Goal: Task Accomplishment & Management: Manage account settings

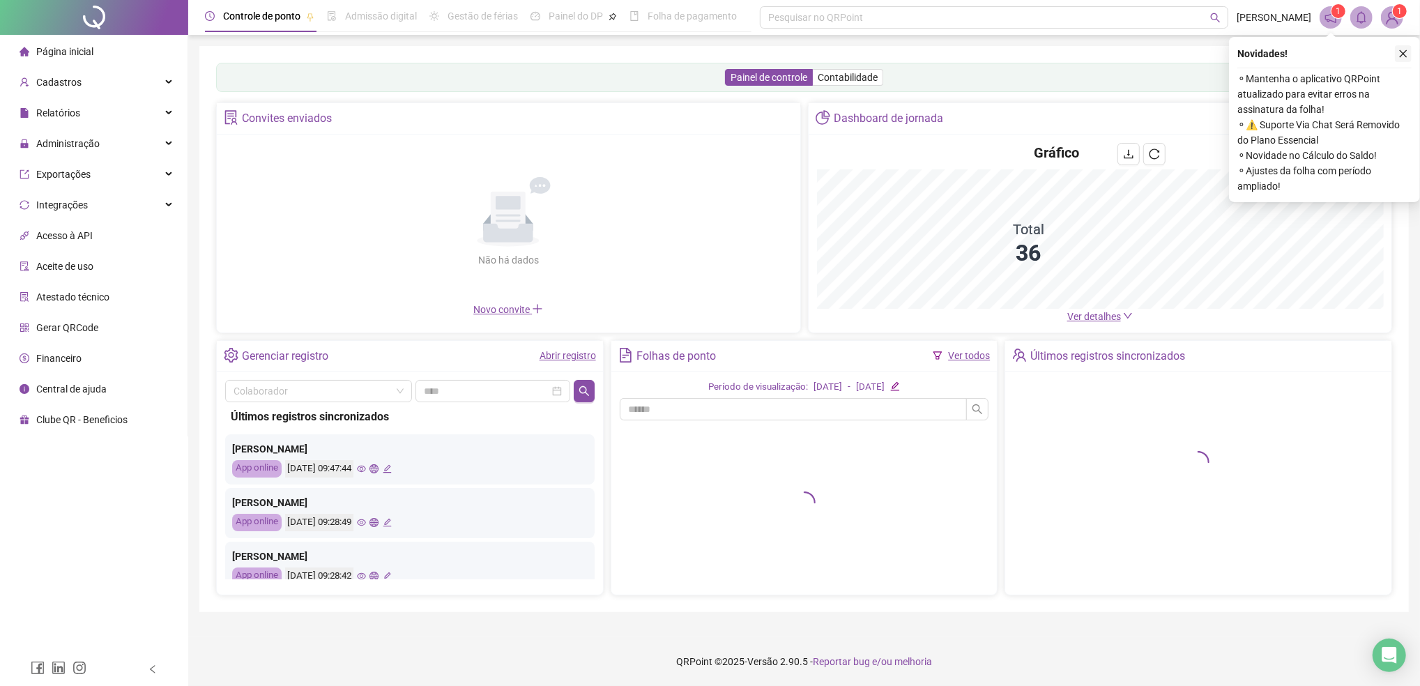
click at [1406, 54] on icon "close" at bounding box center [1403, 54] width 10 height 10
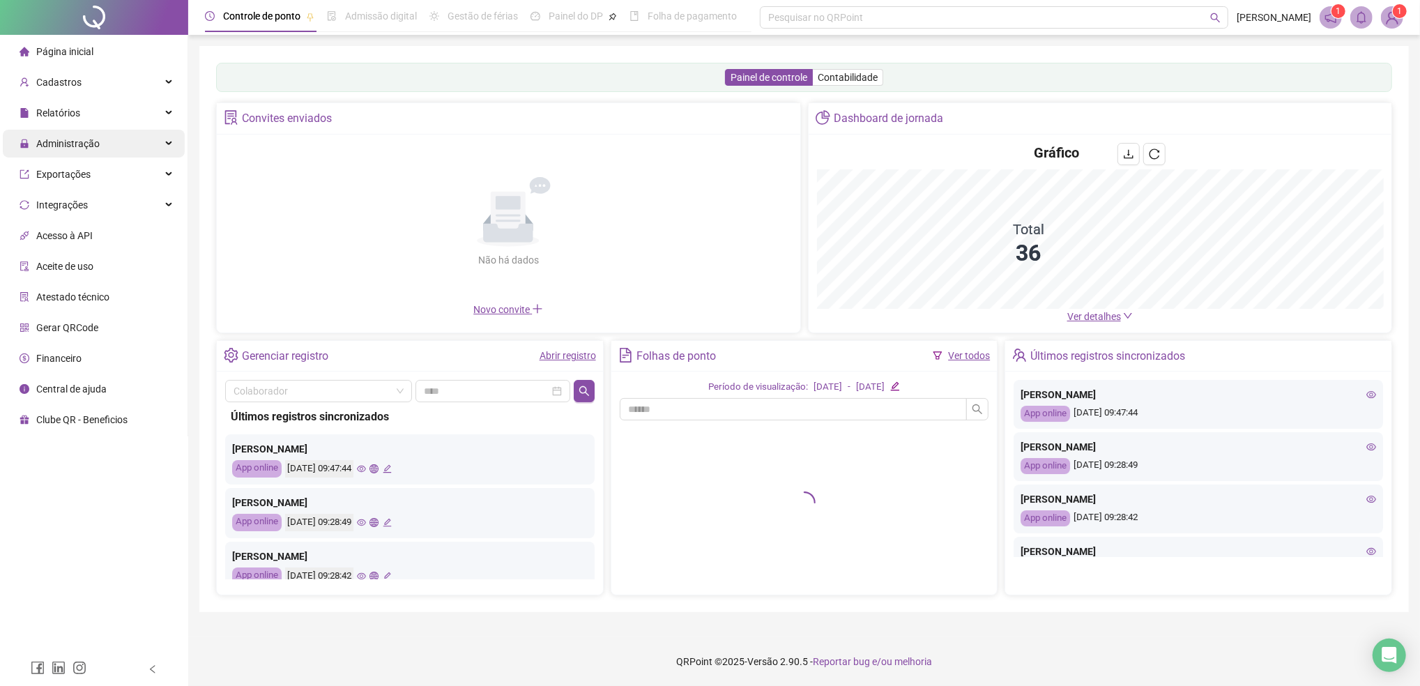
click at [73, 146] on span "Administração" at bounding box center [67, 143] width 63 height 11
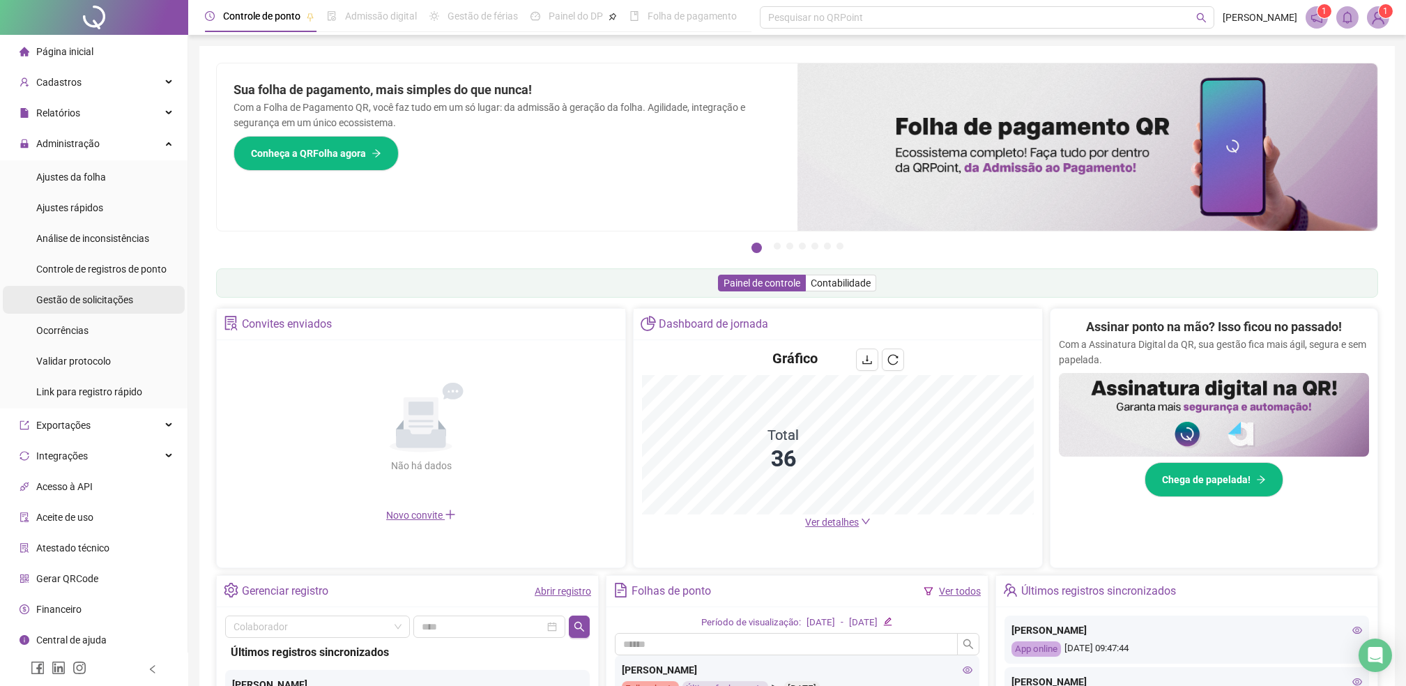
click at [87, 296] on span "Gestão de solicitações" at bounding box center [84, 299] width 97 height 11
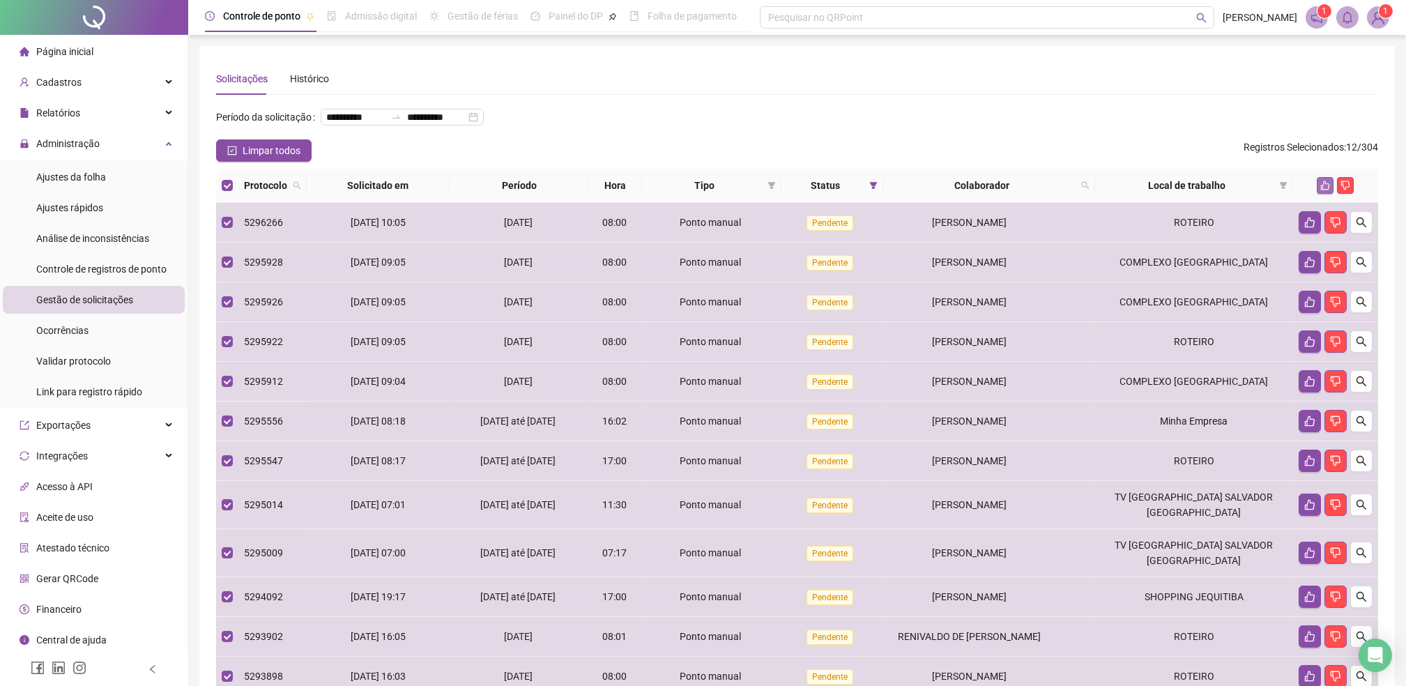
click at [1325, 190] on icon "like" at bounding box center [1325, 186] width 10 height 10
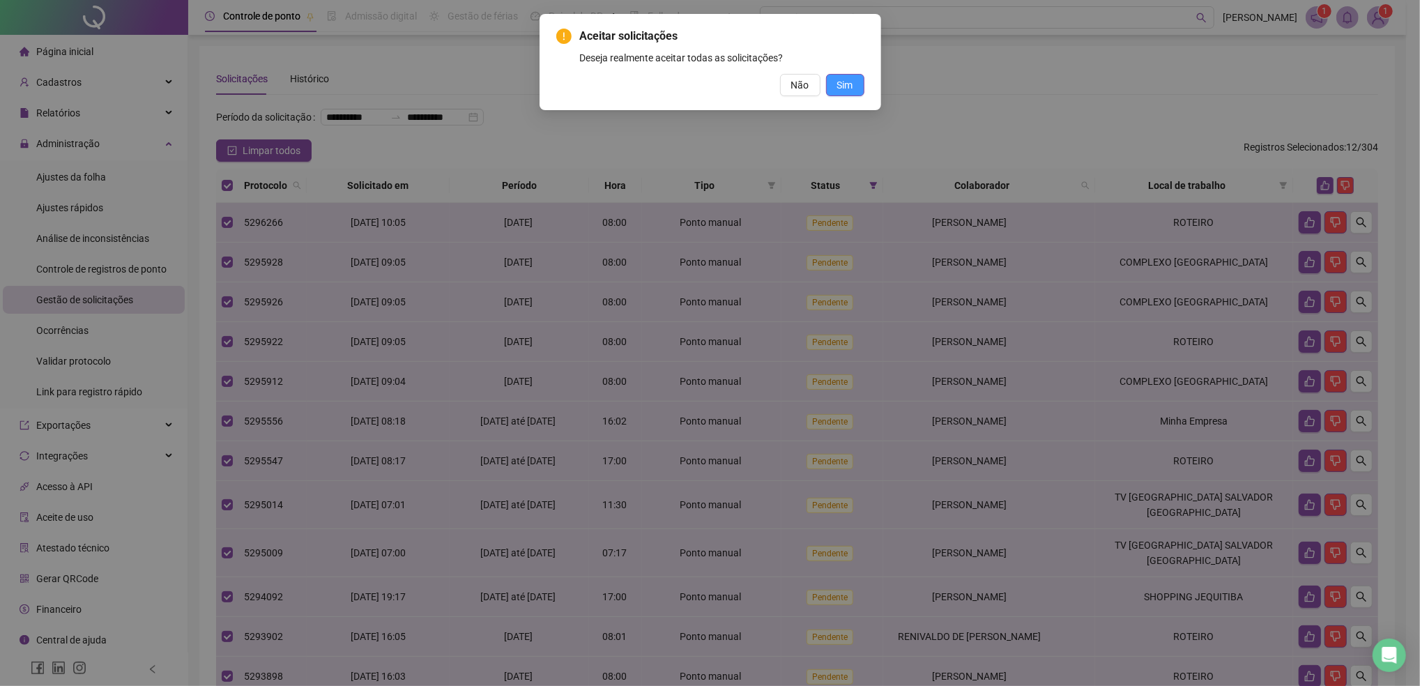
click at [856, 89] on button "Sim" at bounding box center [845, 85] width 38 height 22
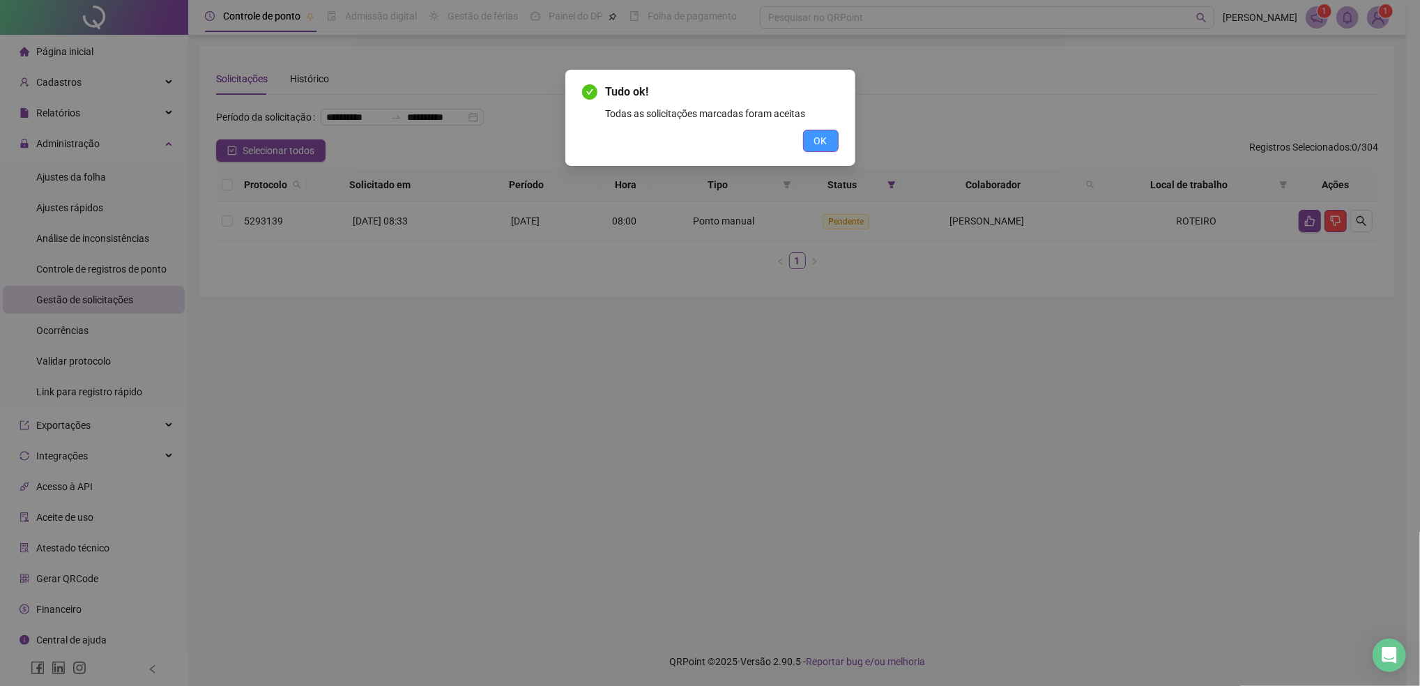
click at [823, 140] on span "OK" at bounding box center [820, 140] width 13 height 15
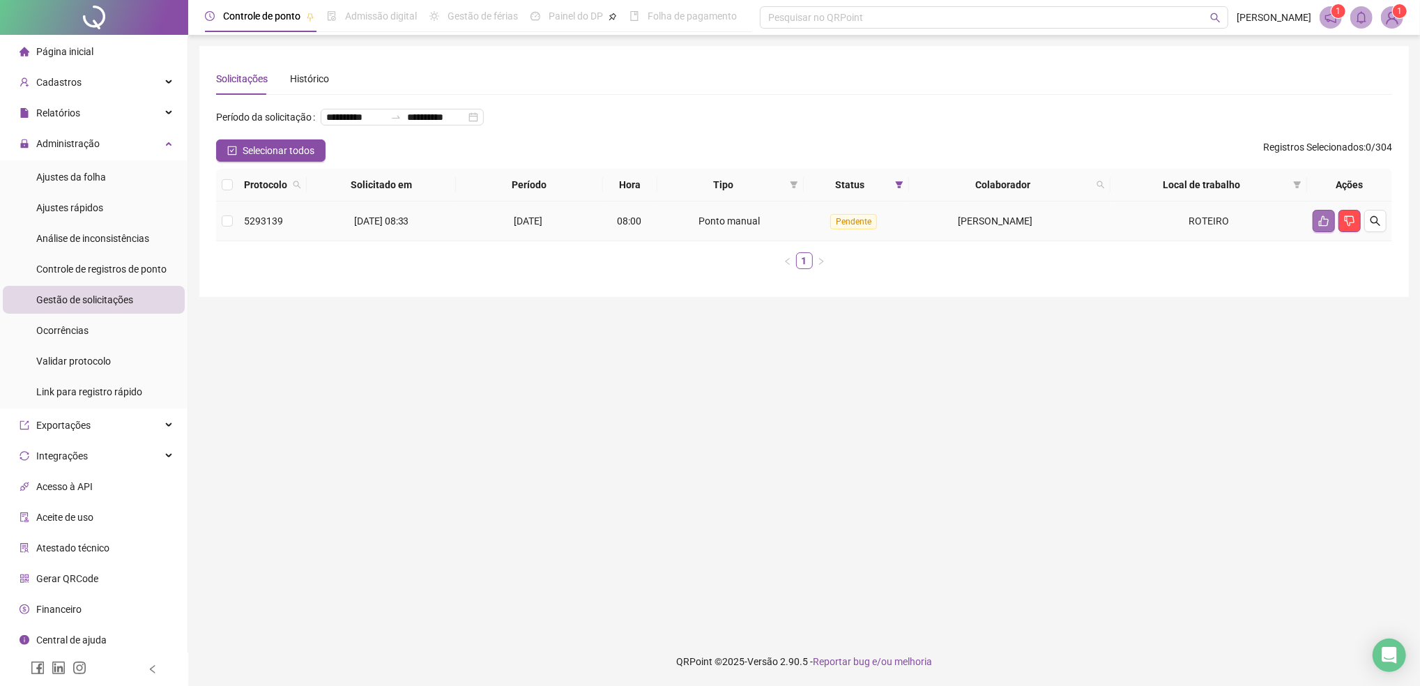
click at [1320, 227] on icon "like" at bounding box center [1323, 220] width 11 height 11
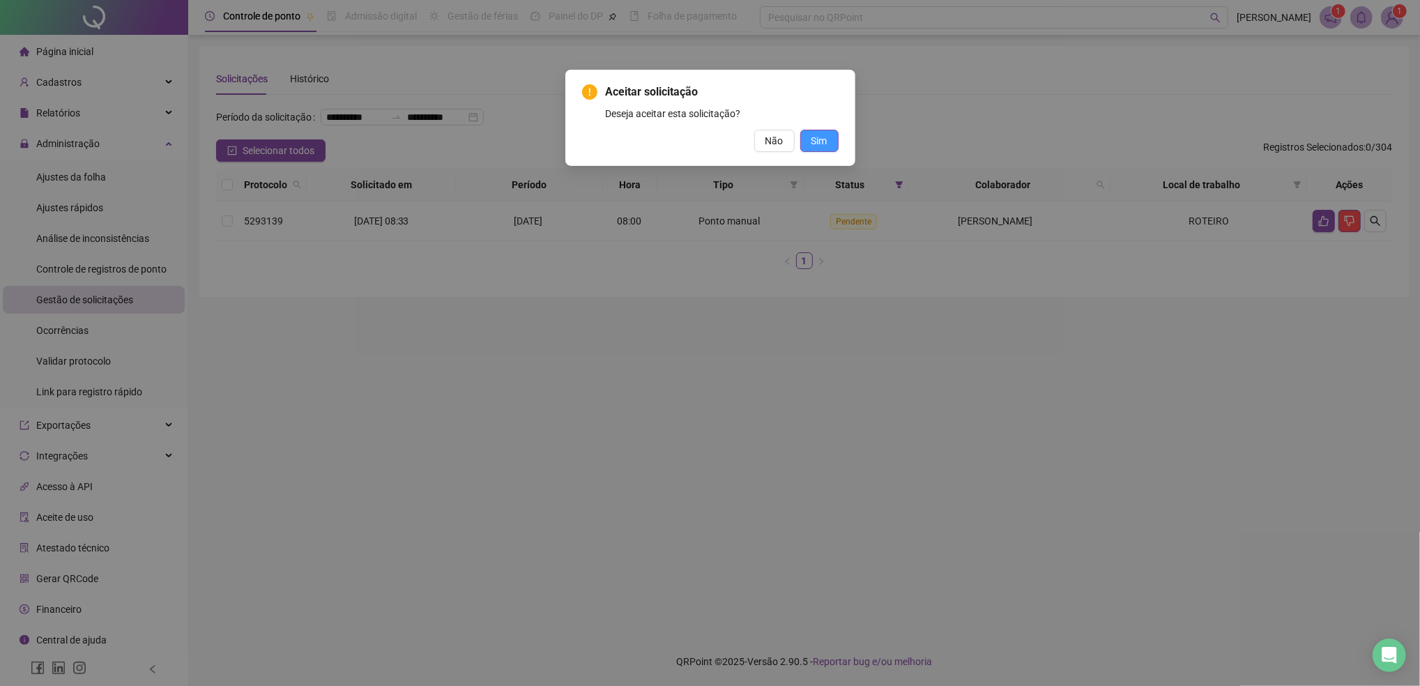
click at [821, 138] on span "Sim" at bounding box center [819, 140] width 16 height 15
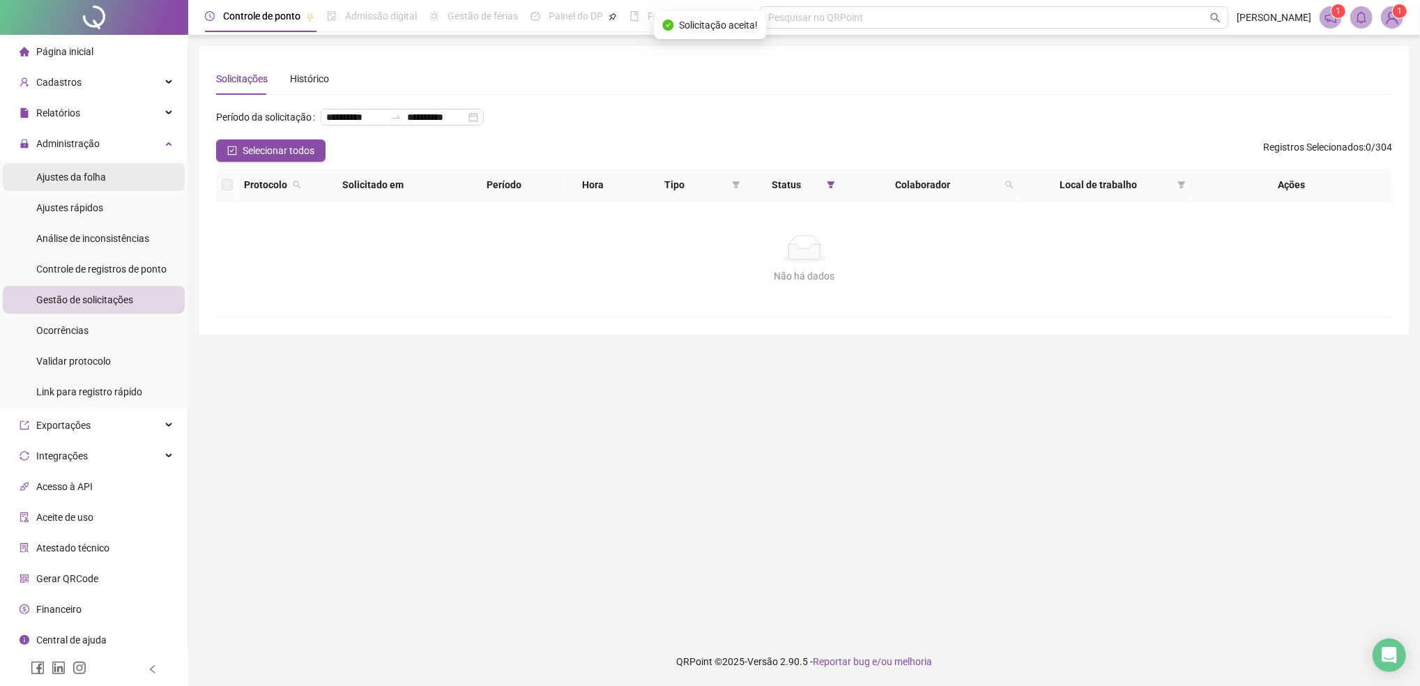
click at [107, 178] on li "Ajustes da folha" at bounding box center [94, 177] width 182 height 28
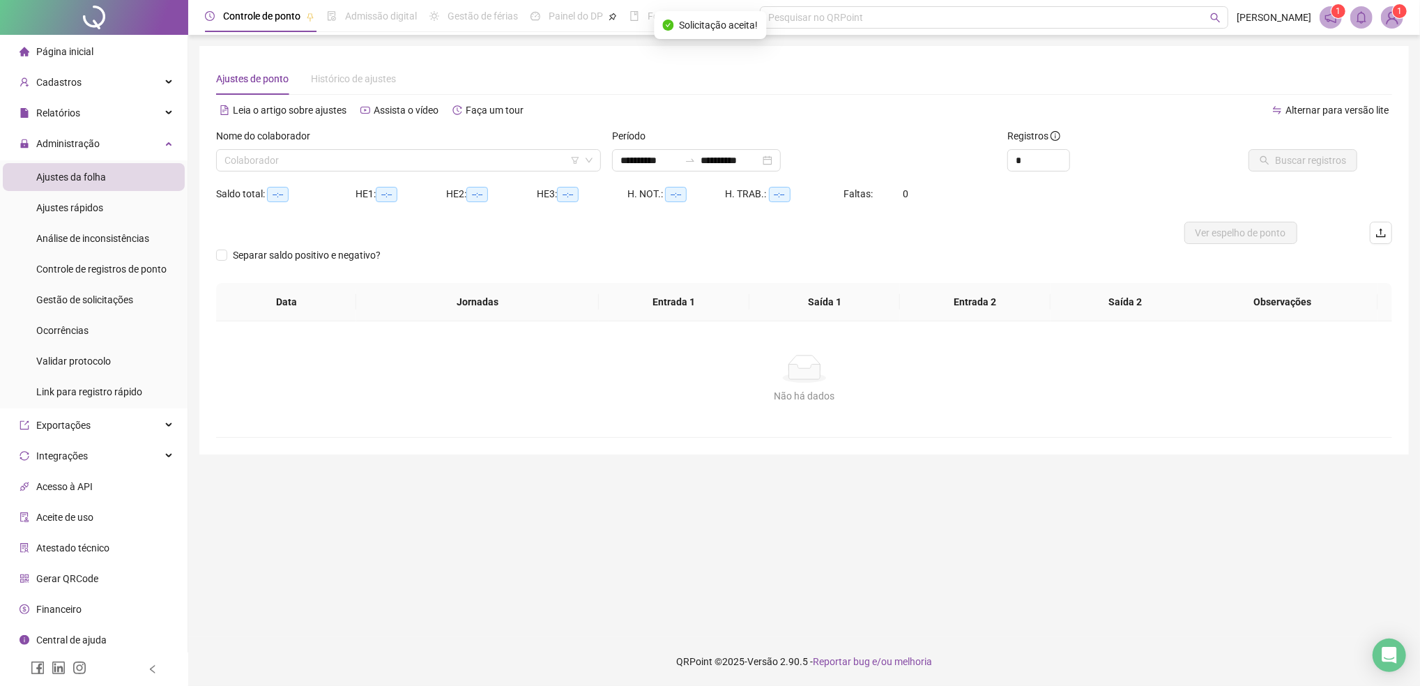
type input "**********"
click at [264, 160] on input "search" at bounding box center [402, 160] width 356 height 21
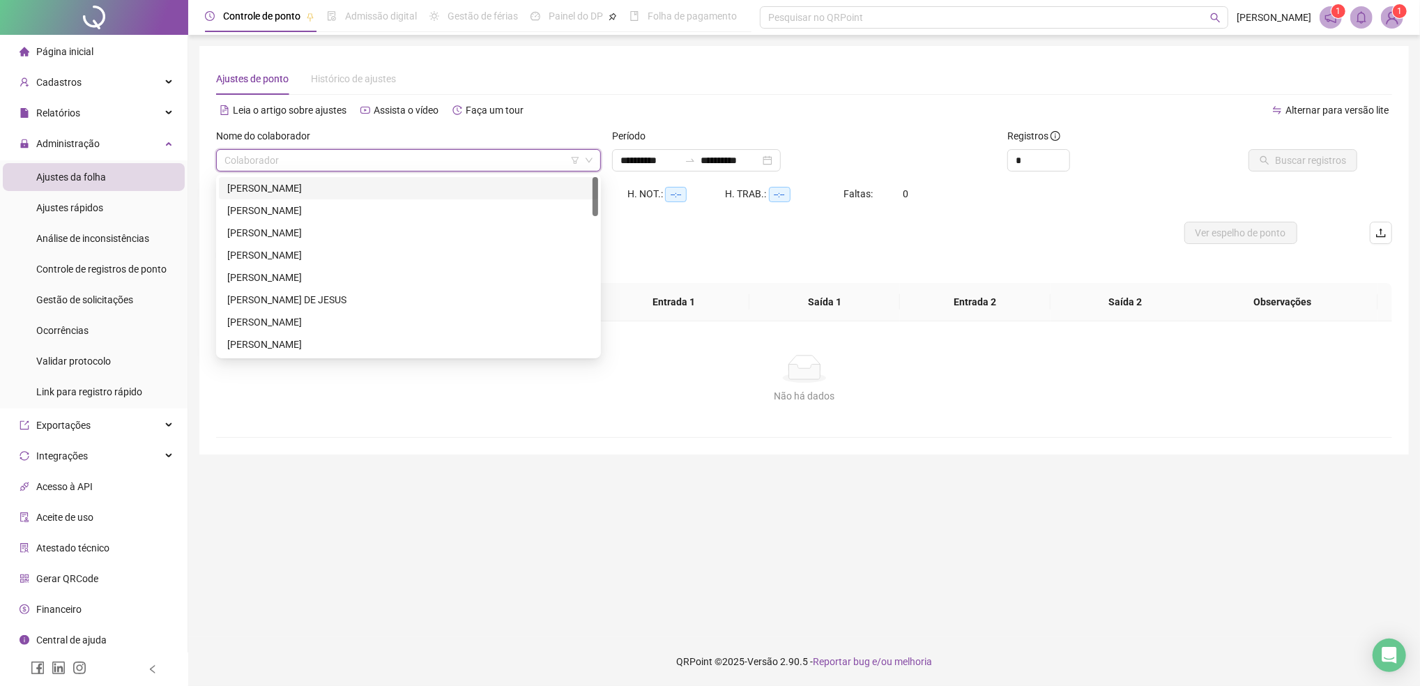
click at [248, 187] on div "[PERSON_NAME]" at bounding box center [408, 188] width 363 height 15
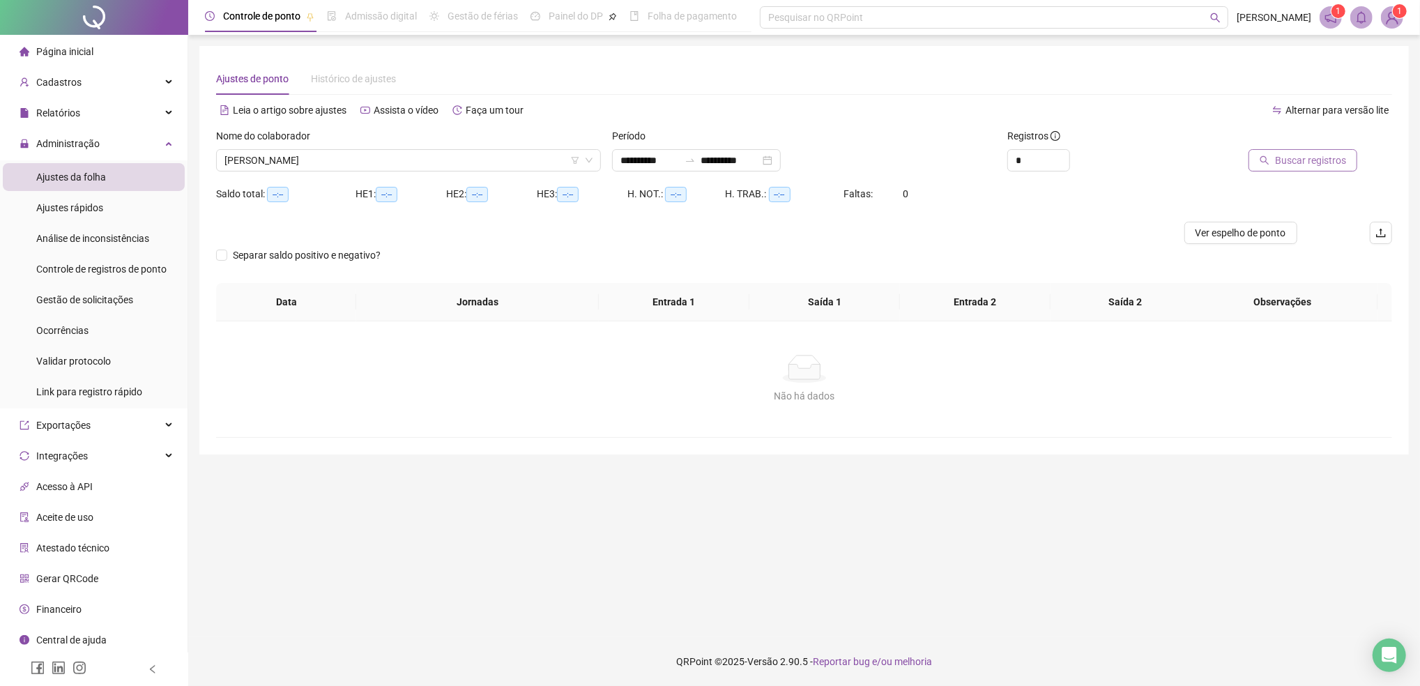
click at [1293, 162] on span "Buscar registros" at bounding box center [1310, 160] width 71 height 15
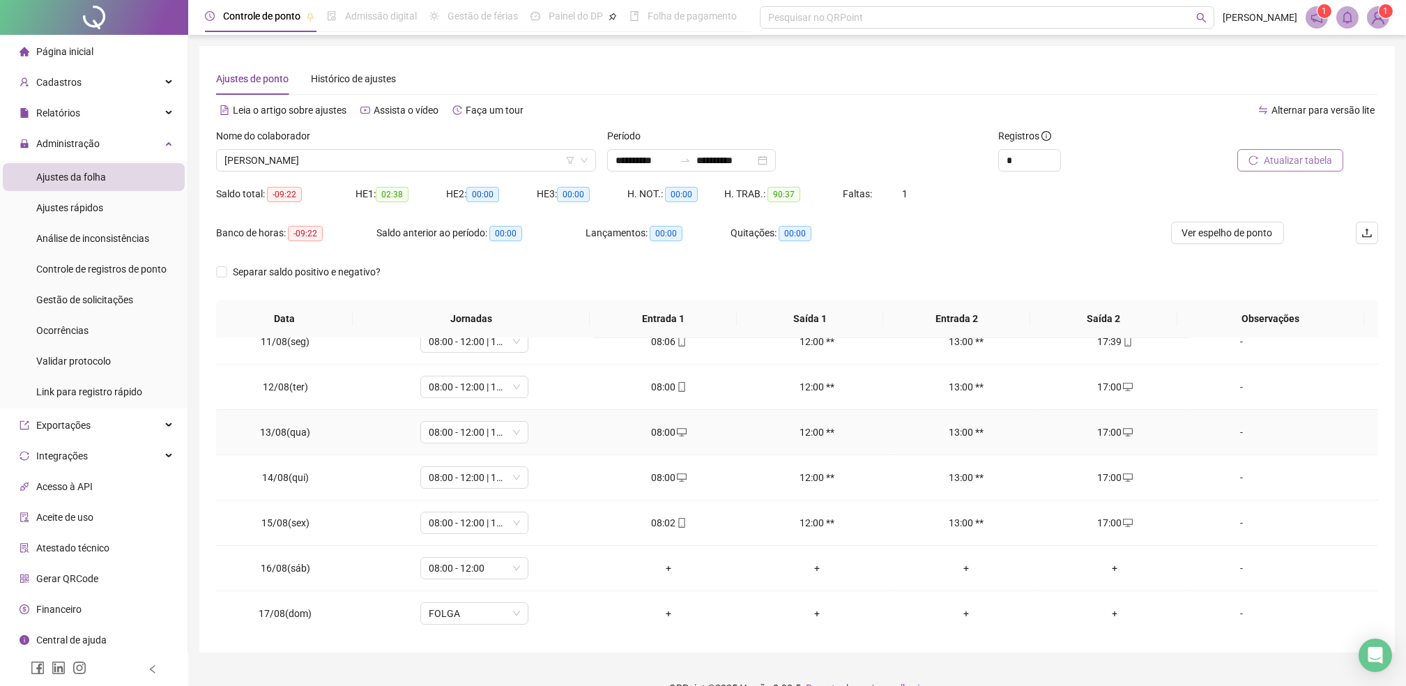
scroll to position [473, 0]
click at [467, 565] on span "08:00 - 12:00" at bounding box center [474, 567] width 91 height 21
type input "*"
click at [475, 539] on div "Folga compensatória" at bounding box center [483, 538] width 92 height 15
click at [529, 531] on span "Sim" at bounding box center [537, 530] width 16 height 15
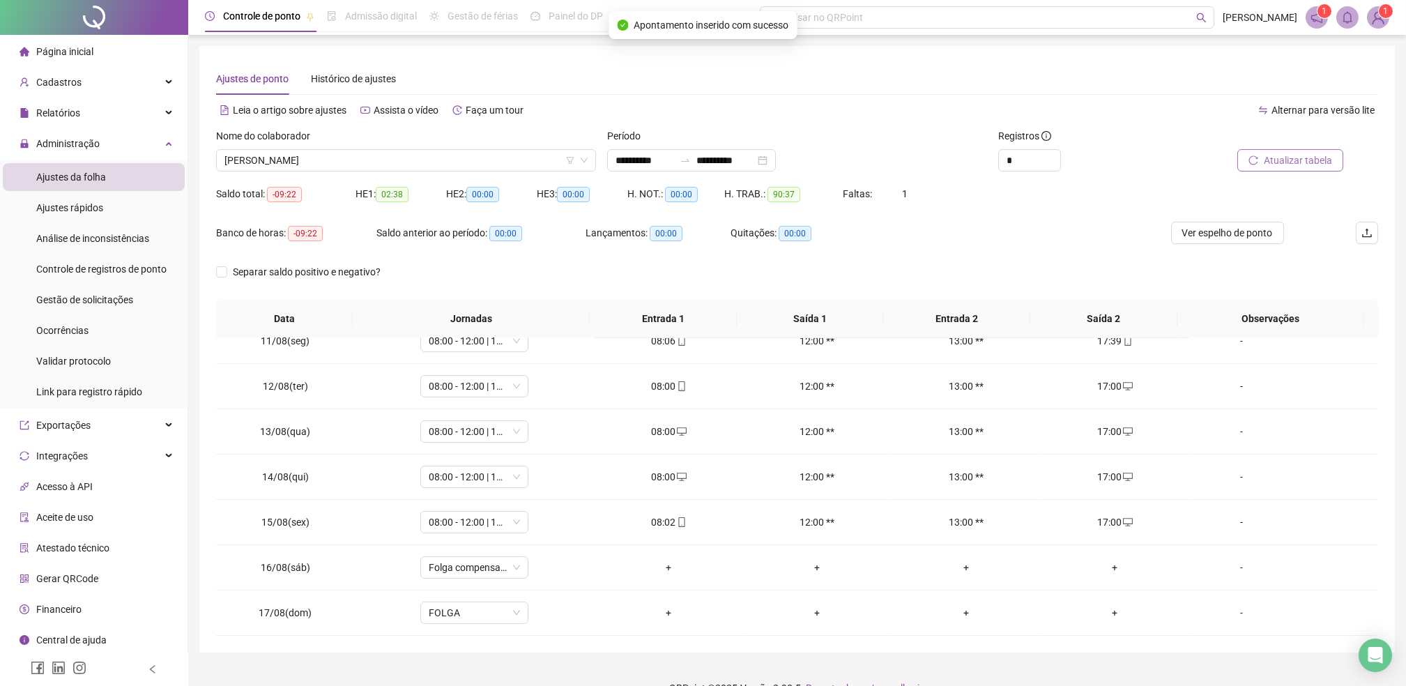
click at [1289, 163] on span "Atualizar tabela" at bounding box center [1298, 160] width 68 height 15
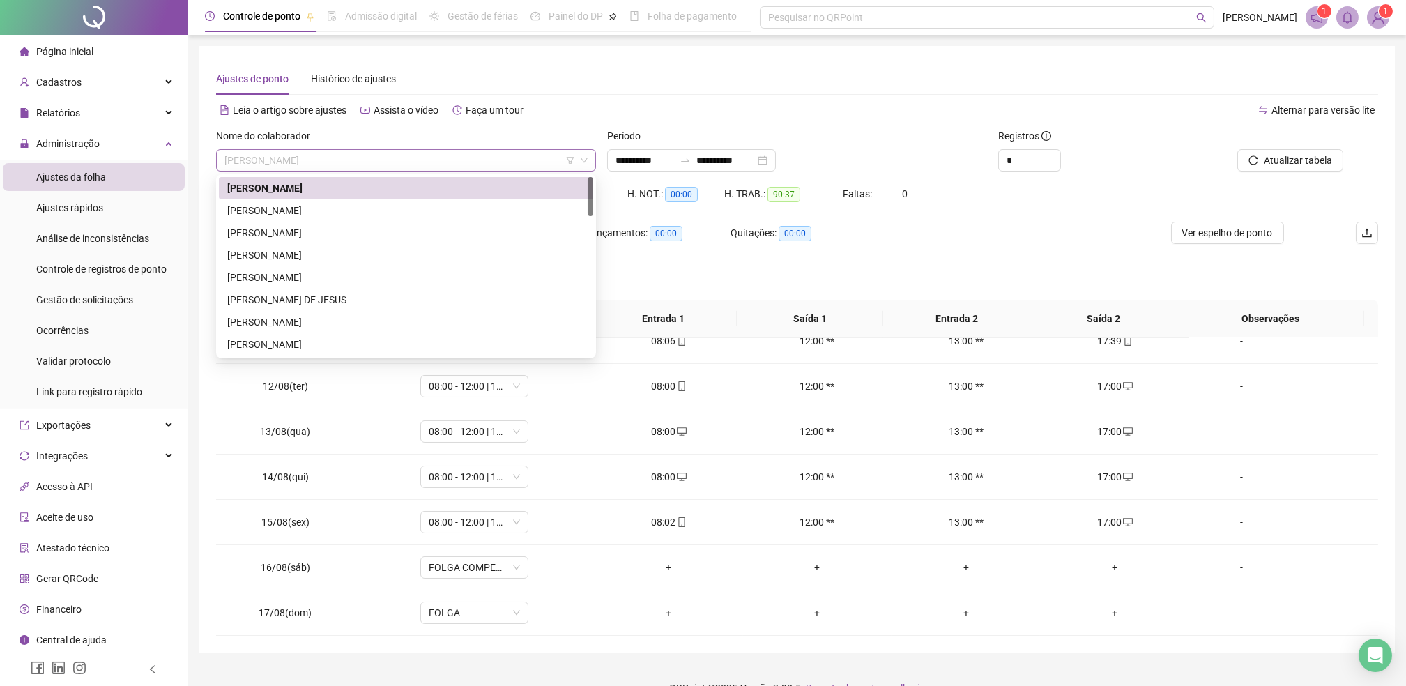
click at [374, 155] on span "[PERSON_NAME]" at bounding box center [405, 160] width 363 height 21
click at [346, 206] on div "[PERSON_NAME]" at bounding box center [406, 210] width 358 height 15
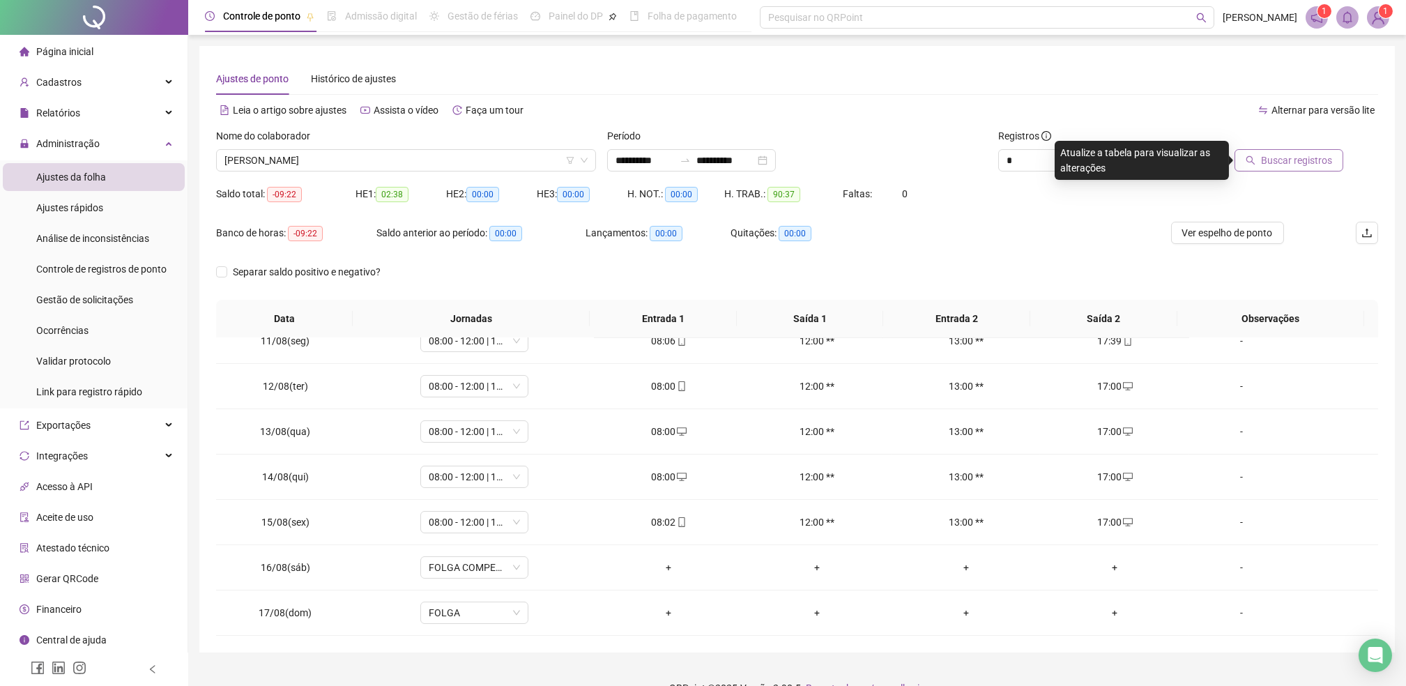
click at [1274, 159] on span "Buscar registros" at bounding box center [1296, 160] width 71 height 15
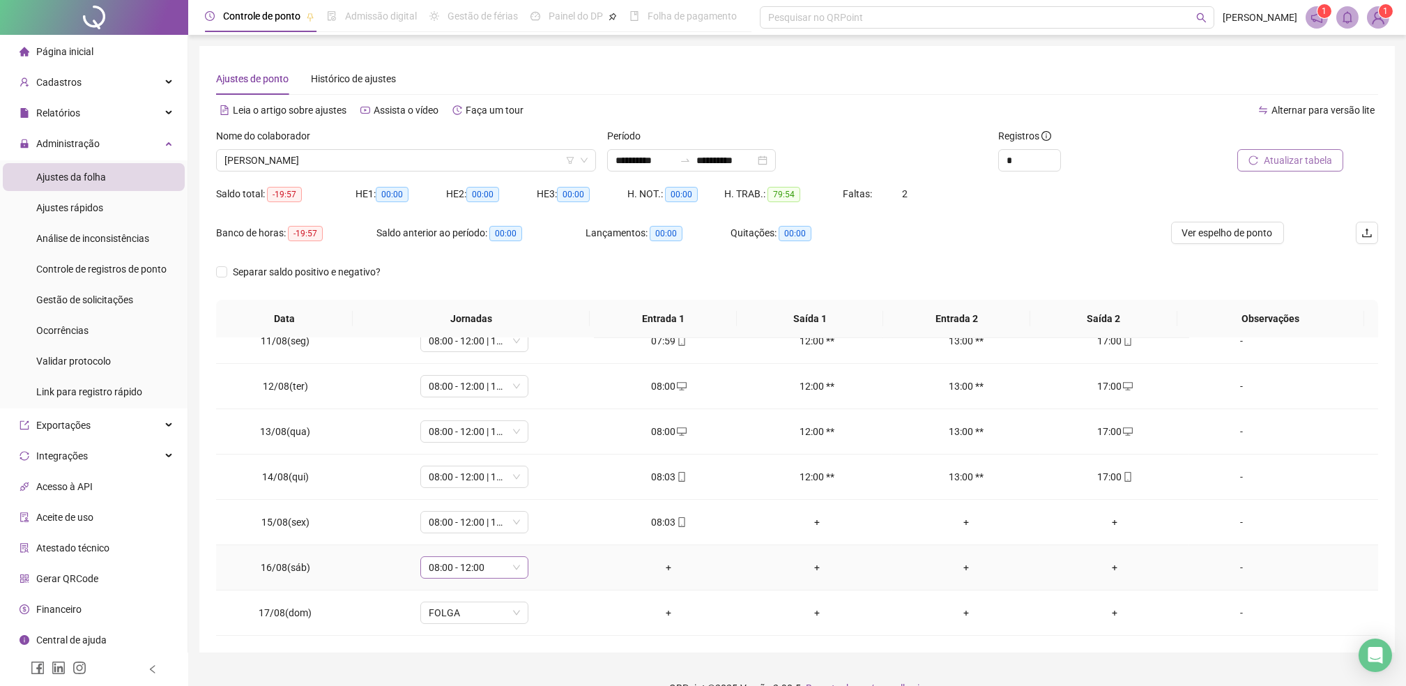
click at [473, 572] on span "08:00 - 12:00" at bounding box center [474, 567] width 91 height 21
type input "*"
click at [480, 539] on div "Folga compensatória" at bounding box center [483, 538] width 92 height 15
click at [534, 527] on span "Sim" at bounding box center [537, 530] width 16 height 15
click at [1296, 151] on button "Atualizar tabela" at bounding box center [1290, 160] width 106 height 22
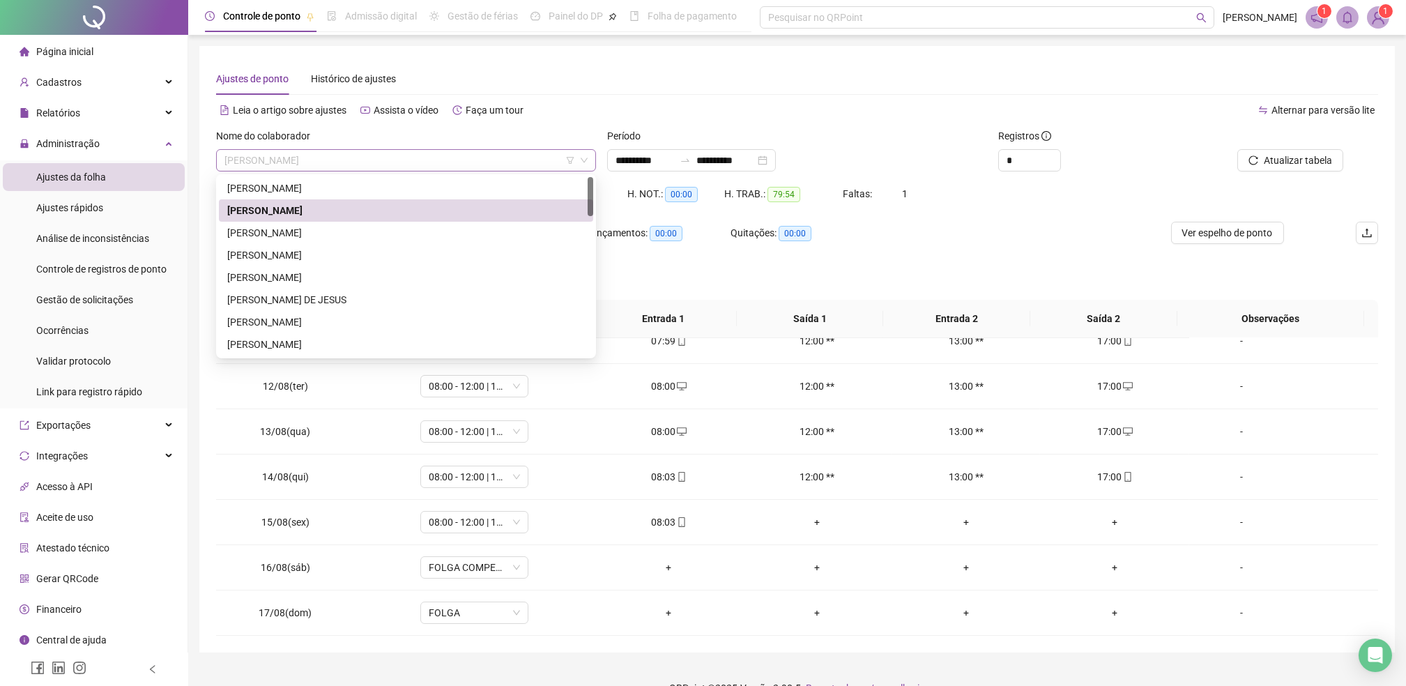
click at [311, 163] on span "[PERSON_NAME]" at bounding box center [405, 160] width 363 height 21
click at [284, 231] on div "[PERSON_NAME]" at bounding box center [406, 232] width 358 height 15
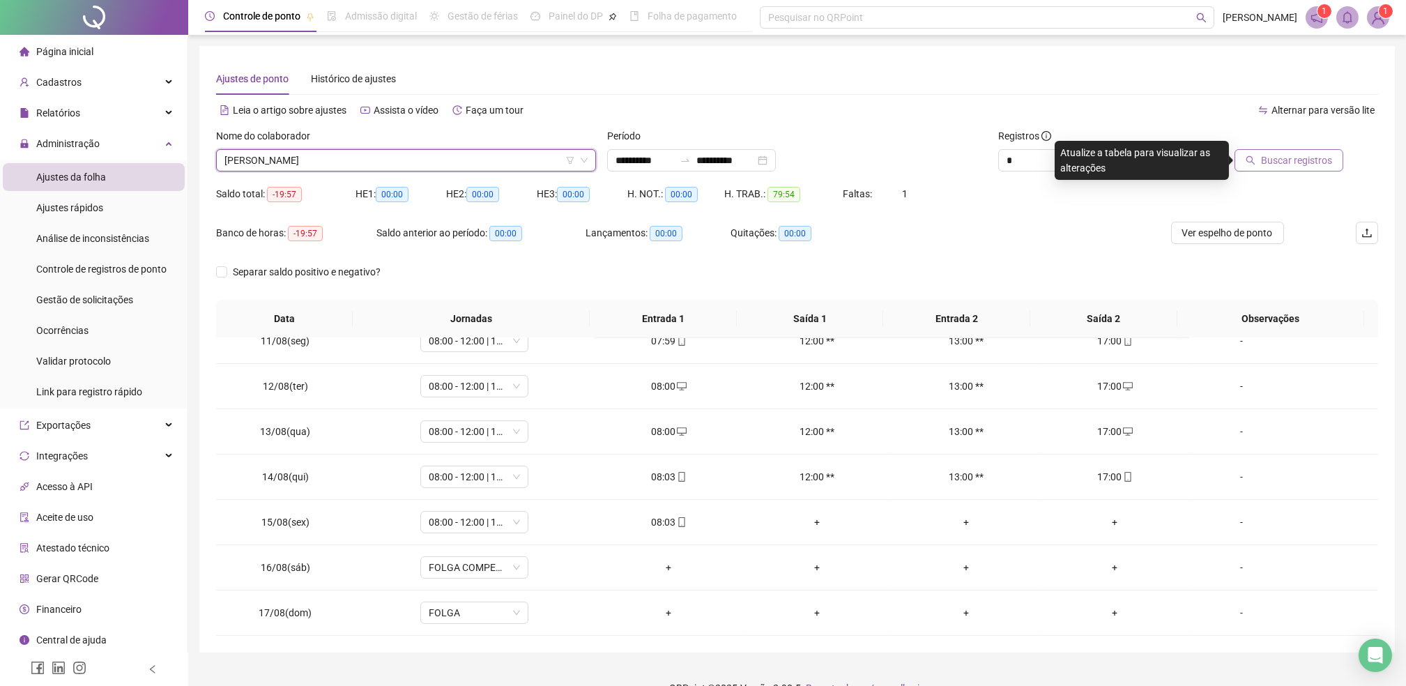
click at [1274, 155] on span "Buscar registros" at bounding box center [1296, 160] width 71 height 15
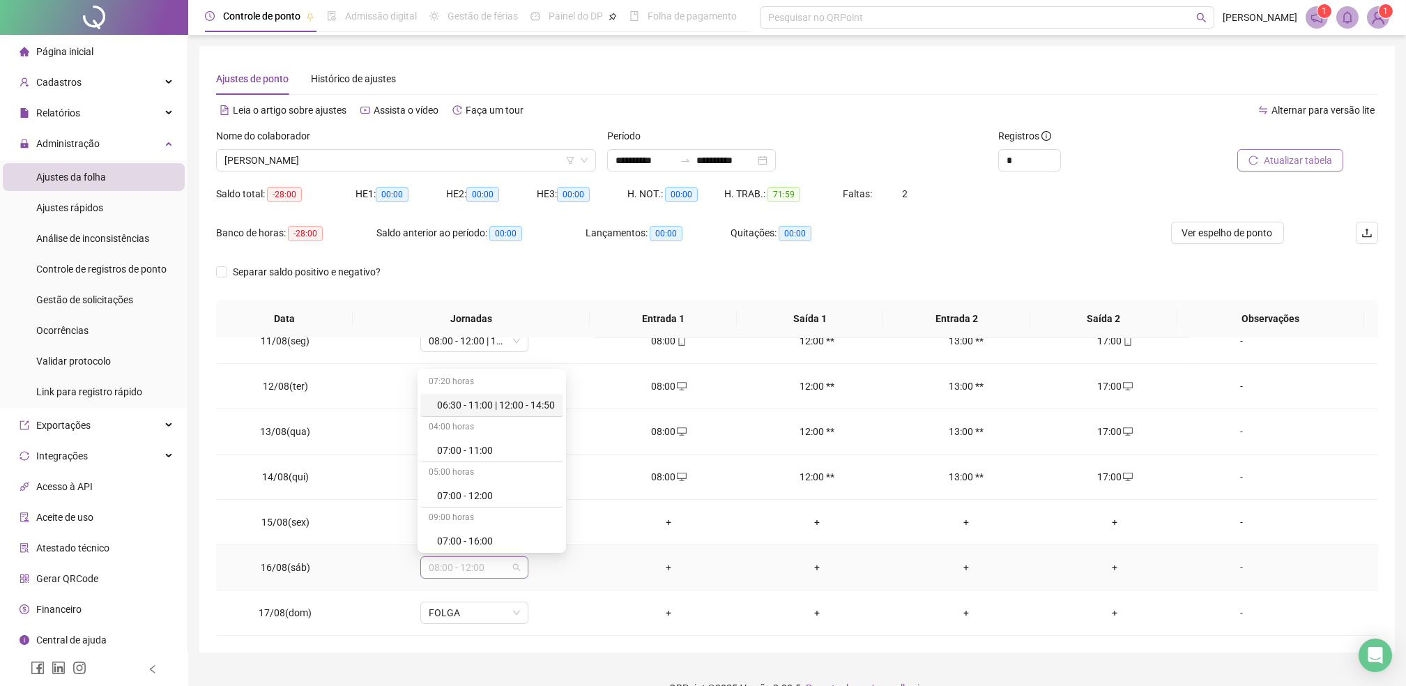
click at [452, 572] on span "08:00 - 12:00" at bounding box center [474, 567] width 91 height 21
type input "*"
click at [473, 538] on div "Folga compensatória" at bounding box center [483, 538] width 92 height 15
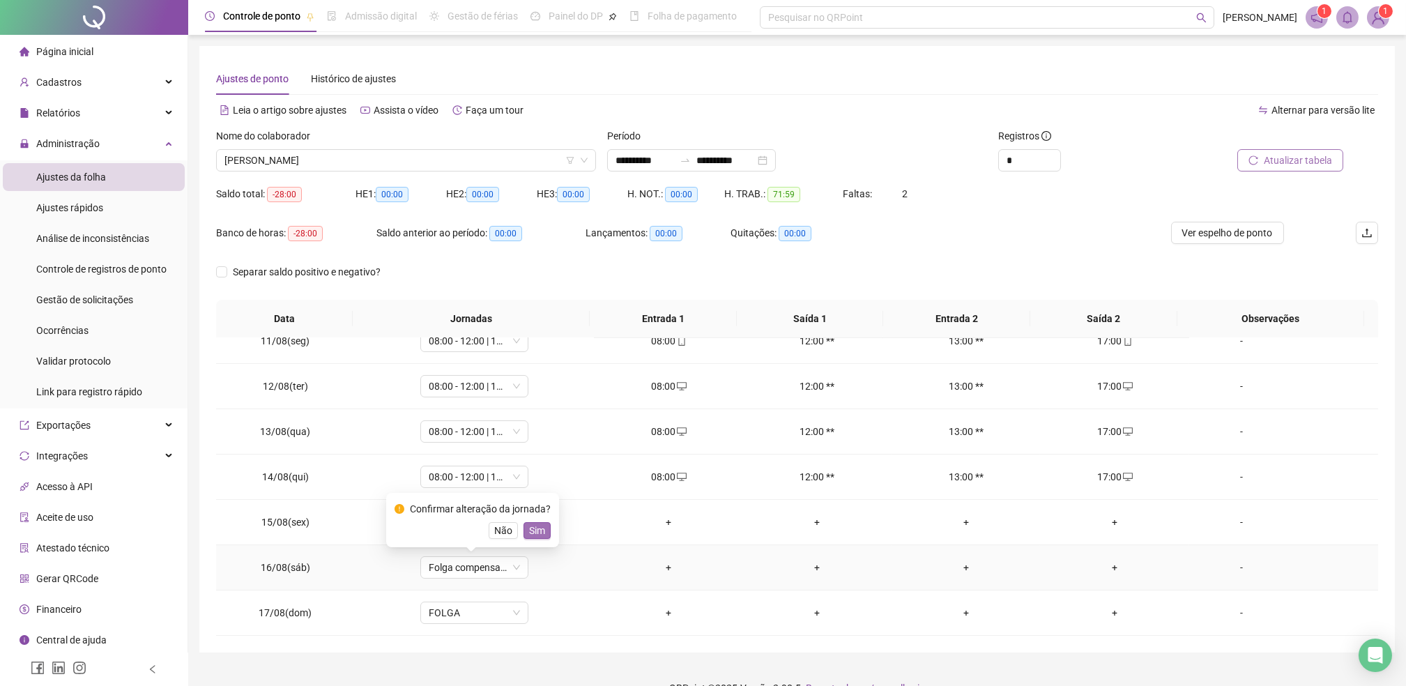
click at [533, 528] on span "Sim" at bounding box center [537, 530] width 16 height 15
click at [1300, 157] on span "Atualizar tabela" at bounding box center [1298, 160] width 68 height 15
click at [403, 164] on span "[PERSON_NAME]" at bounding box center [405, 160] width 363 height 21
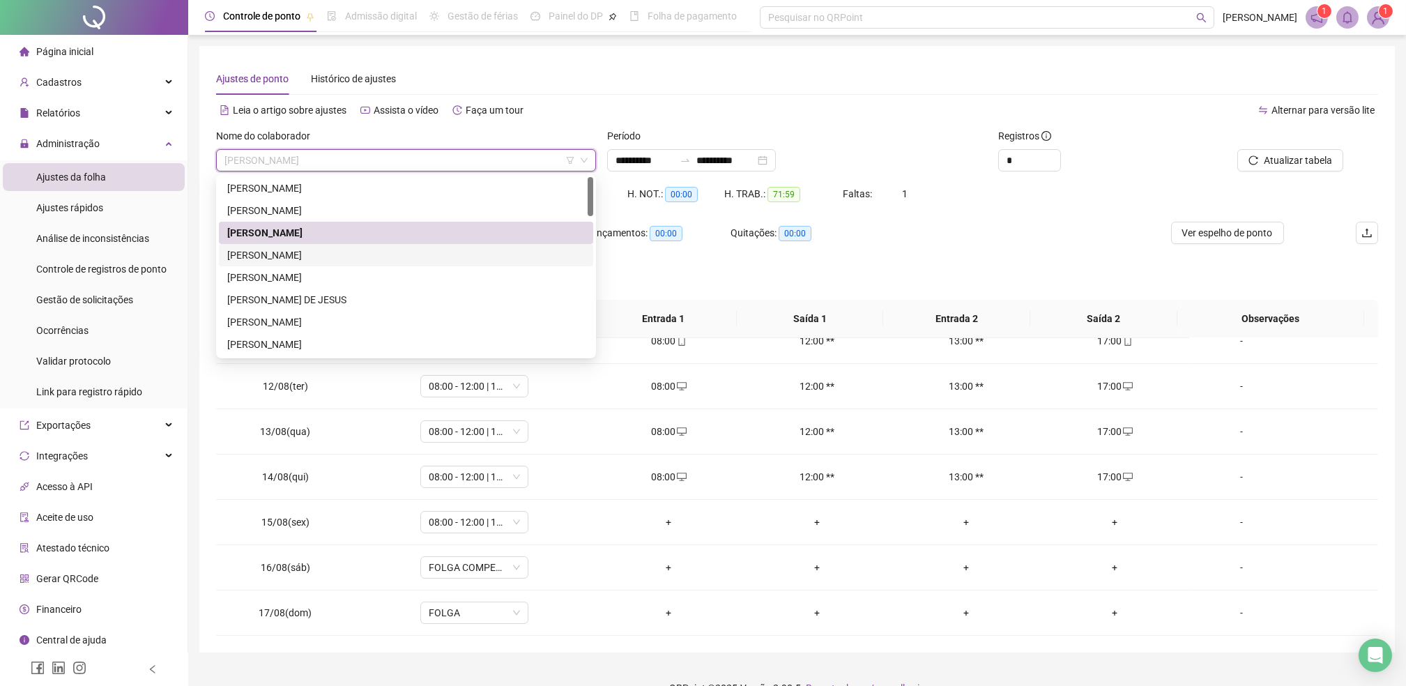
click at [337, 259] on div "[PERSON_NAME]" at bounding box center [406, 254] width 358 height 15
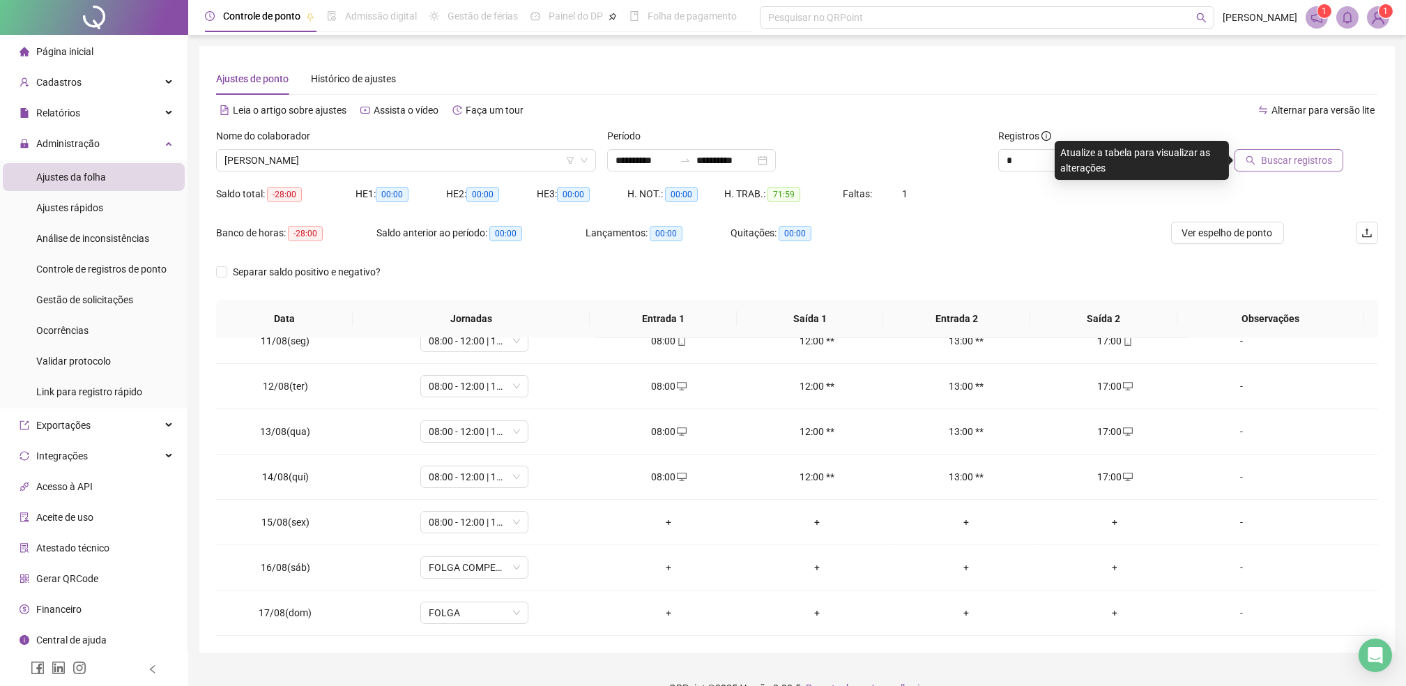
click at [1276, 155] on span "Buscar registros" at bounding box center [1296, 160] width 71 height 15
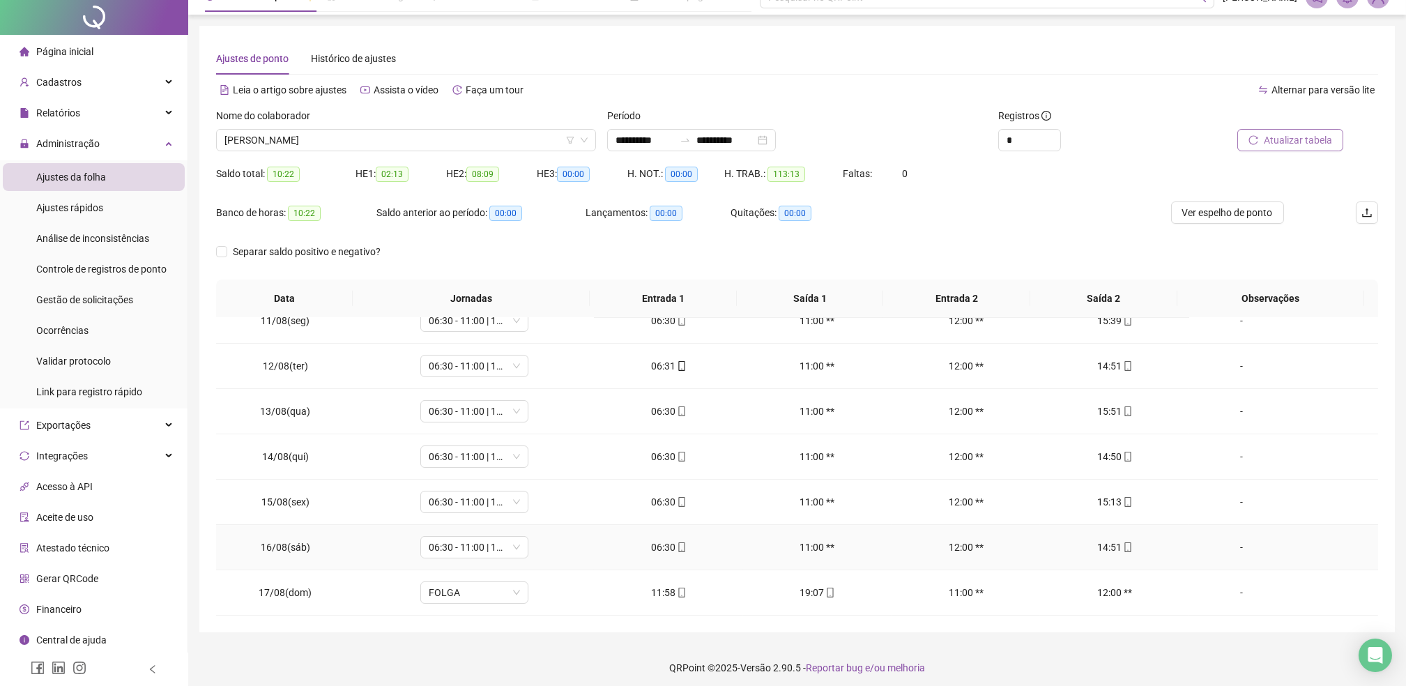
scroll to position [26, 0]
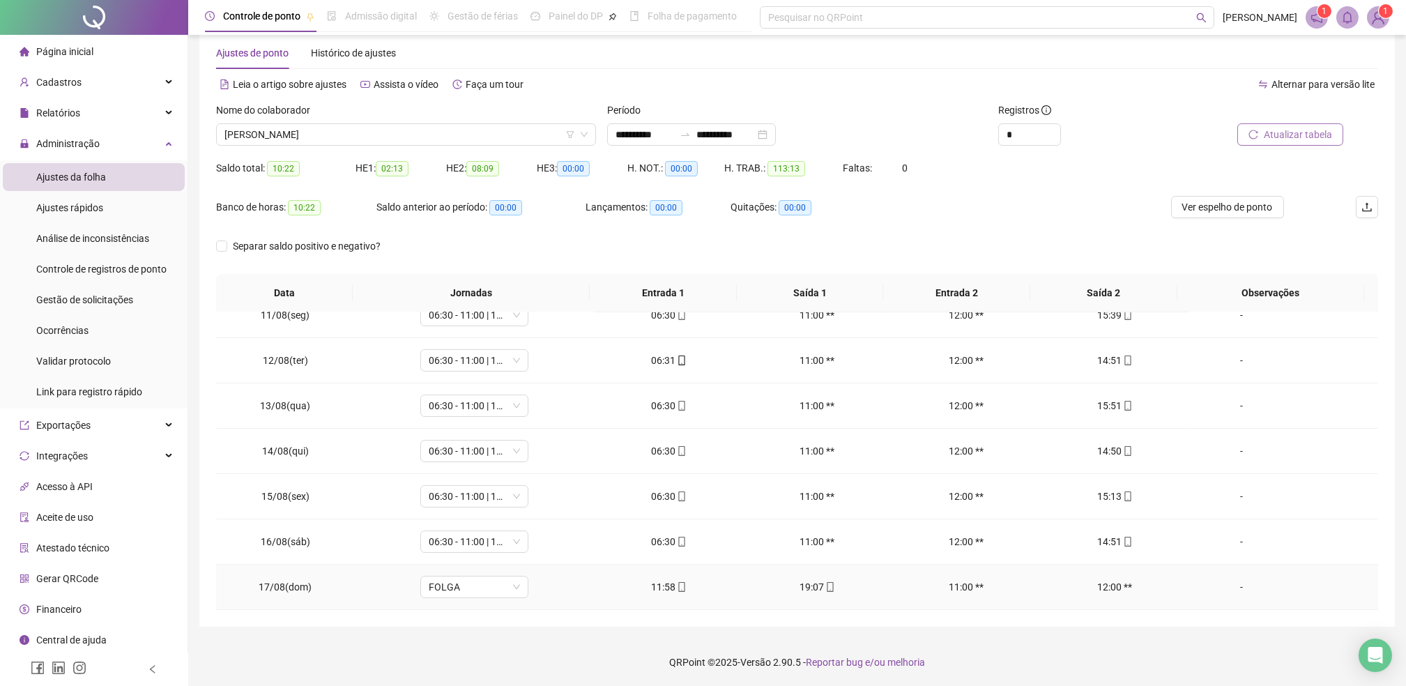
click at [1228, 588] on div "-" at bounding box center [1241, 586] width 82 height 15
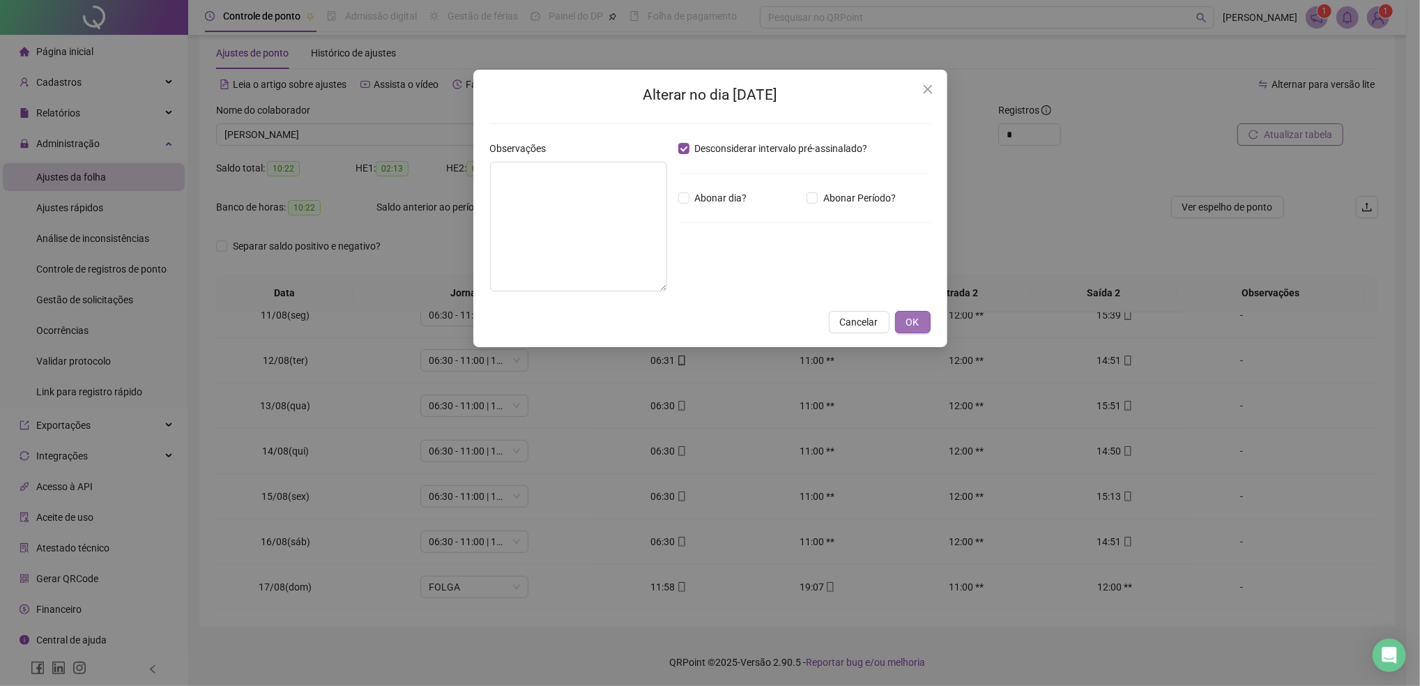
click at [915, 321] on span "OK" at bounding box center [912, 321] width 13 height 15
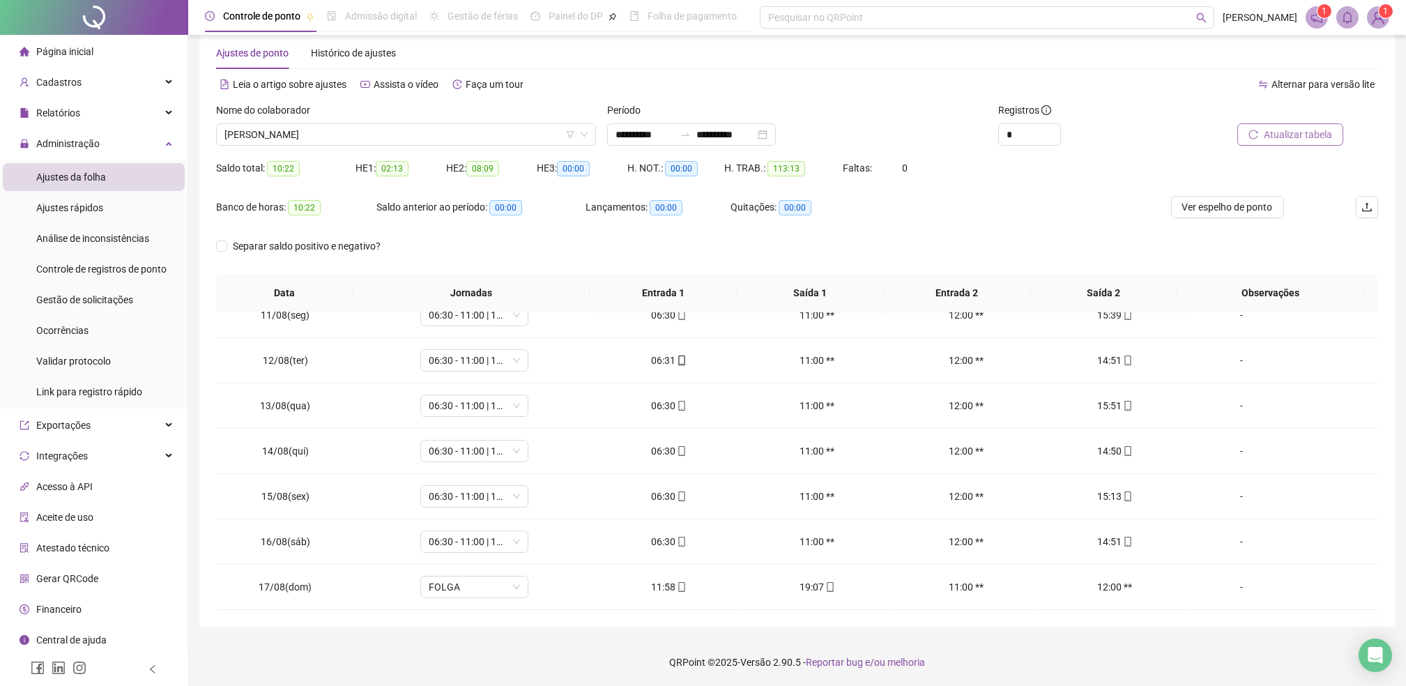
click at [1275, 128] on span "Atualizar tabela" at bounding box center [1298, 134] width 68 height 15
click at [956, 586] on div "+" at bounding box center [966, 586] width 126 height 15
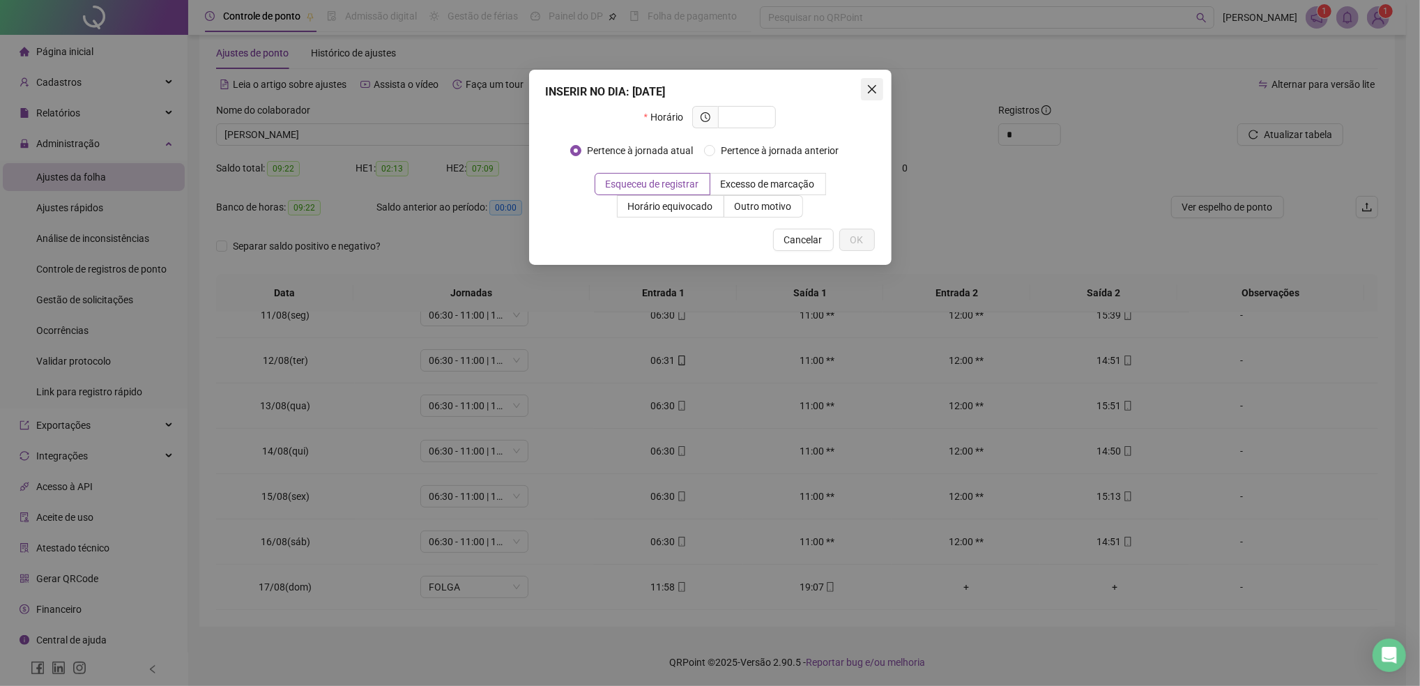
click at [870, 91] on icon "close" at bounding box center [872, 89] width 11 height 11
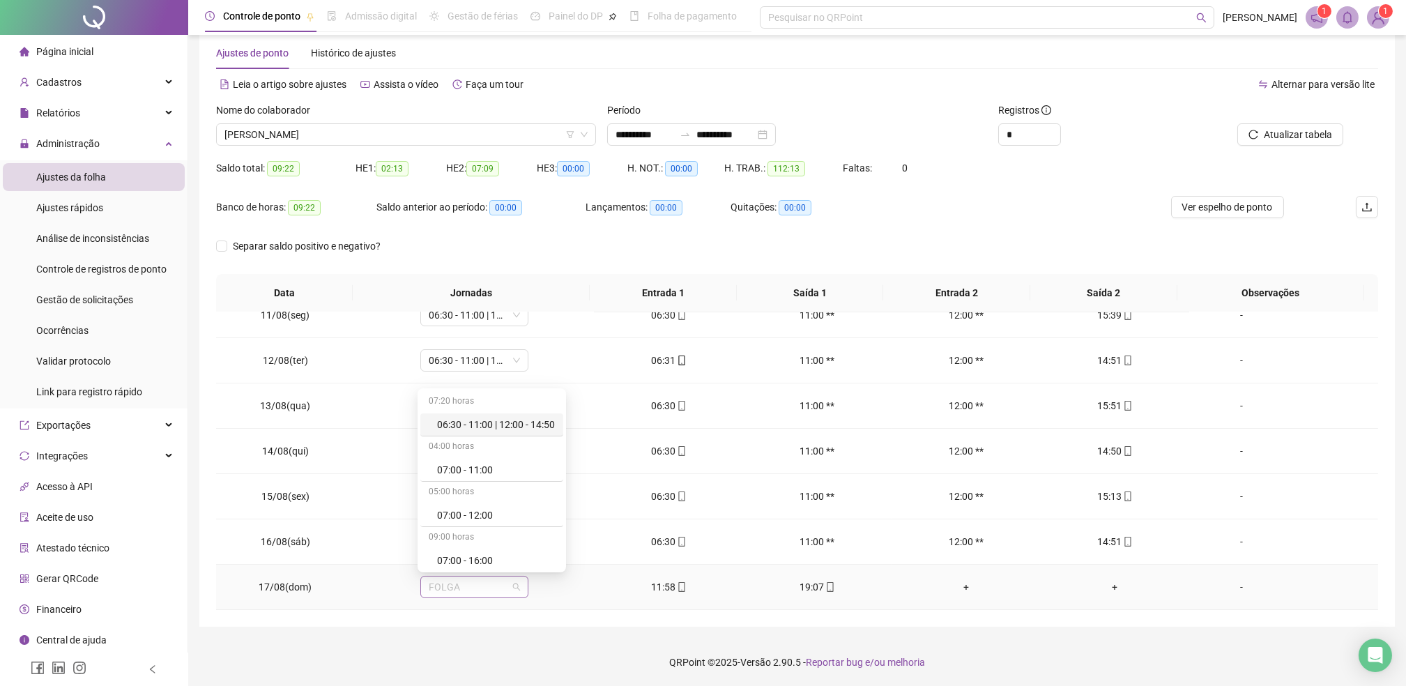
click at [469, 589] on span "FOLGA" at bounding box center [474, 587] width 91 height 21
click at [478, 504] on div "13:40 - 17:00 | 18:00 - 22:00" at bounding box center [496, 498] width 118 height 15
click at [540, 548] on span "Sim" at bounding box center [537, 549] width 16 height 15
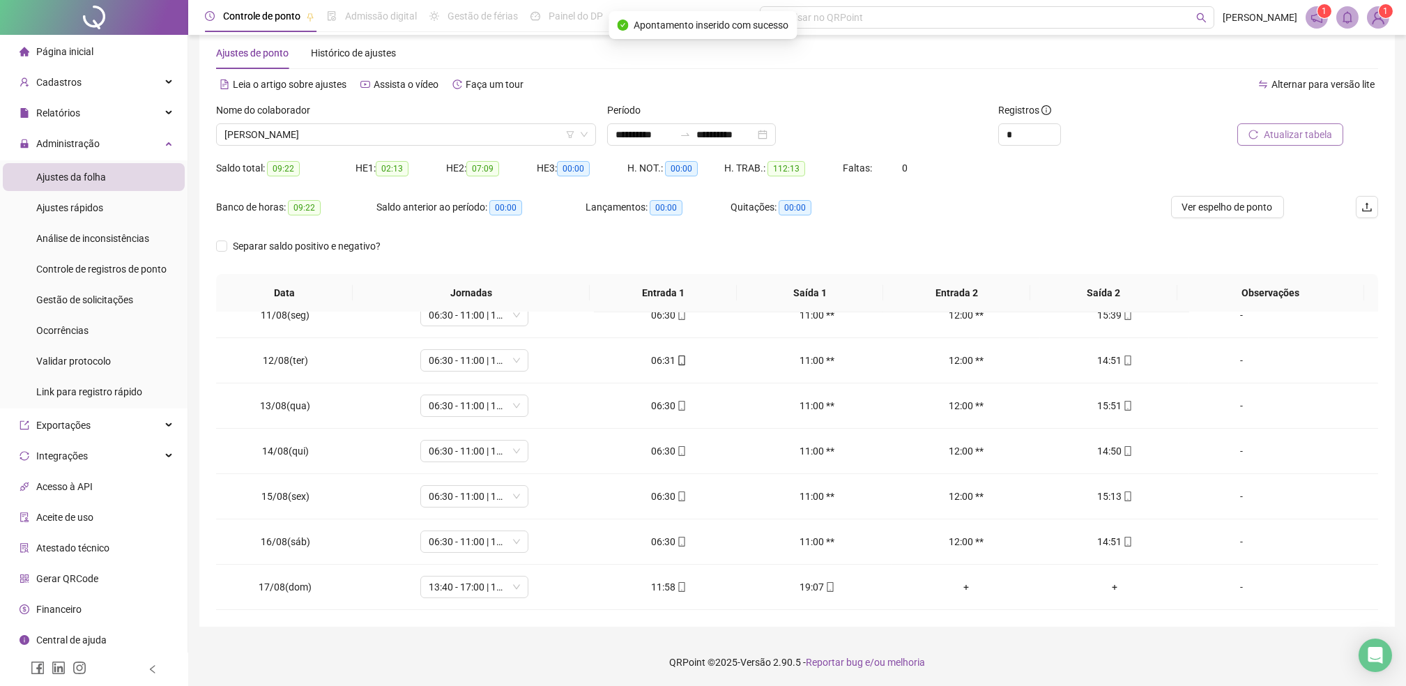
click at [1283, 132] on span "Atualizar tabela" at bounding box center [1298, 134] width 68 height 15
click at [957, 586] on div "+" at bounding box center [966, 586] width 126 height 15
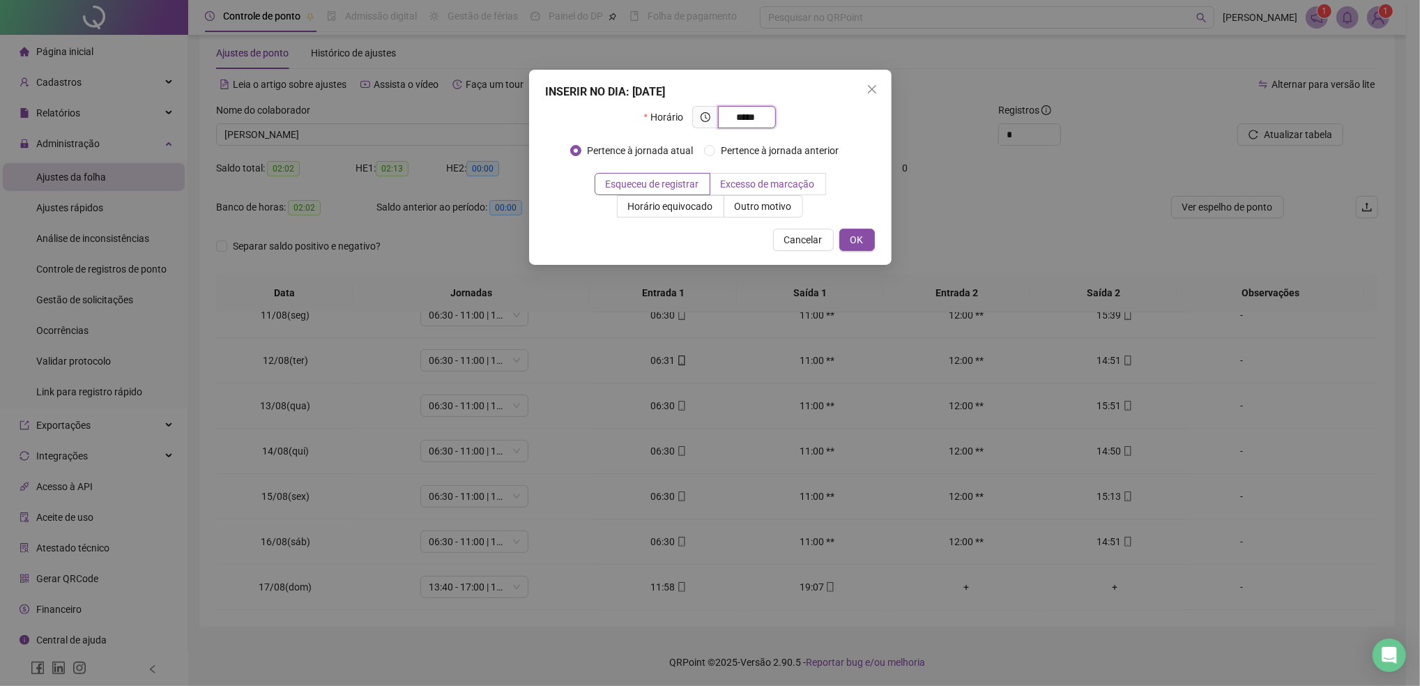
type input "*****"
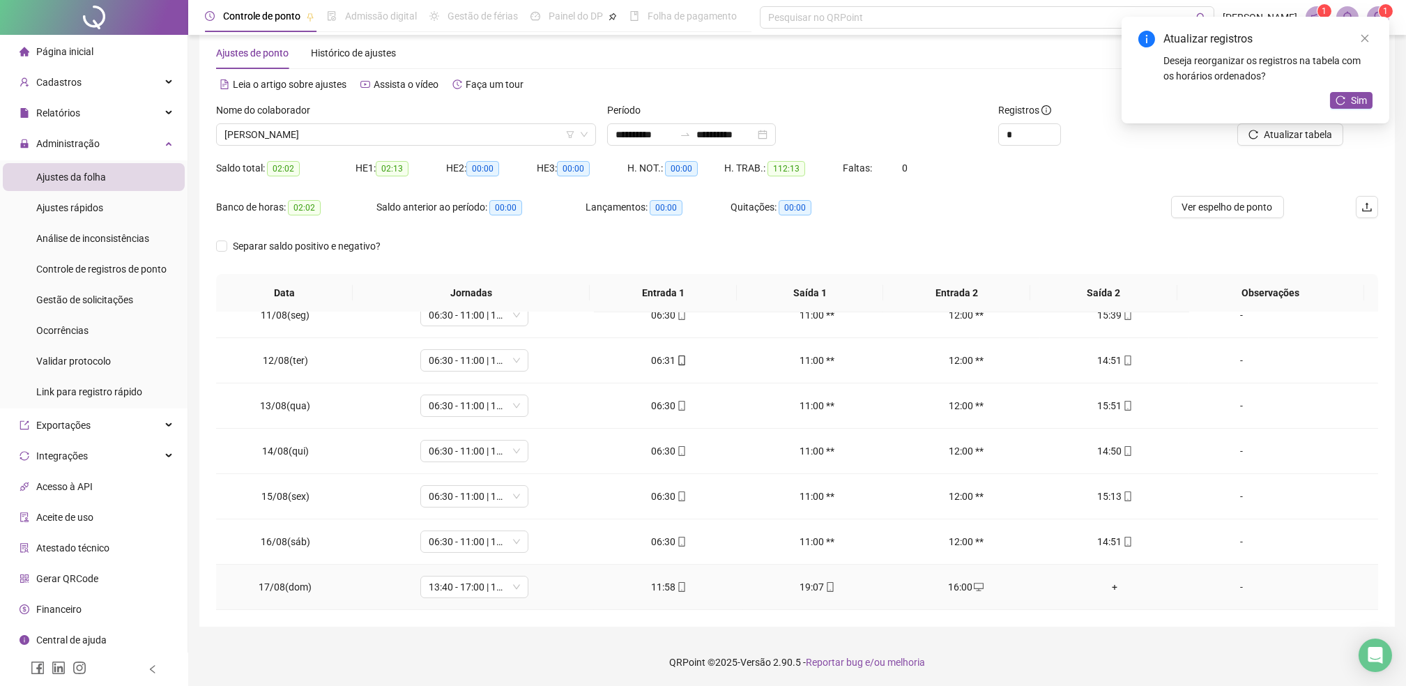
click at [1101, 584] on div "+" at bounding box center [1114, 586] width 126 height 15
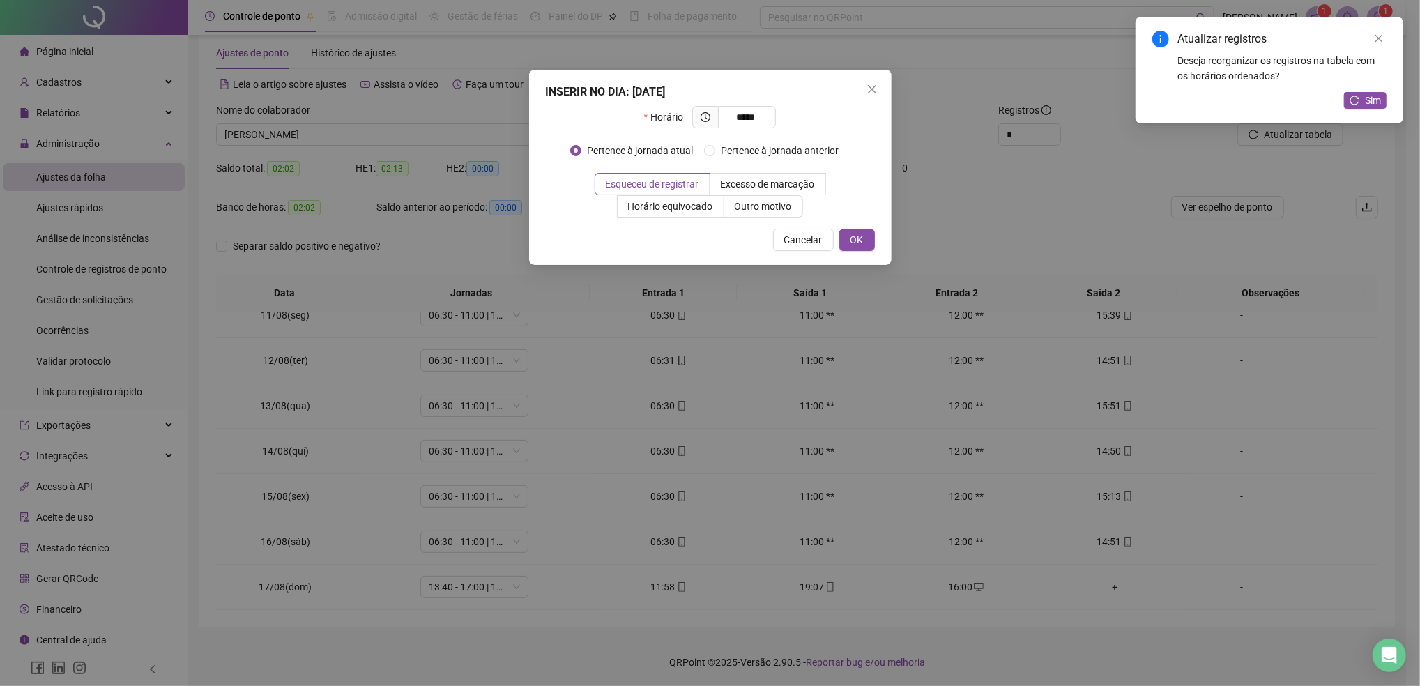
type input "*****"
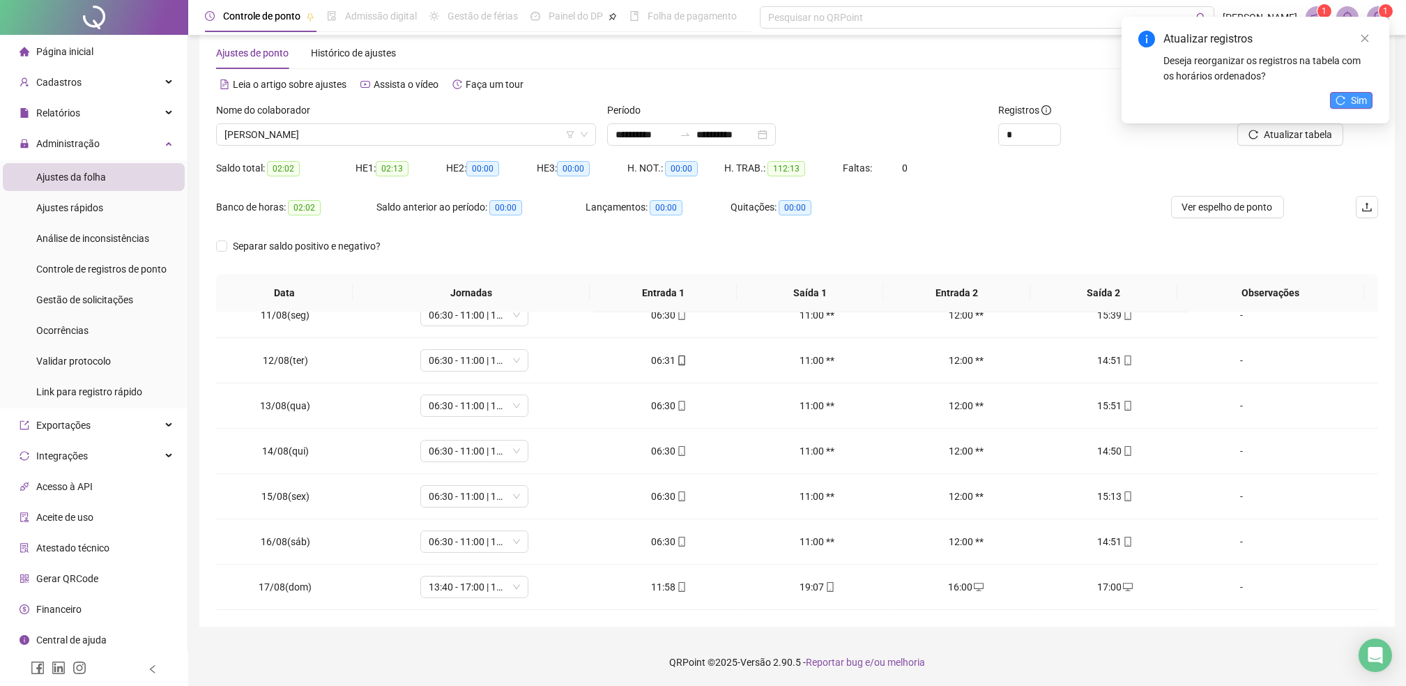
click at [1359, 98] on span "Sim" at bounding box center [1359, 100] width 16 height 15
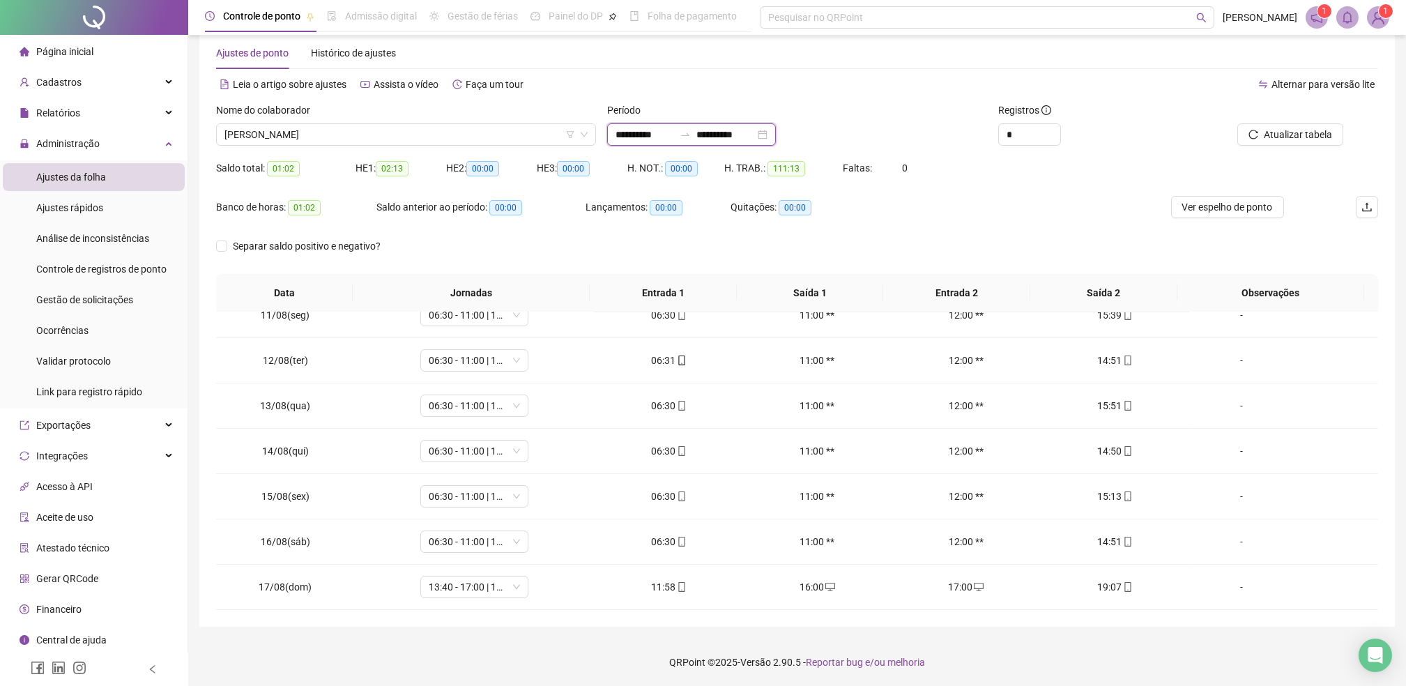
click at [654, 134] on input "**********" at bounding box center [645, 134] width 59 height 15
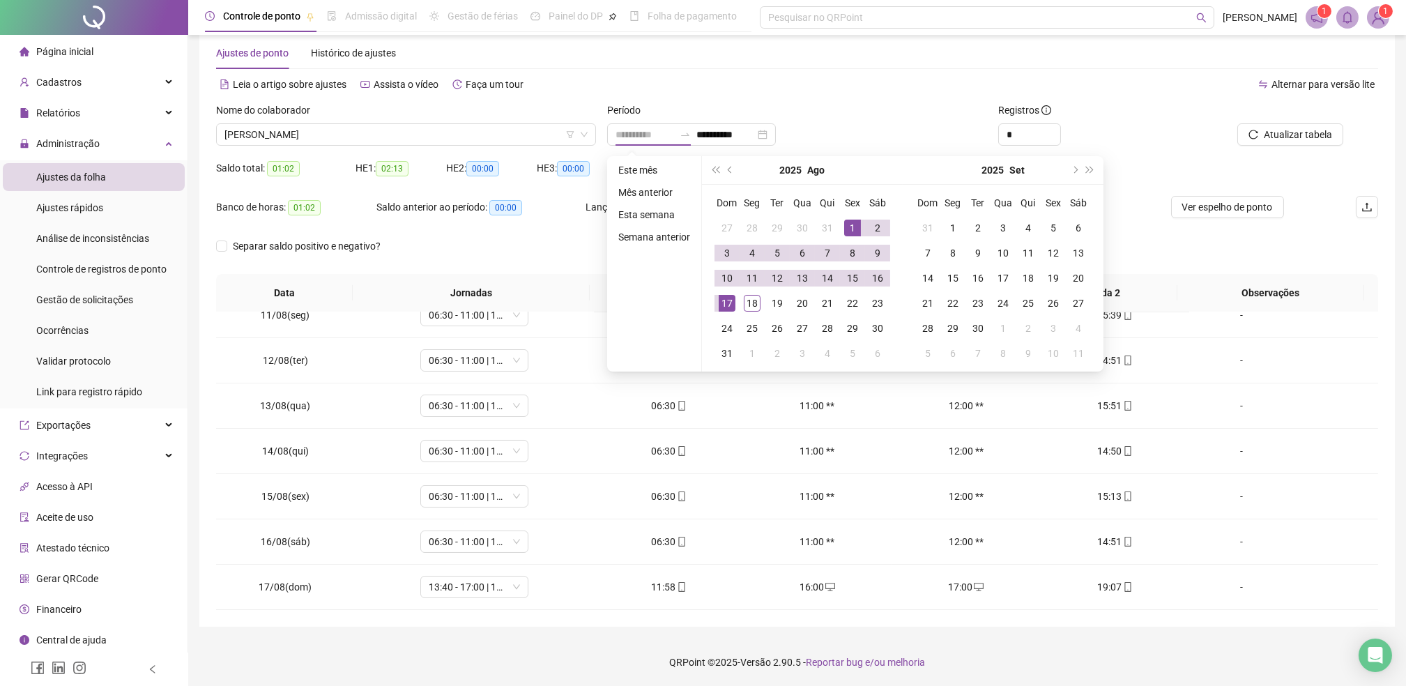
click at [850, 223] on div "1" at bounding box center [852, 228] width 17 height 17
type input "**********"
click at [753, 303] on div "18" at bounding box center [752, 303] width 17 height 17
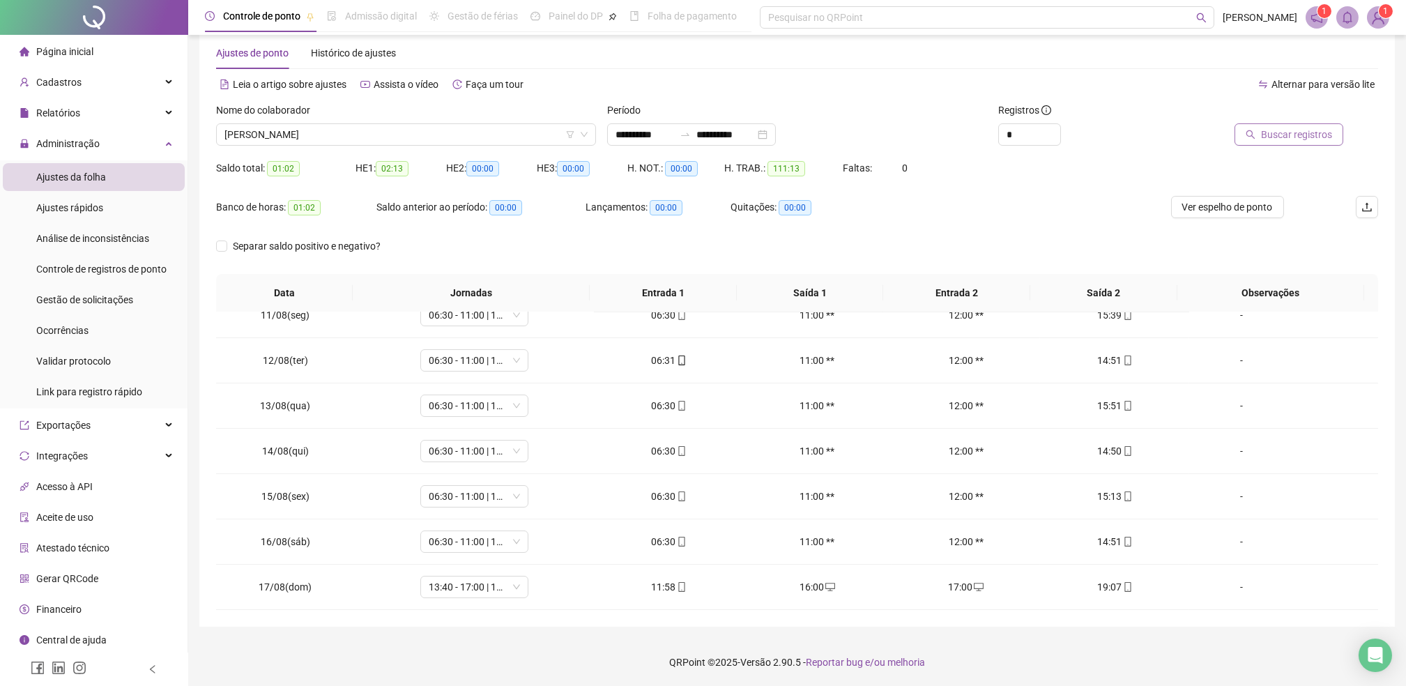
click at [1280, 135] on span "Buscar registros" at bounding box center [1296, 134] width 71 height 15
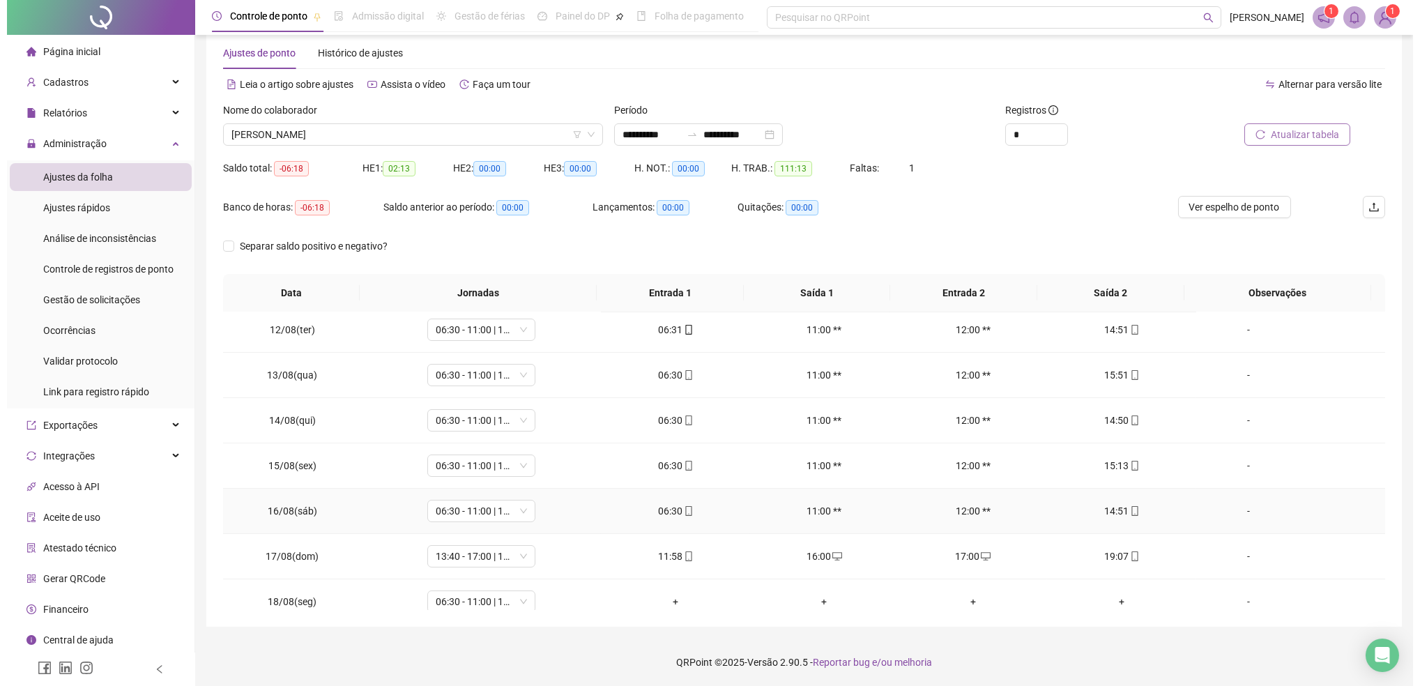
scroll to position [519, 0]
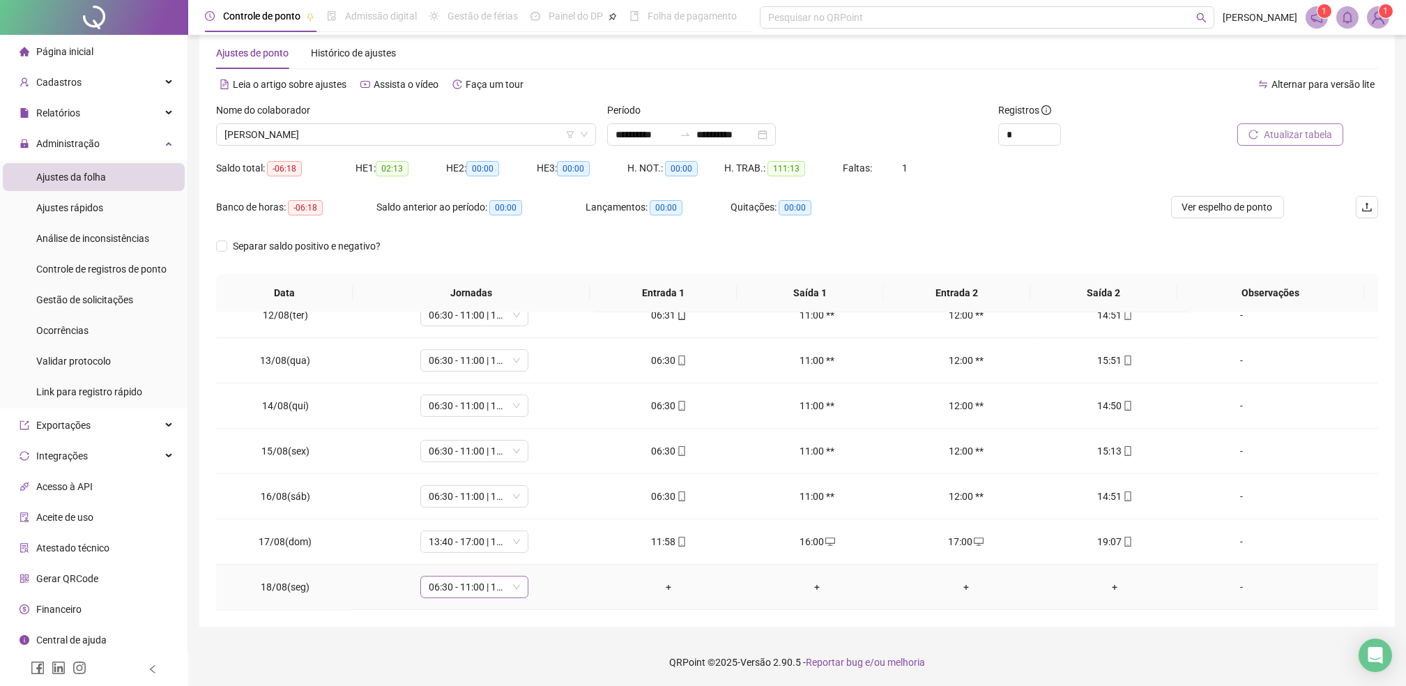
click at [489, 582] on span "06:30 - 11:00 | 12:00 - 14:50" at bounding box center [474, 587] width 91 height 21
type input "*"
click at [452, 512] on div "Folga" at bounding box center [483, 512] width 92 height 15
click at [532, 549] on span "Sim" at bounding box center [537, 549] width 16 height 15
click at [1276, 135] on span "Atualizar tabela" at bounding box center [1298, 134] width 68 height 15
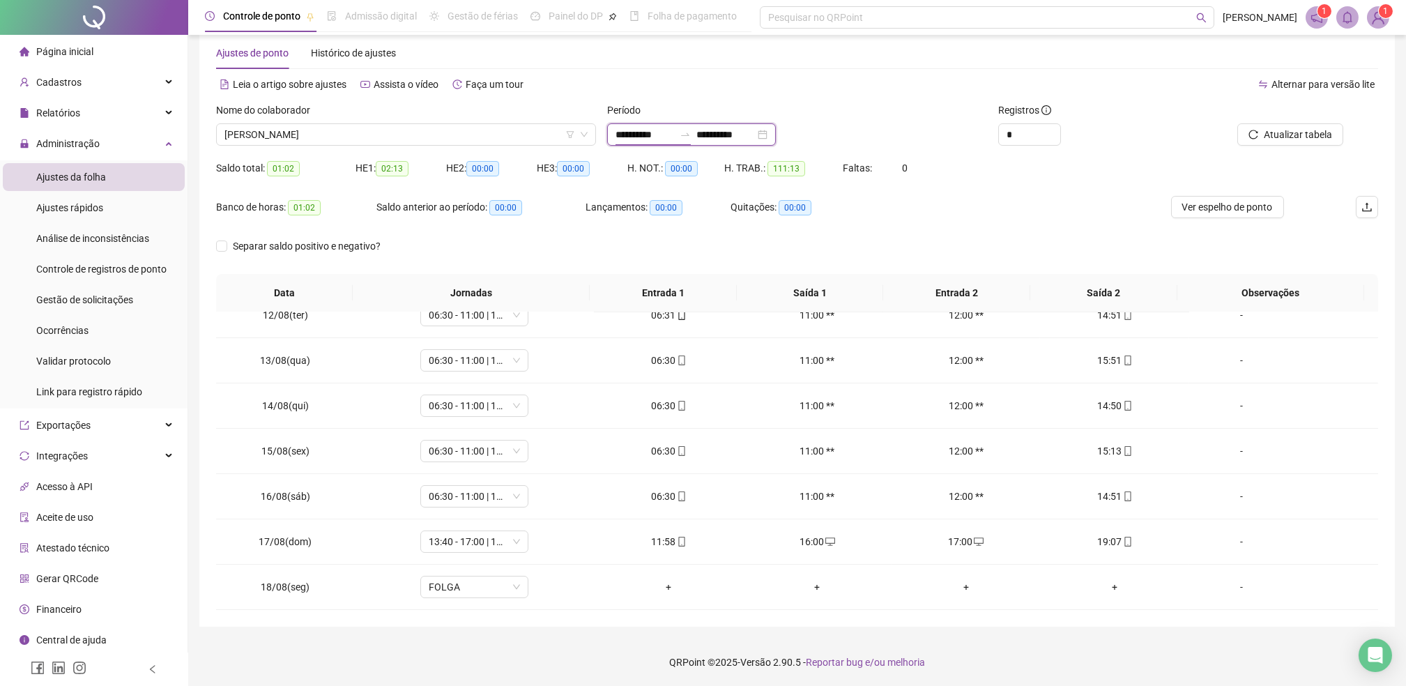
click at [634, 135] on input "**********" at bounding box center [645, 134] width 59 height 15
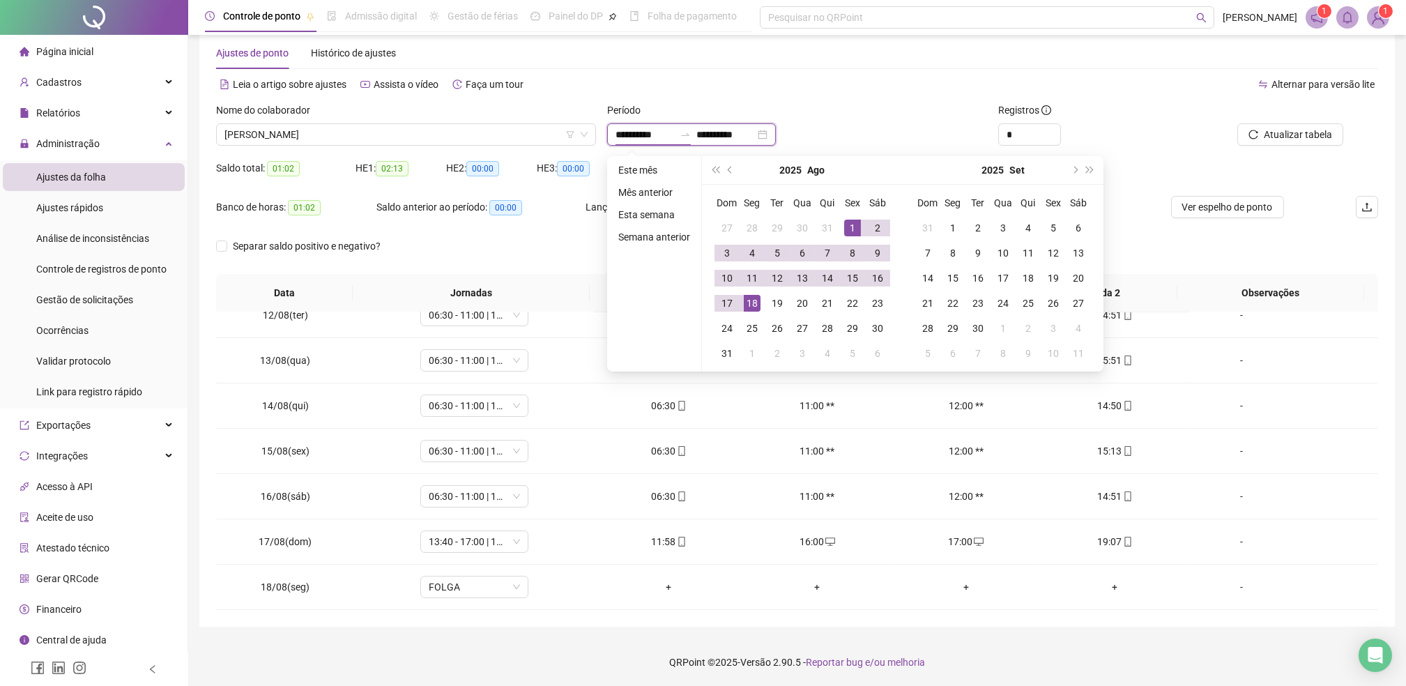
type input "**********"
click at [853, 232] on div "1" at bounding box center [852, 228] width 17 height 17
type input "**********"
click at [729, 300] on div "17" at bounding box center [727, 303] width 17 height 17
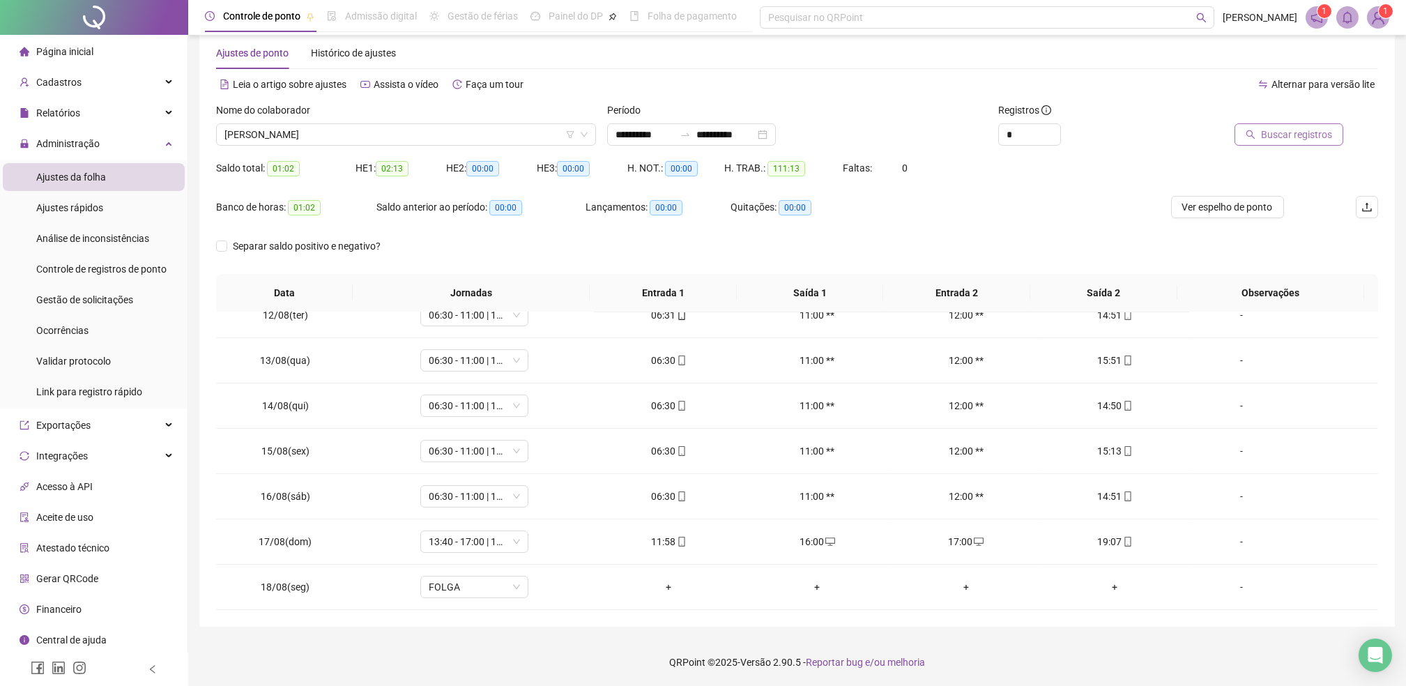
click at [1286, 134] on span "Buscar registros" at bounding box center [1296, 134] width 71 height 15
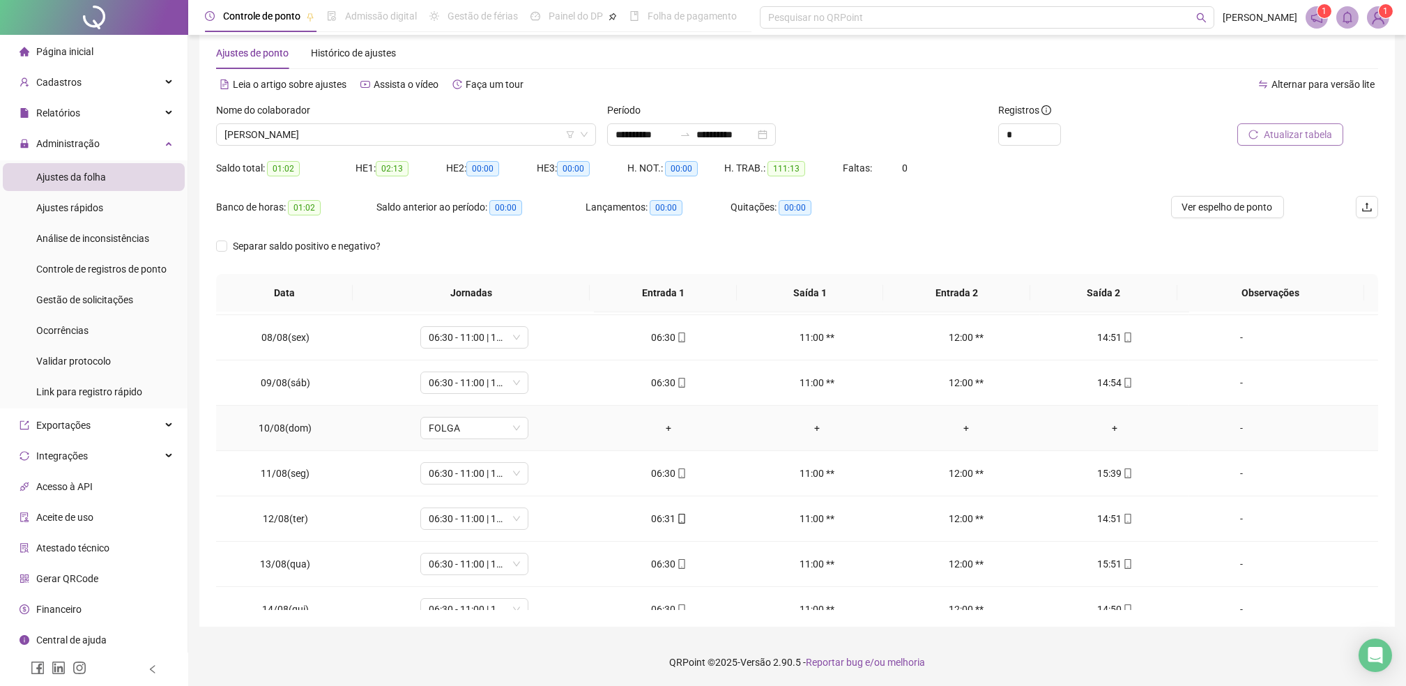
scroll to position [473, 0]
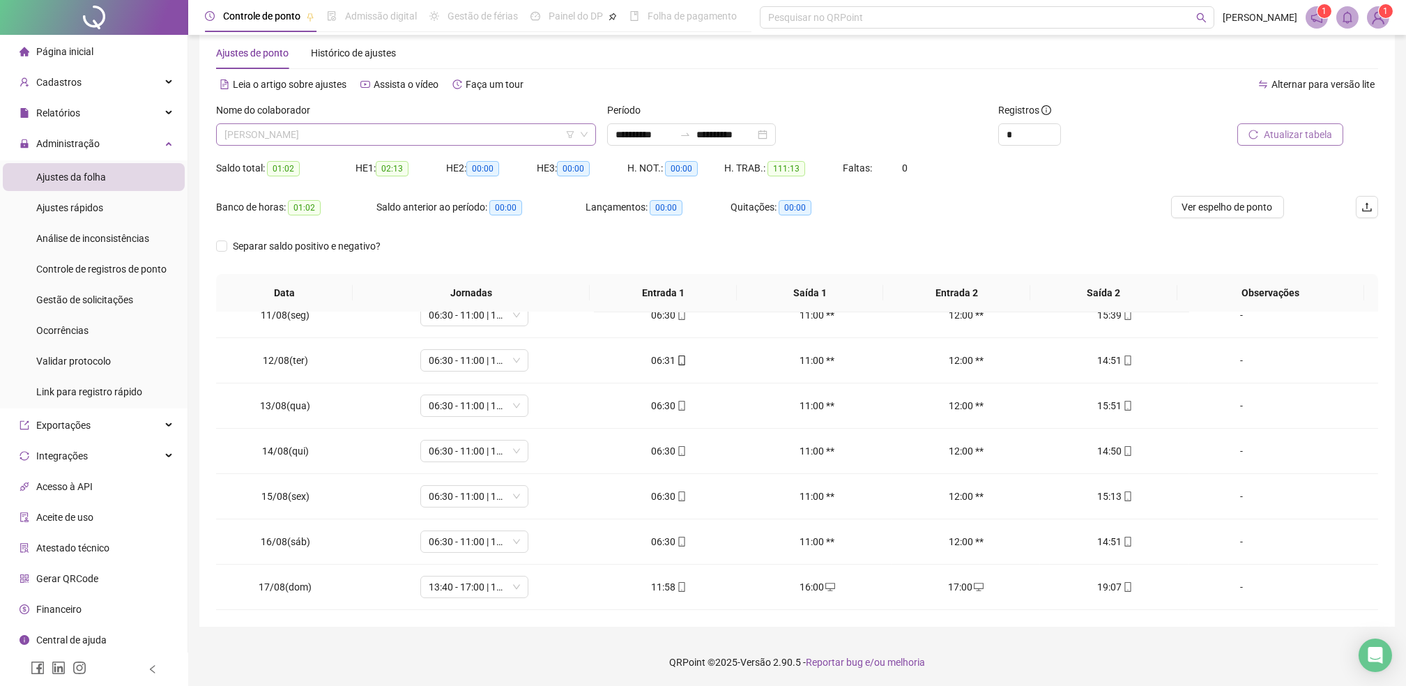
click at [295, 135] on span "[PERSON_NAME]" at bounding box center [405, 134] width 363 height 21
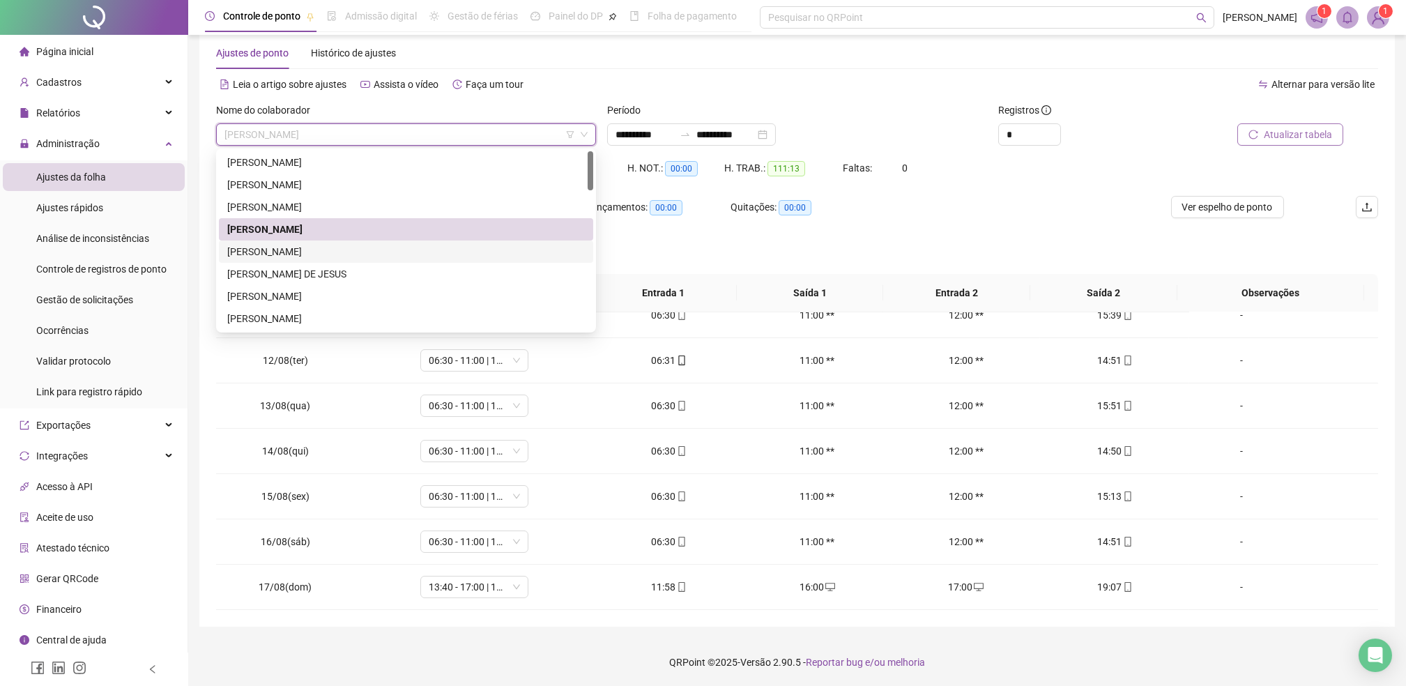
click at [284, 252] on div "[PERSON_NAME]" at bounding box center [406, 251] width 358 height 15
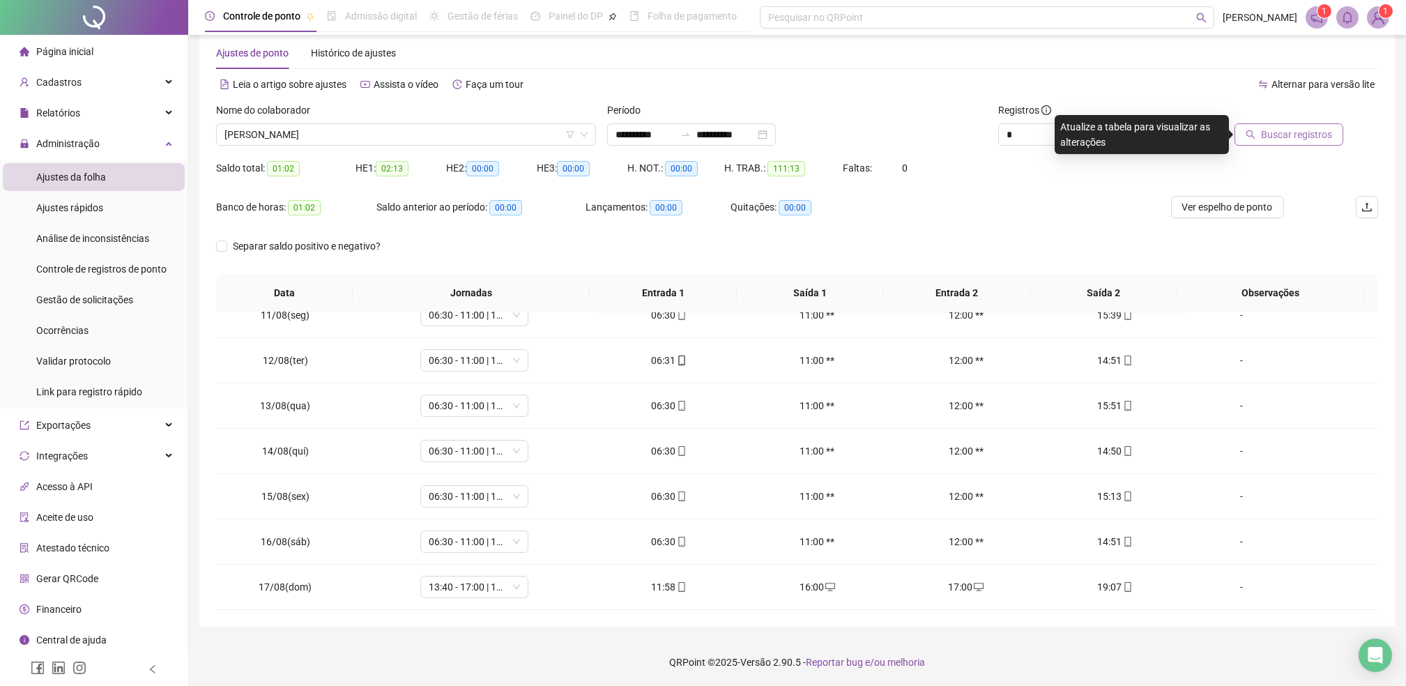
click at [1267, 135] on span "Buscar registros" at bounding box center [1296, 134] width 71 height 15
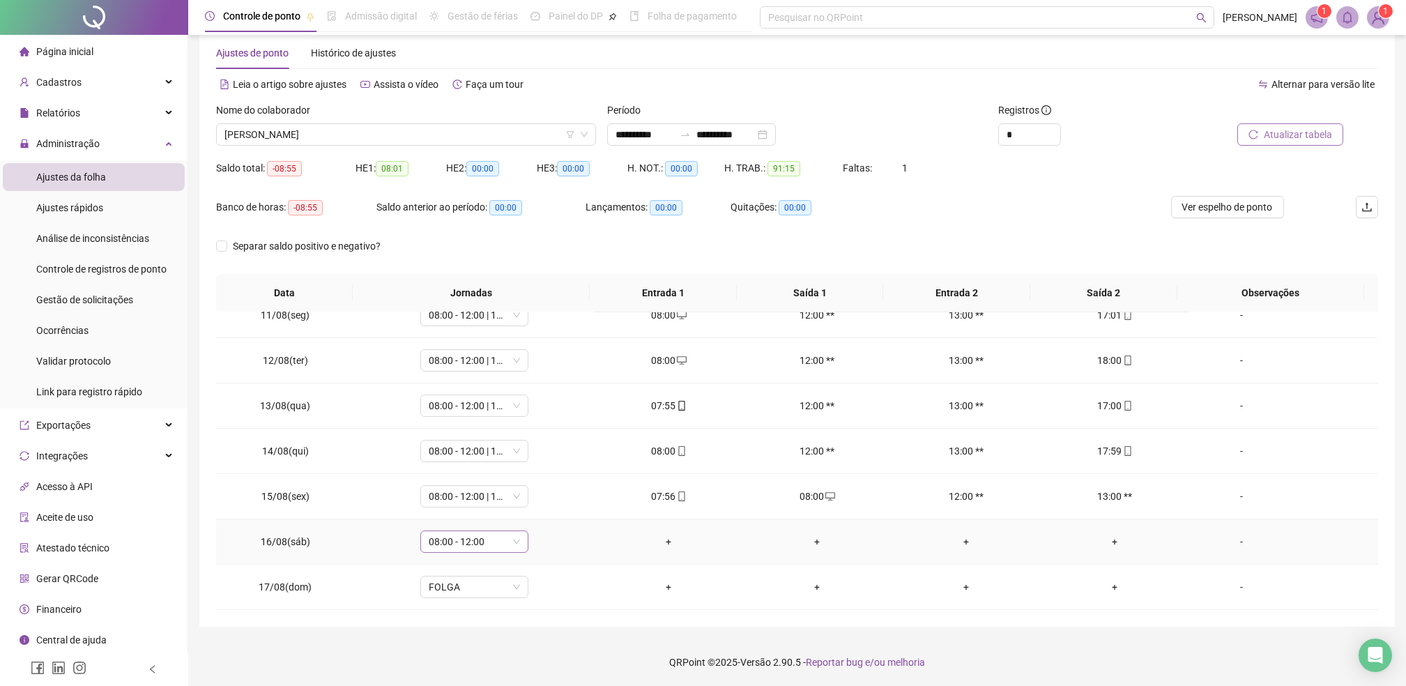
click at [433, 541] on span "08:00 - 12:00" at bounding box center [474, 541] width 91 height 21
type input "*"
click at [471, 511] on div "Folga compensatória" at bounding box center [483, 512] width 92 height 15
click at [535, 505] on span "Sim" at bounding box center [537, 504] width 16 height 15
click at [810, 497] on div "08:00" at bounding box center [817, 496] width 126 height 15
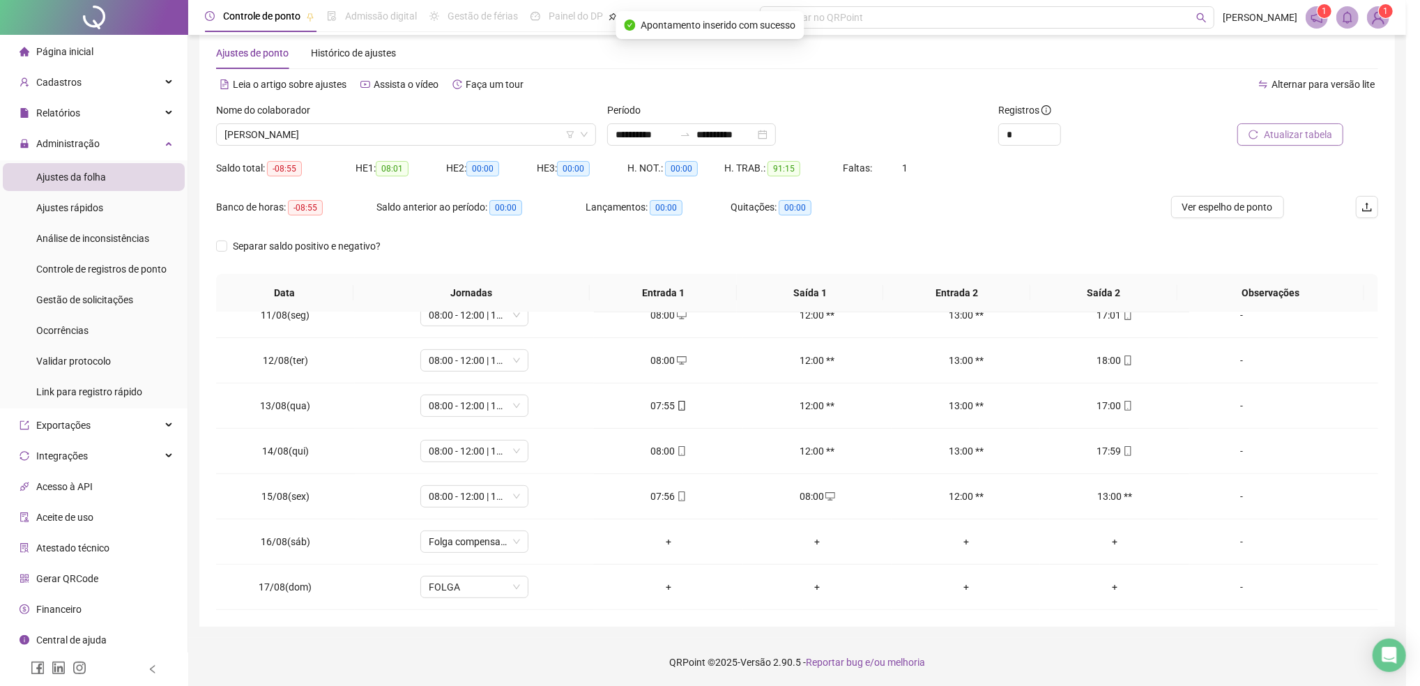
type input "**********"
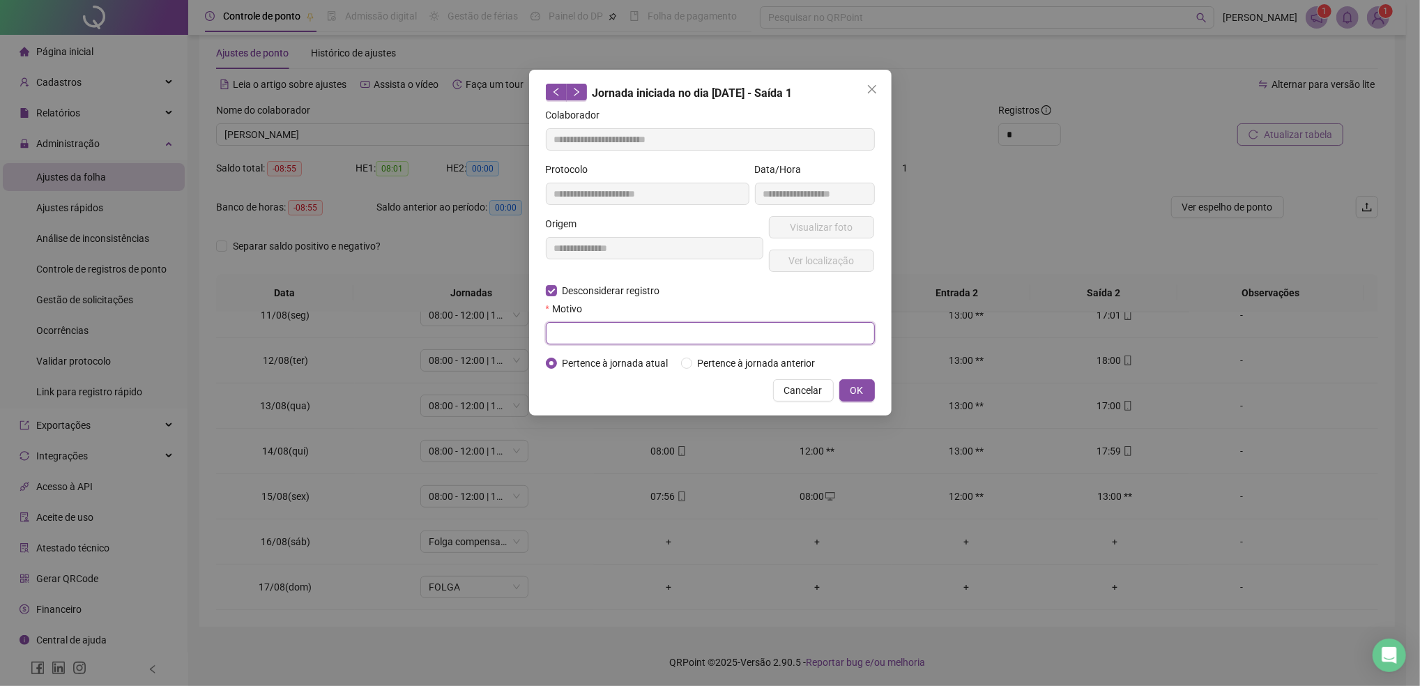
click at [618, 326] on input "text" at bounding box center [710, 333] width 329 height 22
type input "**********"
click at [855, 391] on span "OK" at bounding box center [857, 390] width 13 height 15
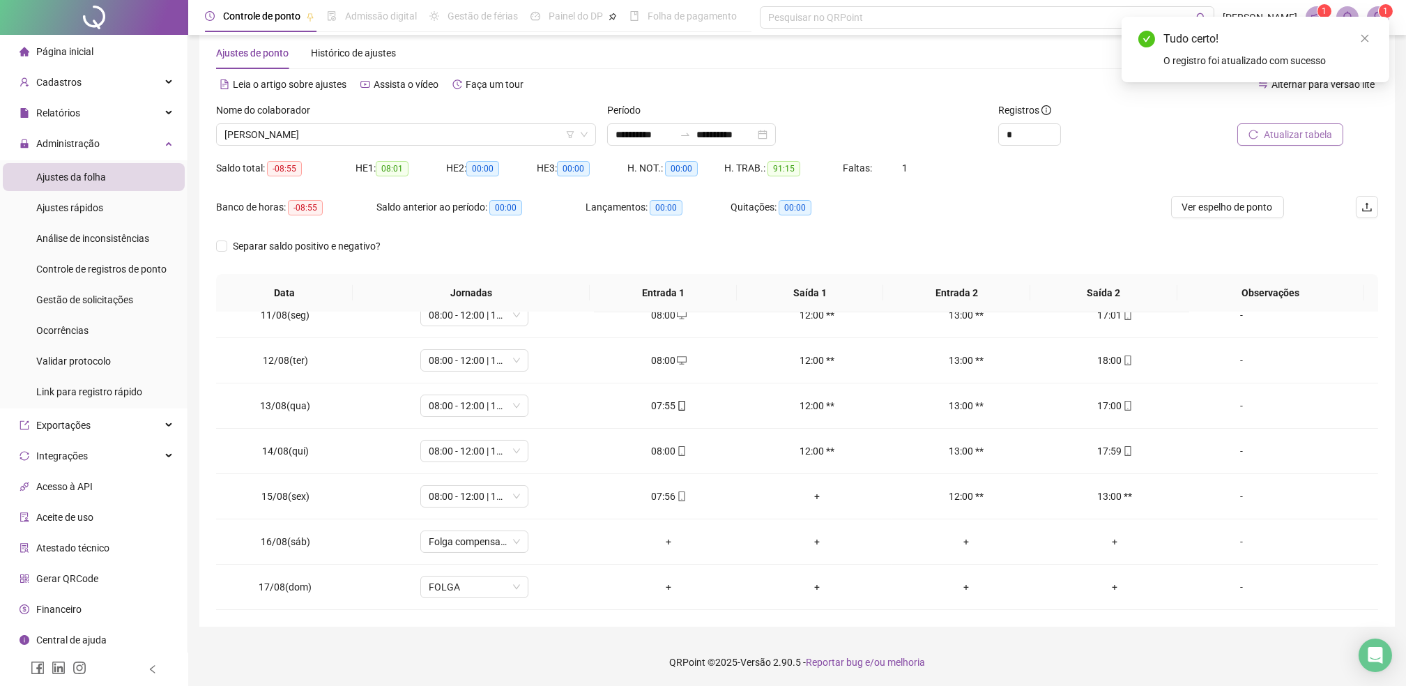
click at [1278, 137] on span "Atualizar tabela" at bounding box center [1298, 134] width 68 height 15
click at [318, 135] on span "[PERSON_NAME]" at bounding box center [405, 134] width 363 height 21
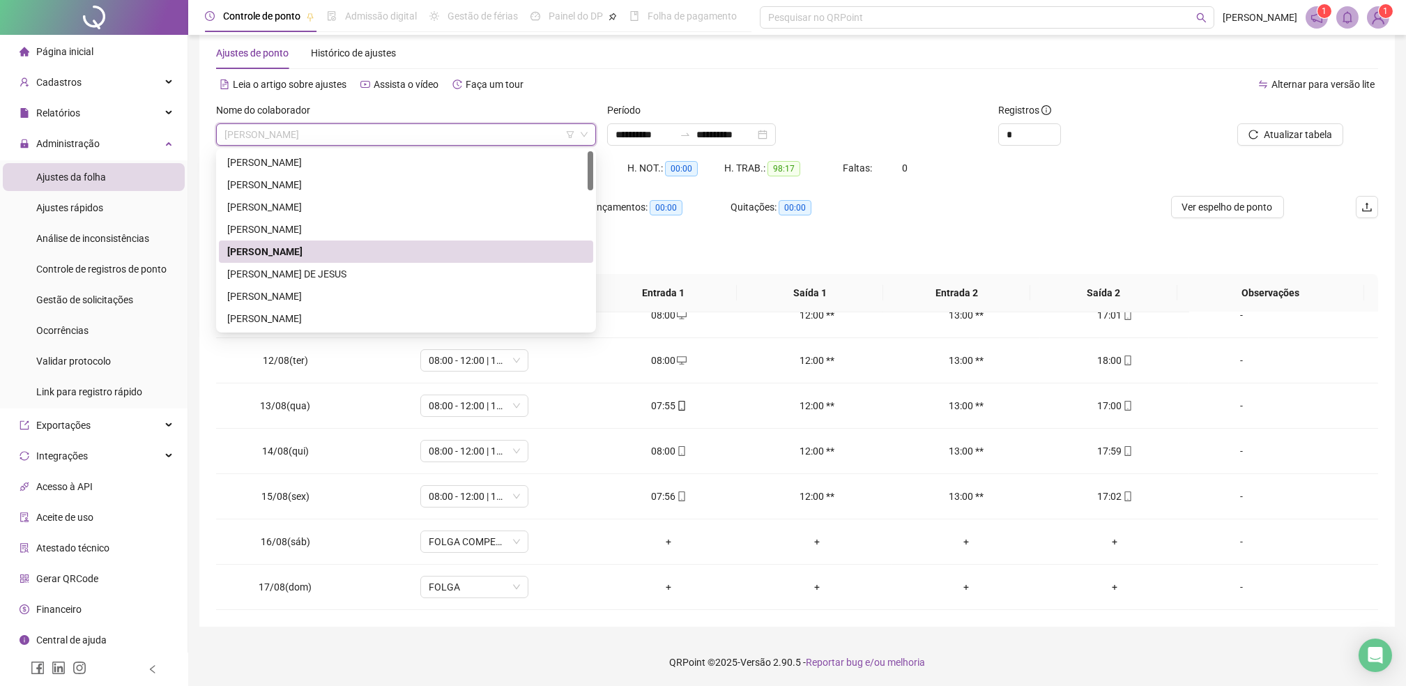
click at [650, 243] on div "Separar saldo positivo e negativo?" at bounding box center [797, 254] width 1162 height 39
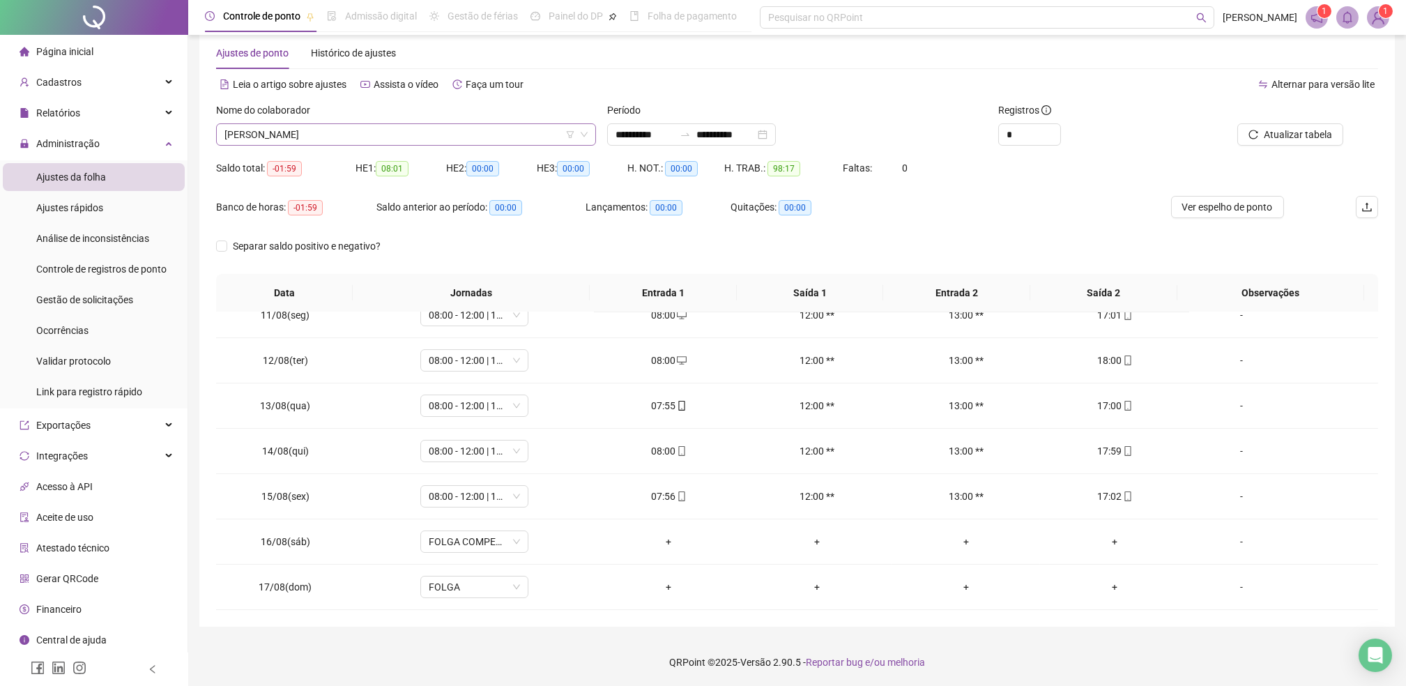
click at [293, 135] on span "[PERSON_NAME]" at bounding box center [405, 134] width 363 height 21
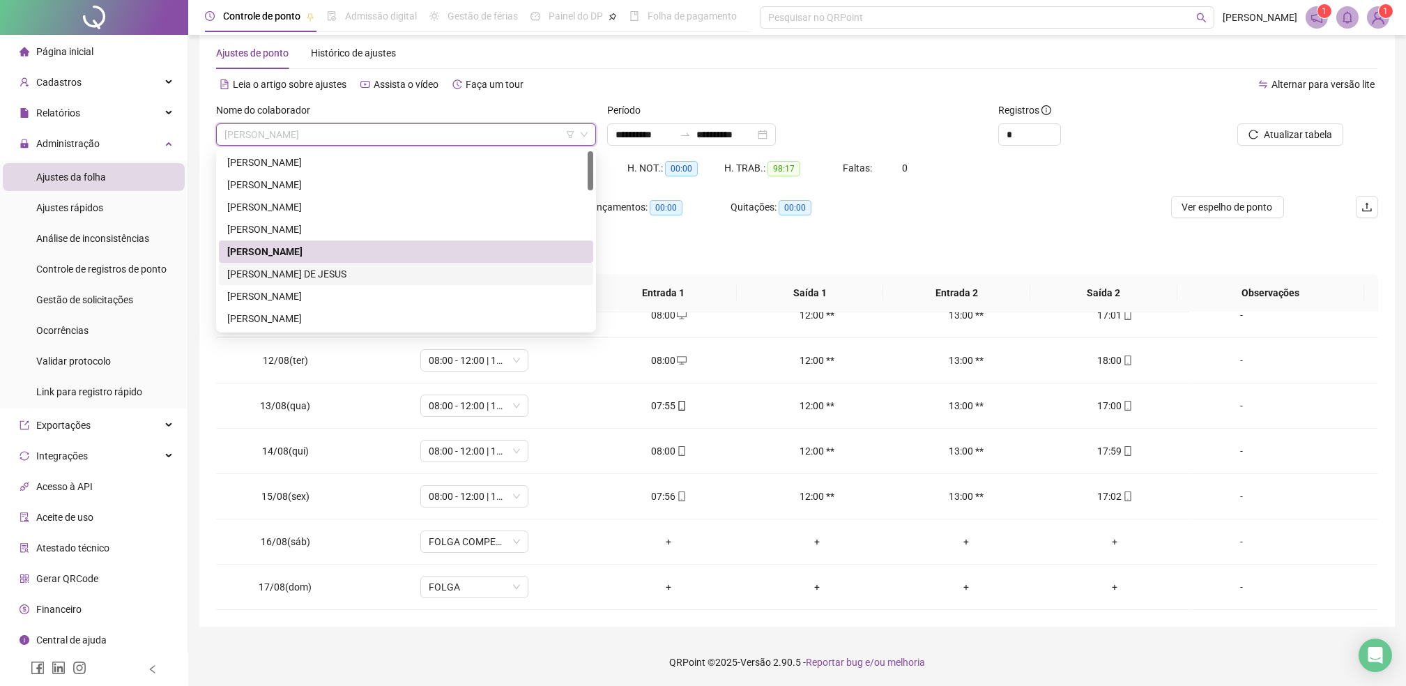
click at [282, 275] on div "[PERSON_NAME] DE JESUS" at bounding box center [406, 273] width 358 height 15
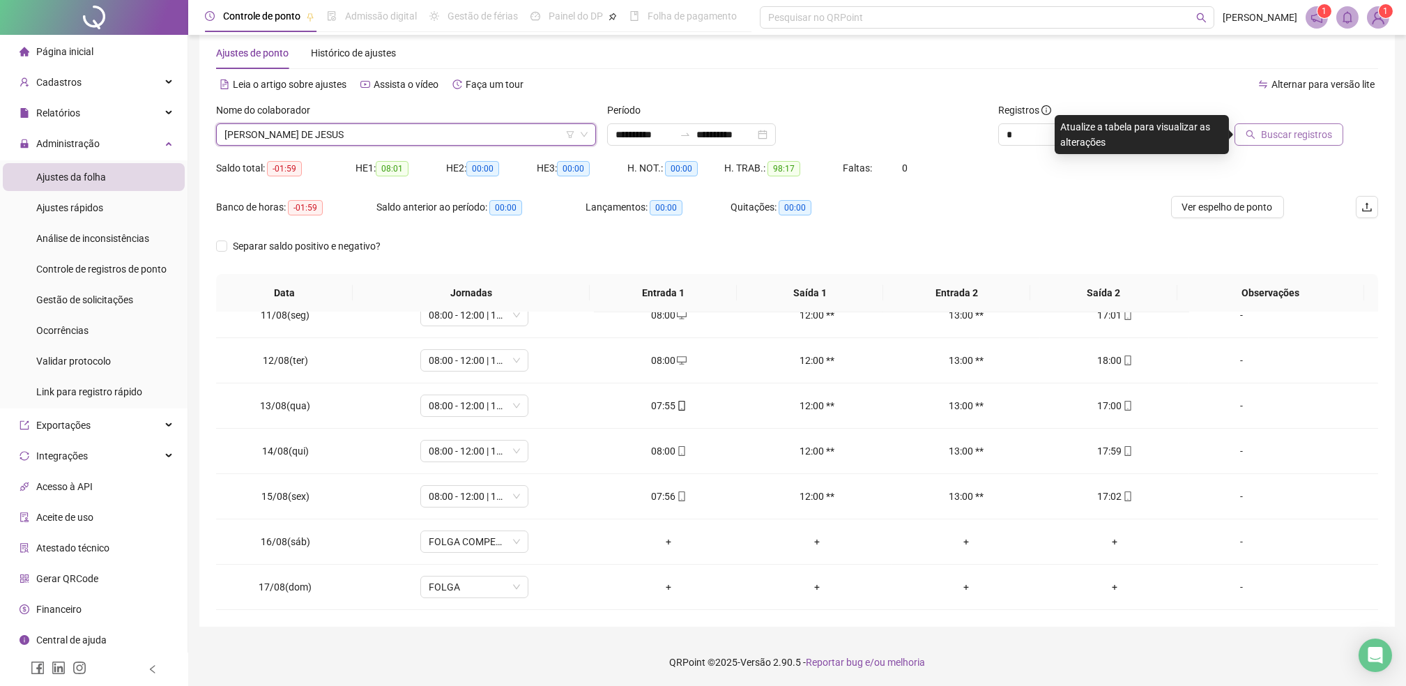
click at [1292, 130] on span "Buscar registros" at bounding box center [1296, 134] width 71 height 15
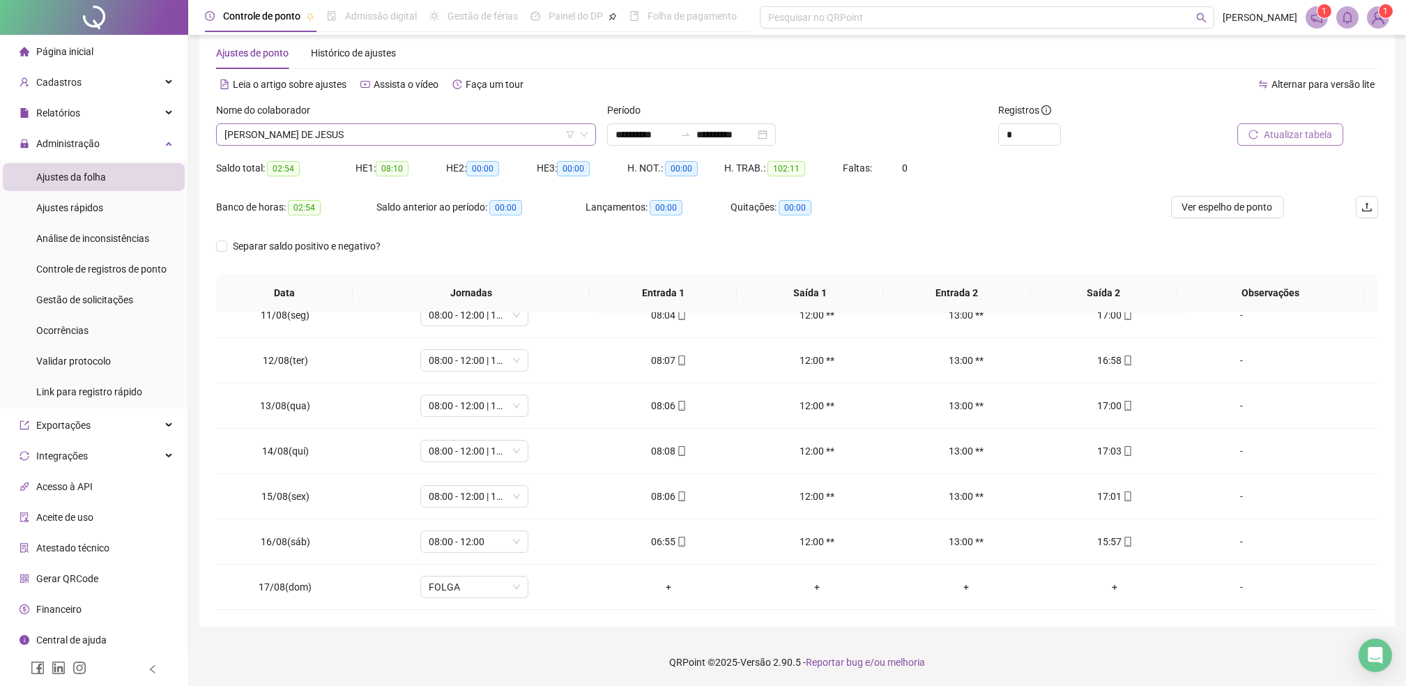
click at [332, 137] on span "[PERSON_NAME] DE JESUS" at bounding box center [405, 134] width 363 height 21
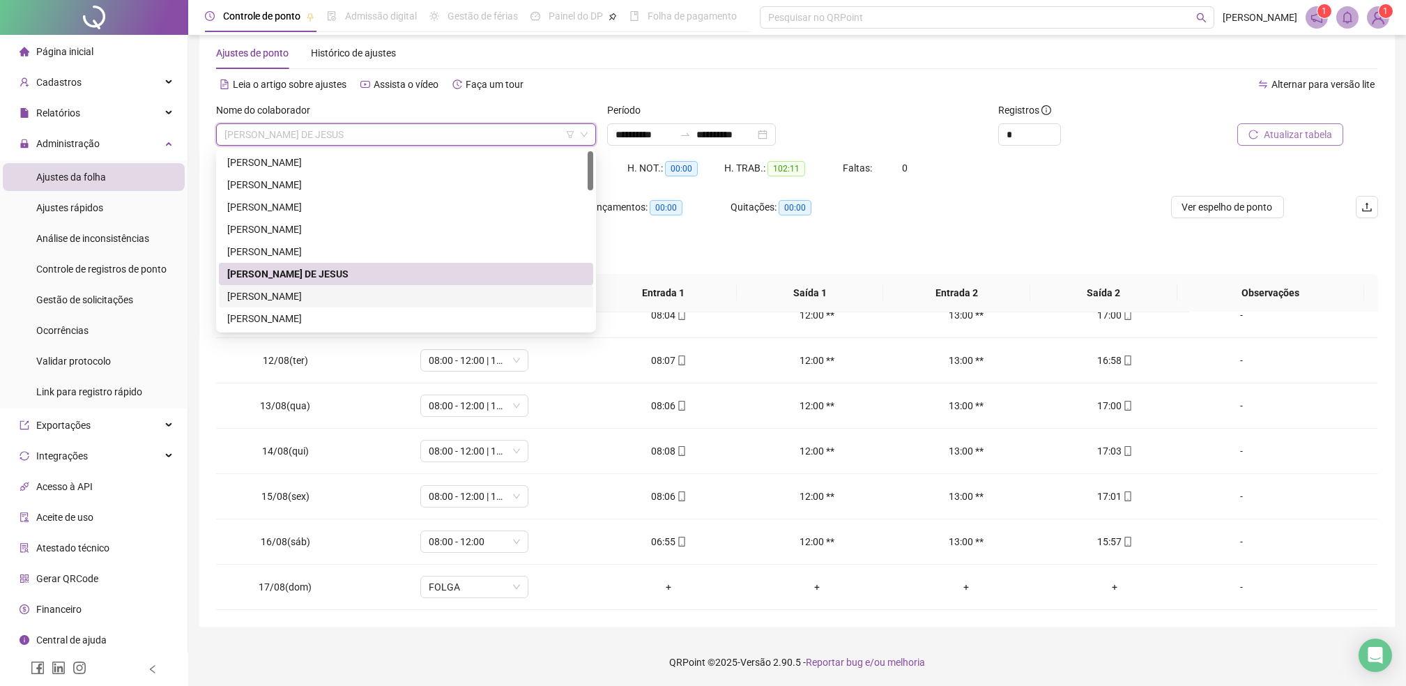
click at [284, 293] on div "[PERSON_NAME]" at bounding box center [406, 296] width 358 height 15
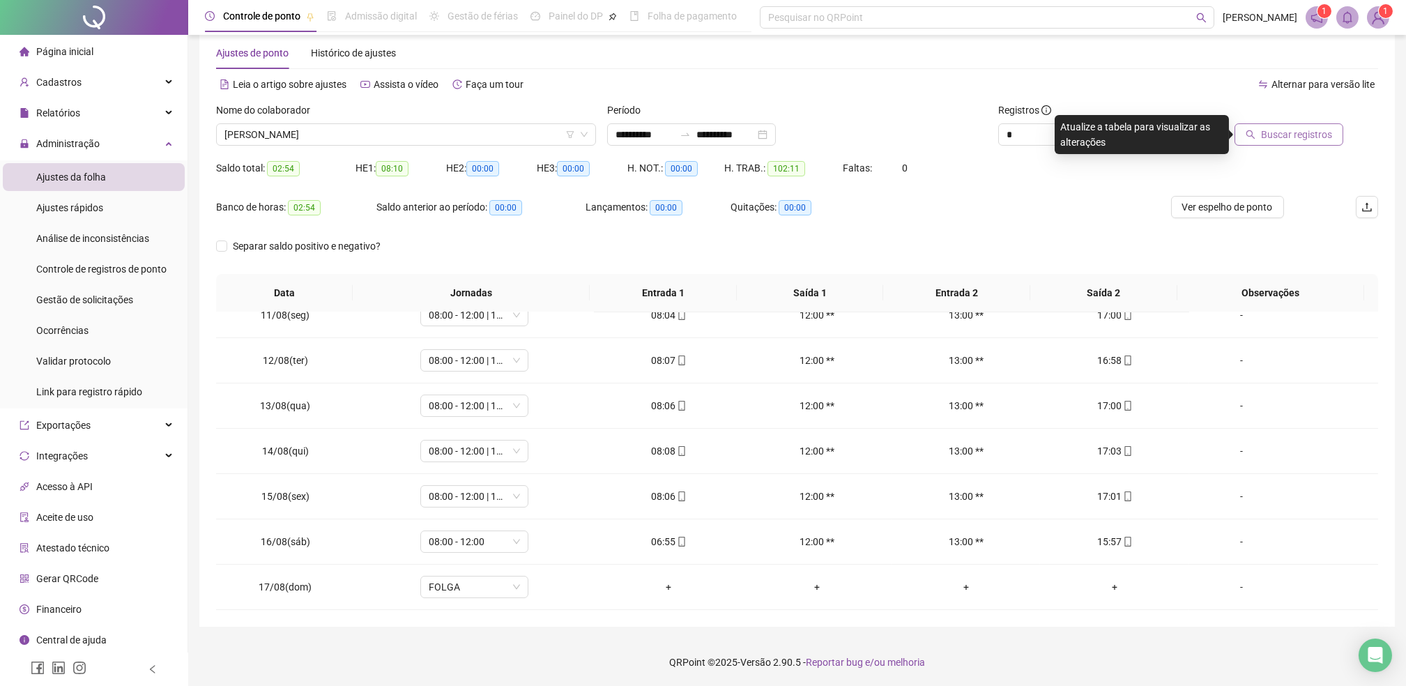
click at [1293, 142] on span "Buscar registros" at bounding box center [1296, 134] width 71 height 15
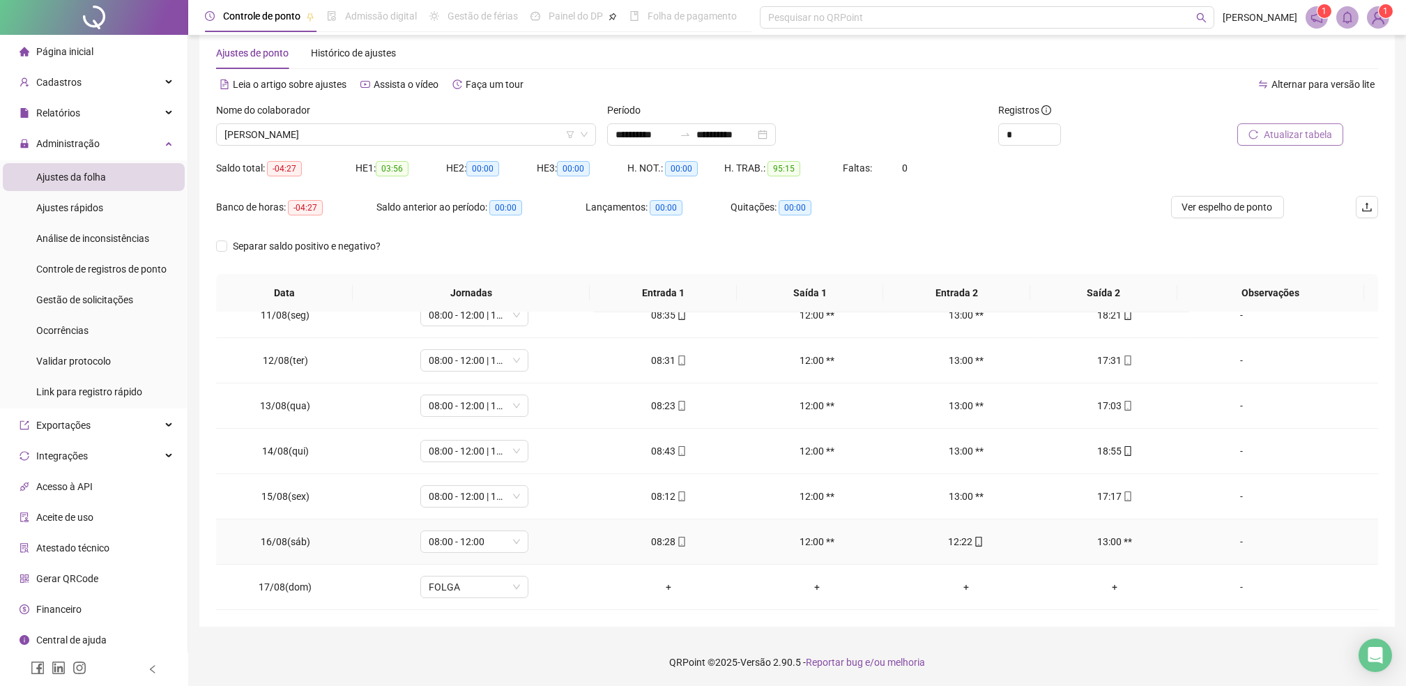
click at [1231, 542] on div "-" at bounding box center [1241, 541] width 82 height 15
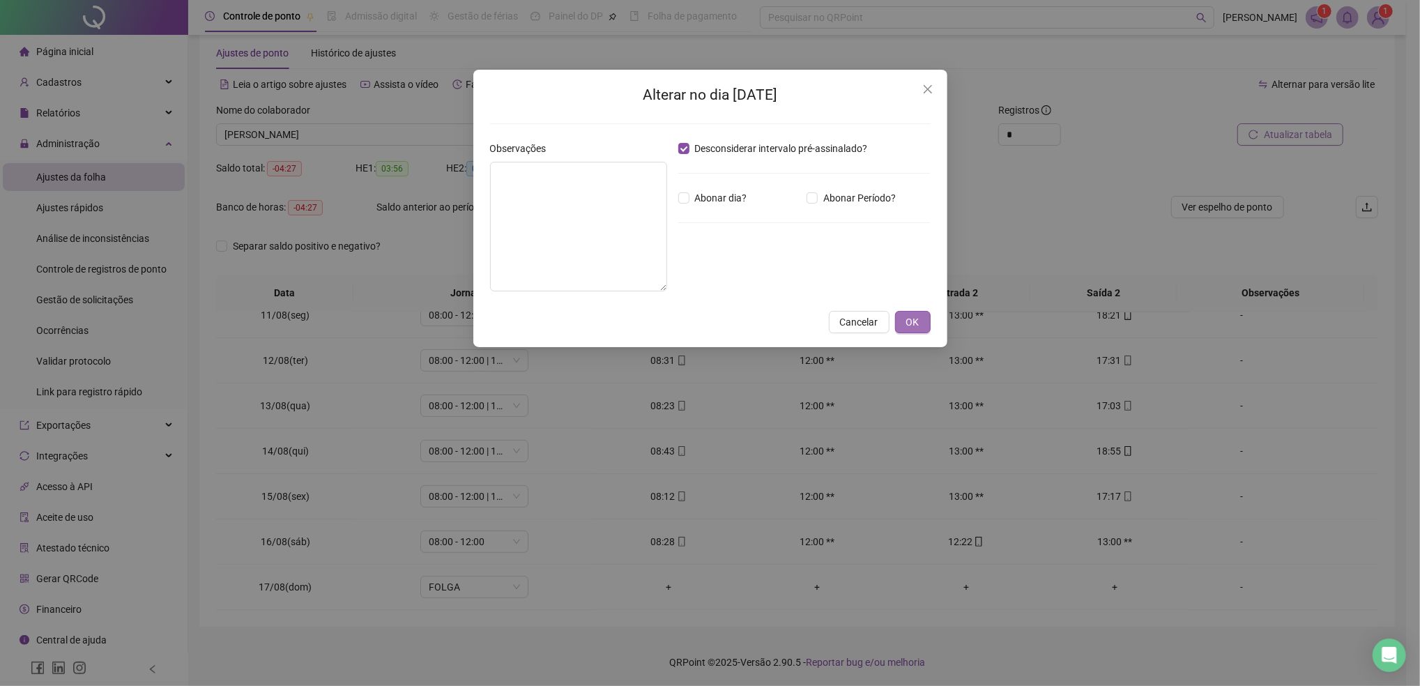
click at [917, 328] on span "OK" at bounding box center [912, 321] width 13 height 15
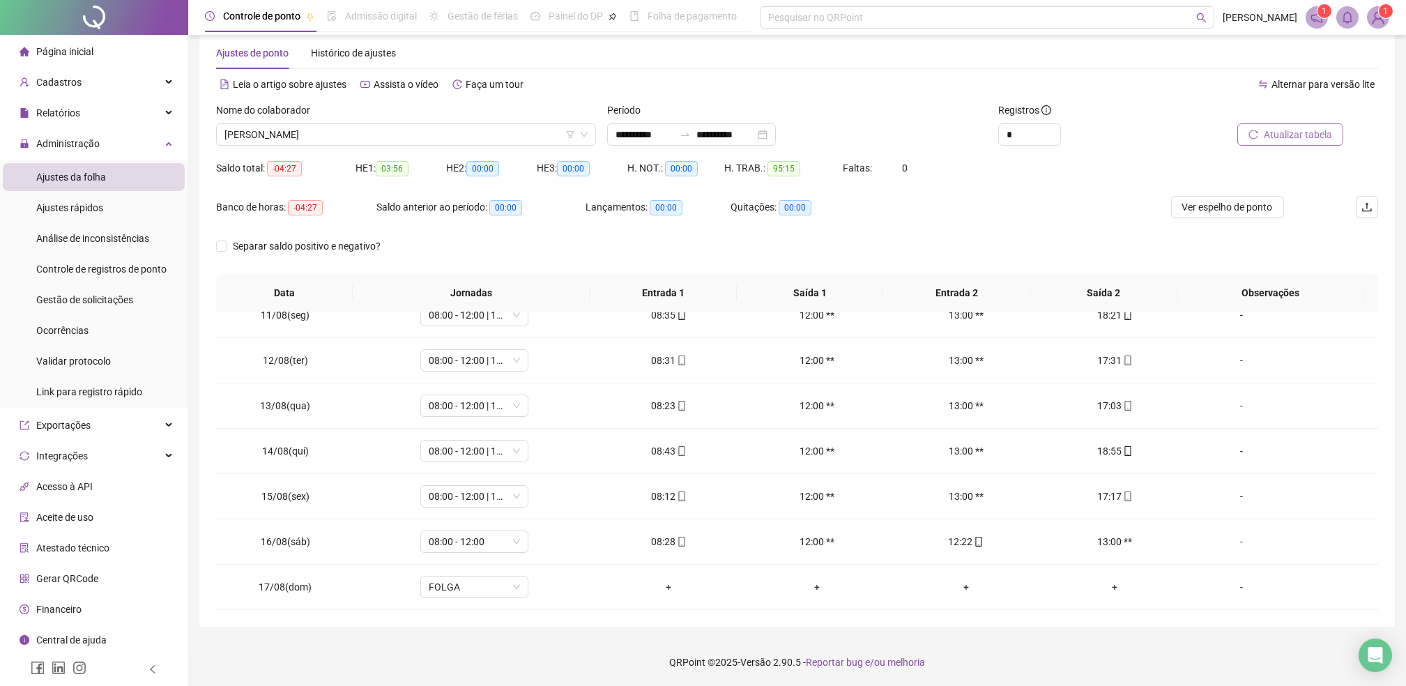
click at [1284, 134] on span "Atualizar tabela" at bounding box center [1298, 134] width 68 height 15
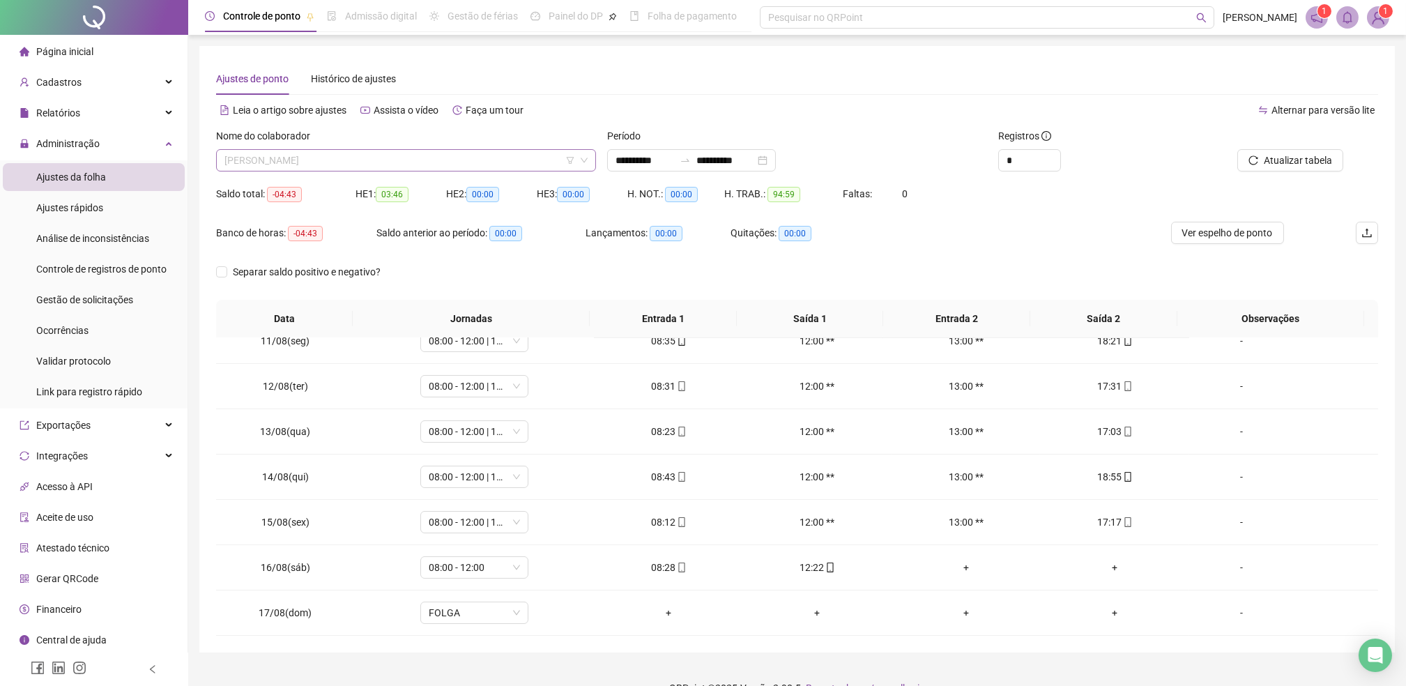
click at [263, 165] on span "[PERSON_NAME]" at bounding box center [405, 160] width 363 height 21
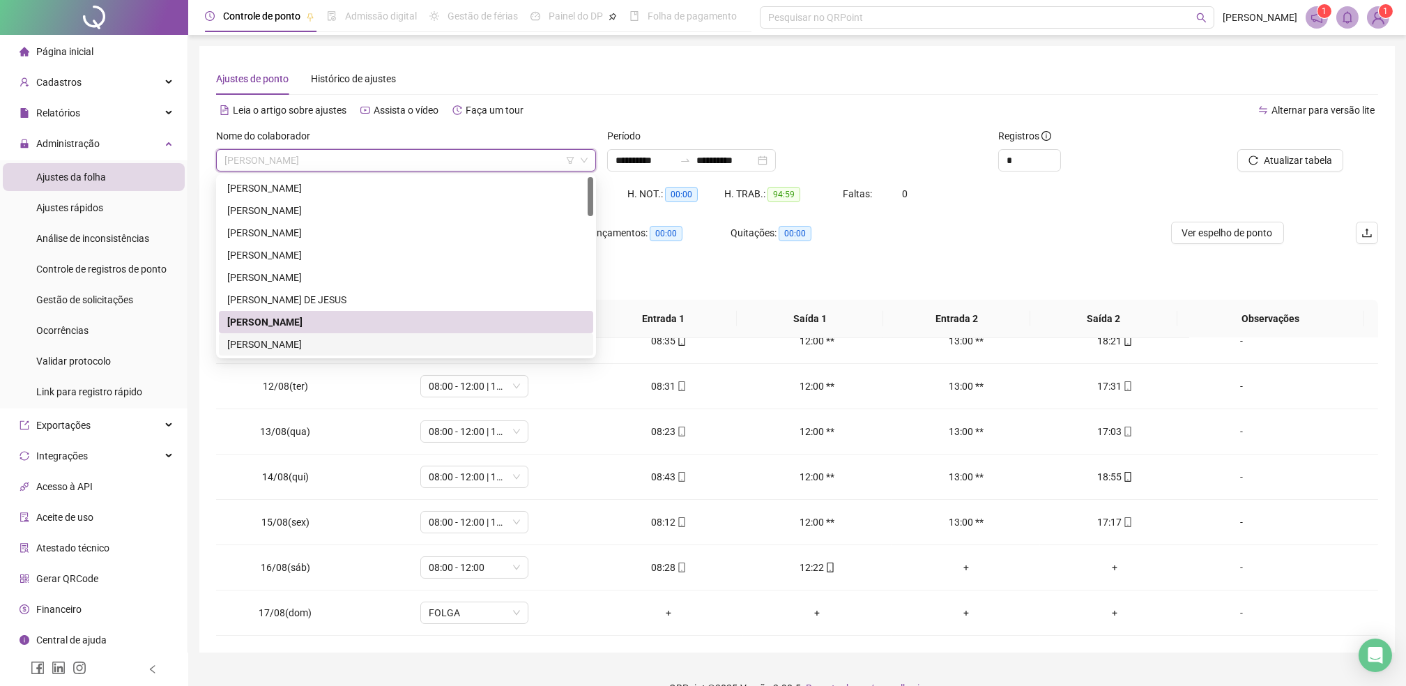
click at [269, 343] on div "[PERSON_NAME]" at bounding box center [406, 344] width 358 height 15
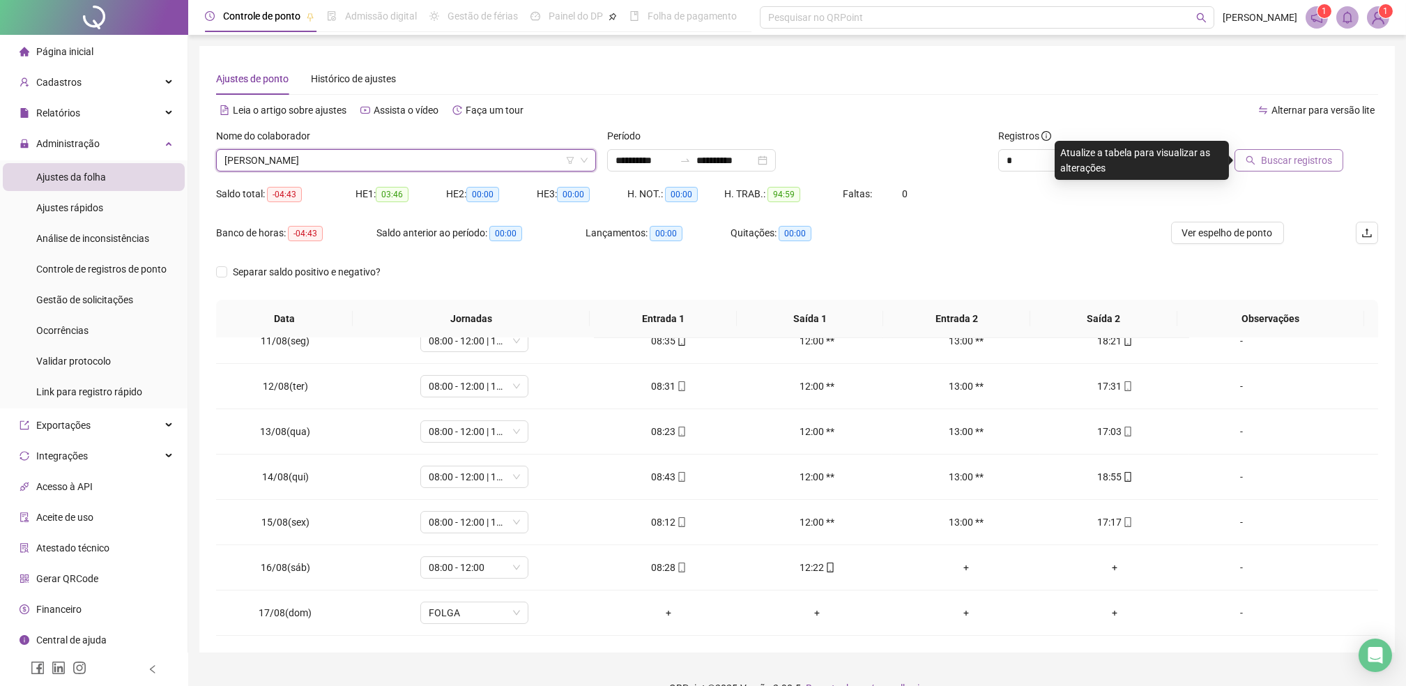
click at [1300, 158] on span "Buscar registros" at bounding box center [1296, 160] width 71 height 15
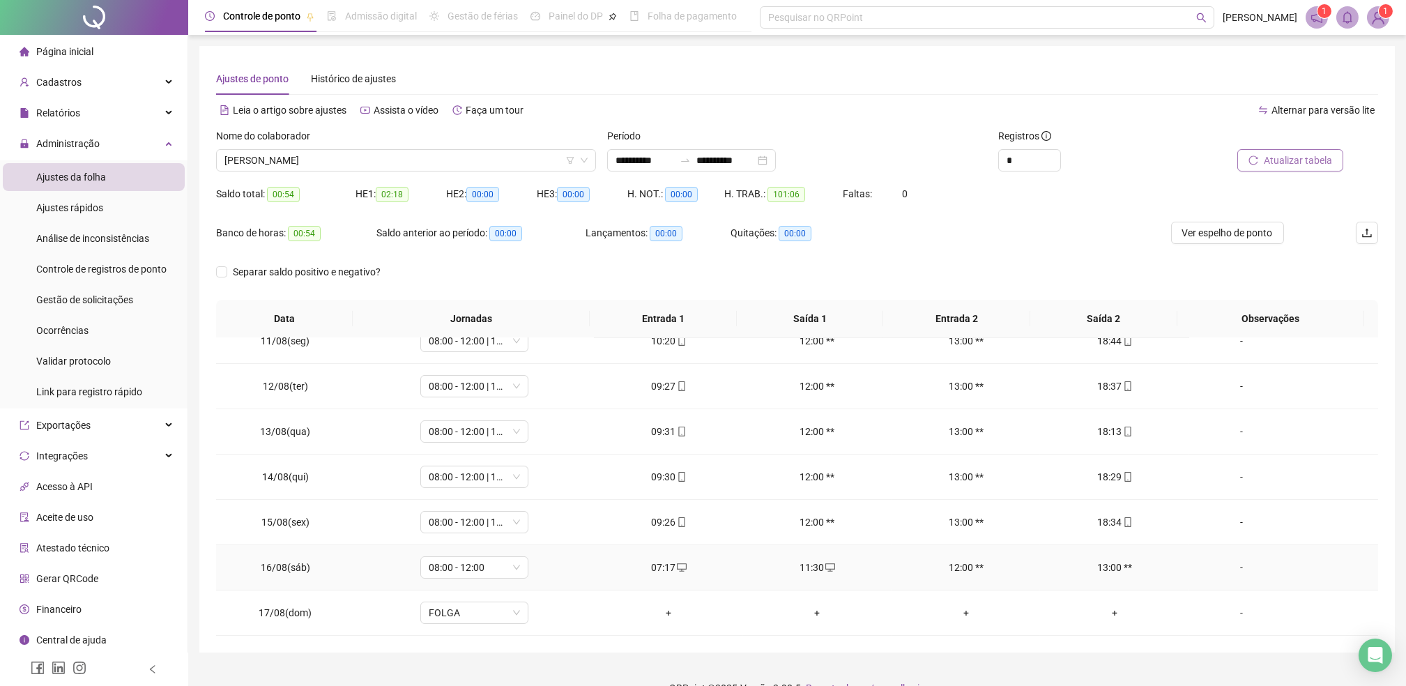
click at [1233, 572] on div "-" at bounding box center [1241, 567] width 82 height 15
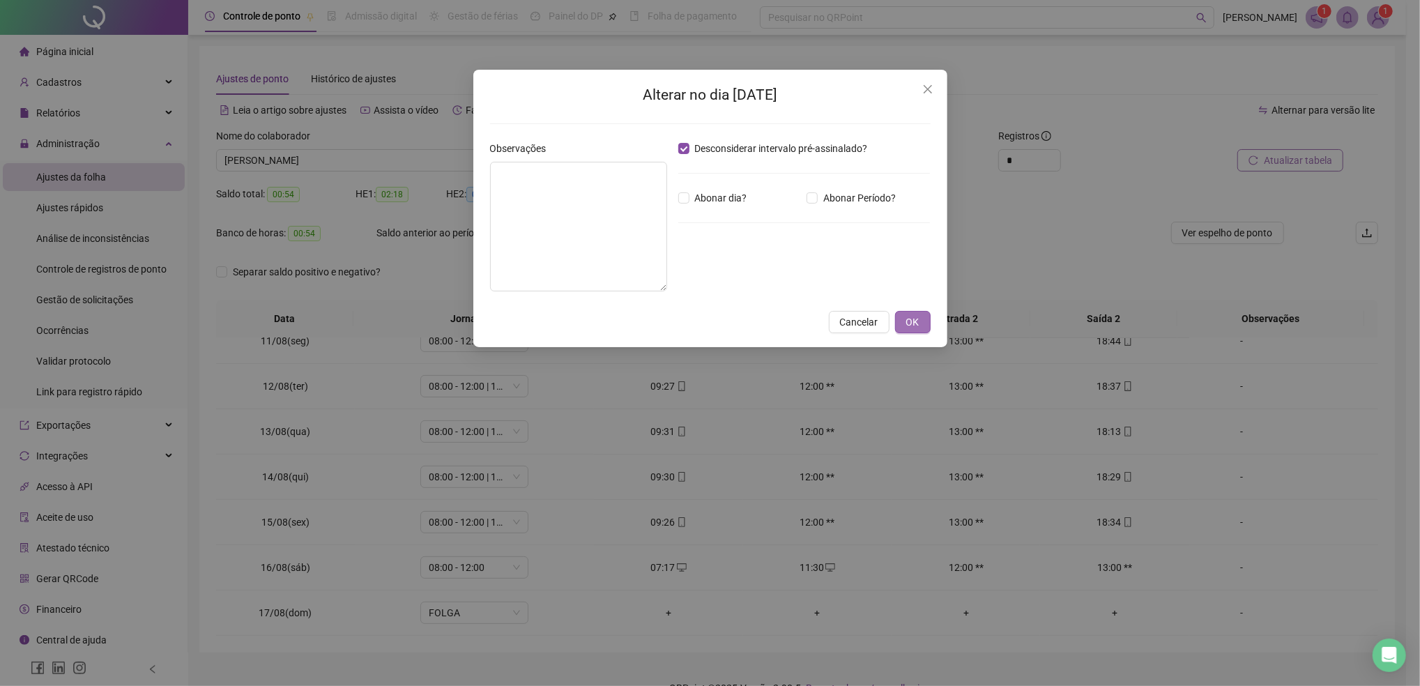
click at [912, 314] on span "OK" at bounding box center [912, 321] width 13 height 15
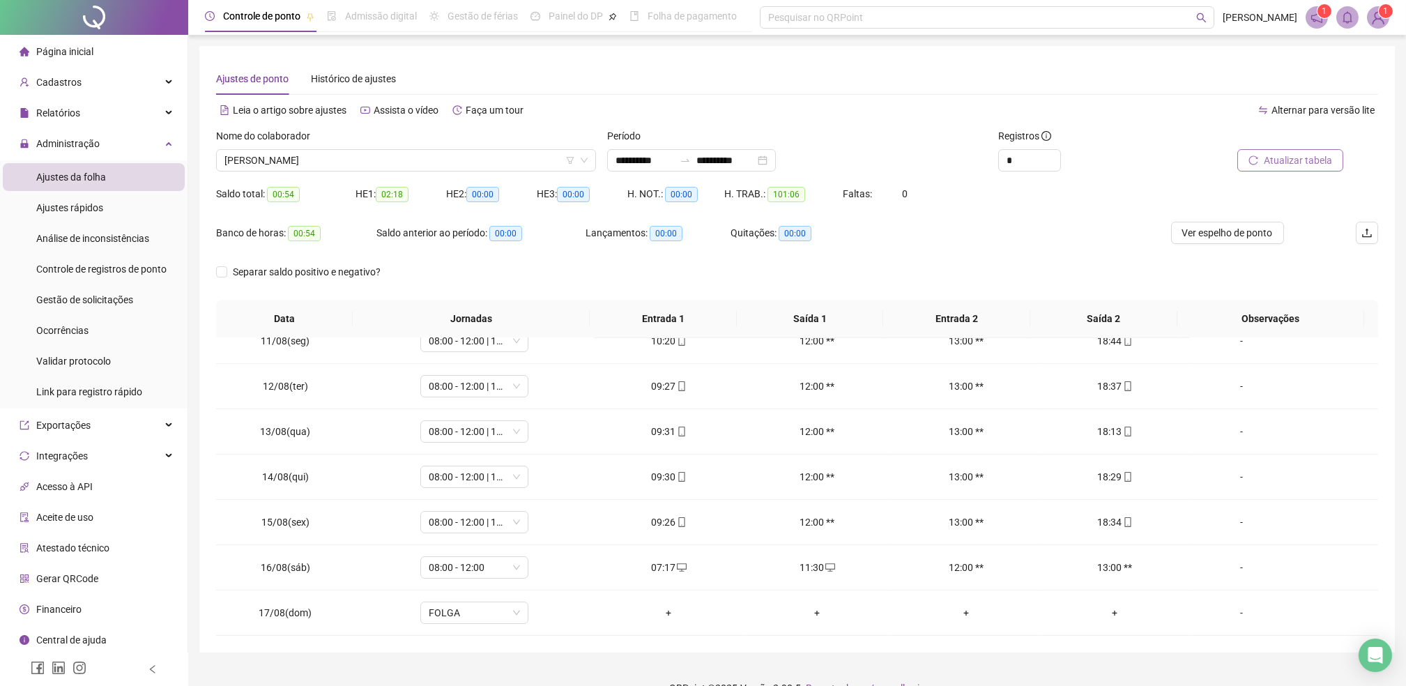
click at [1289, 155] on span "Atualizar tabela" at bounding box center [1298, 160] width 68 height 15
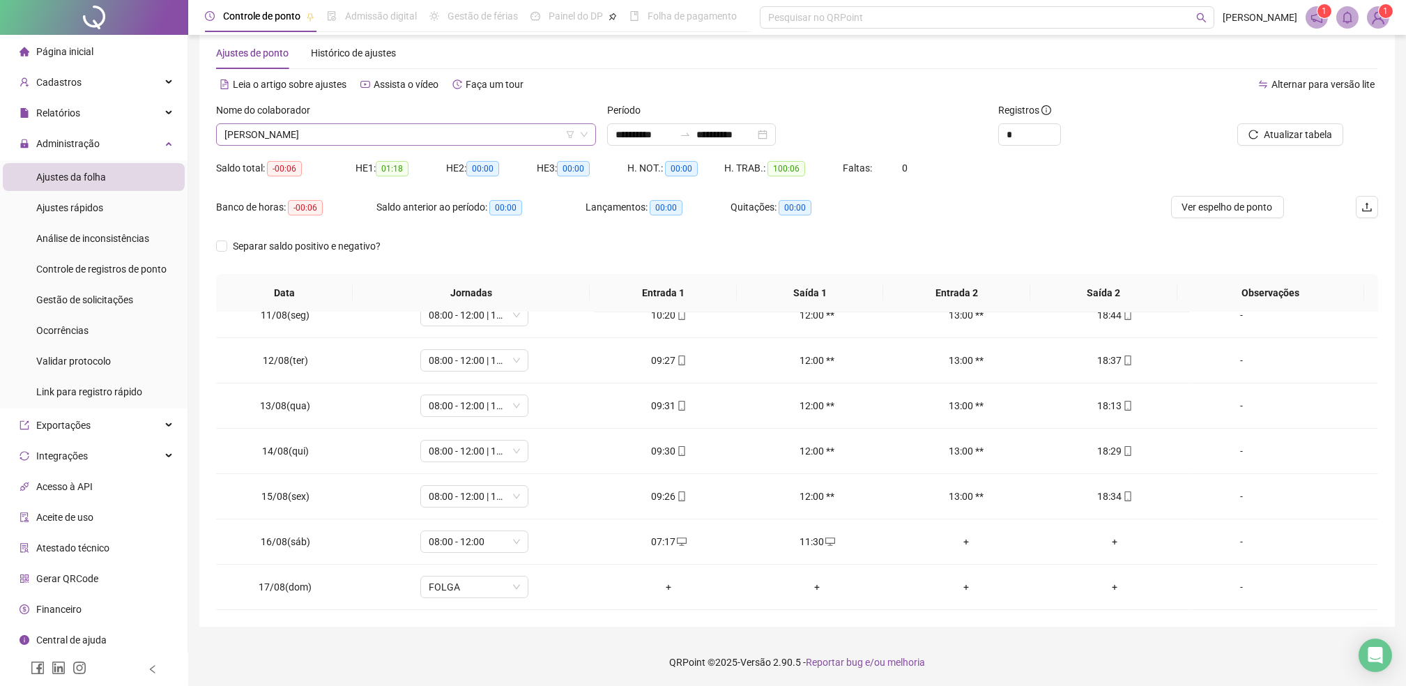
click at [301, 130] on span "[PERSON_NAME]" at bounding box center [405, 134] width 363 height 21
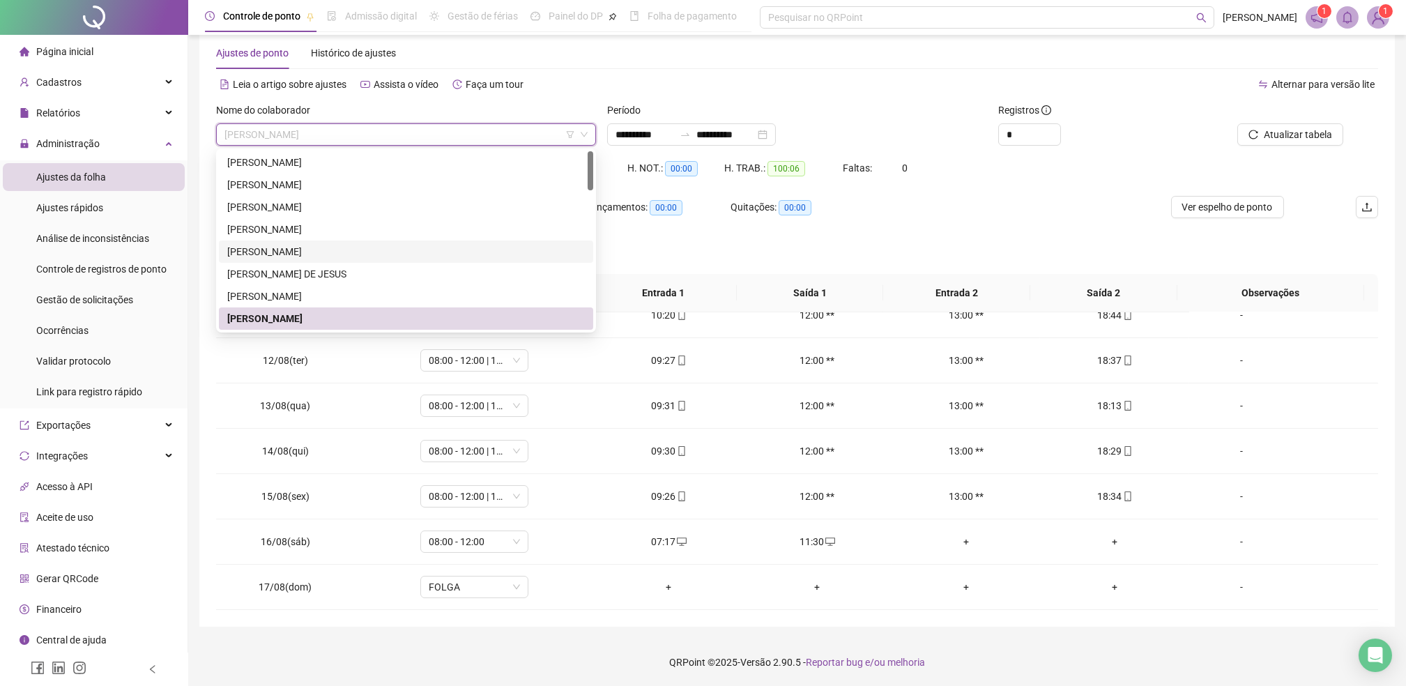
scroll to position [93, 0]
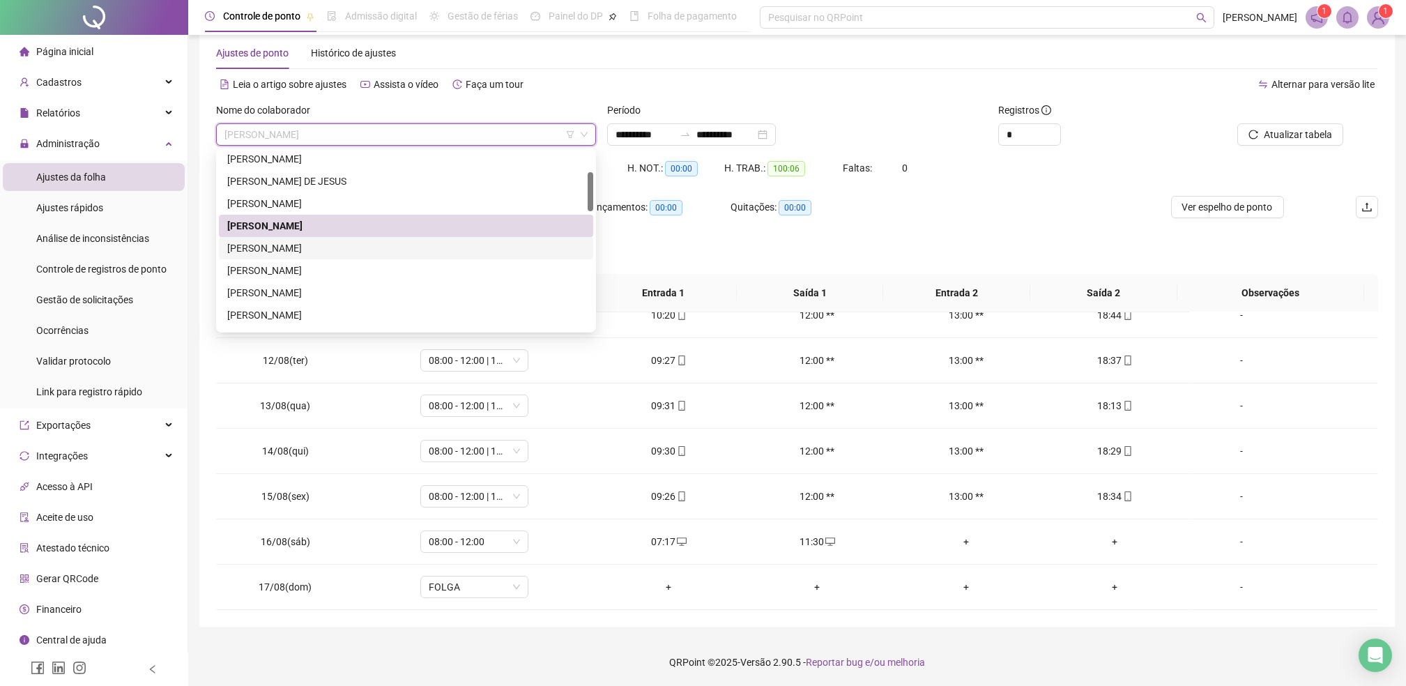
click at [294, 248] on div "[PERSON_NAME]" at bounding box center [406, 248] width 358 height 15
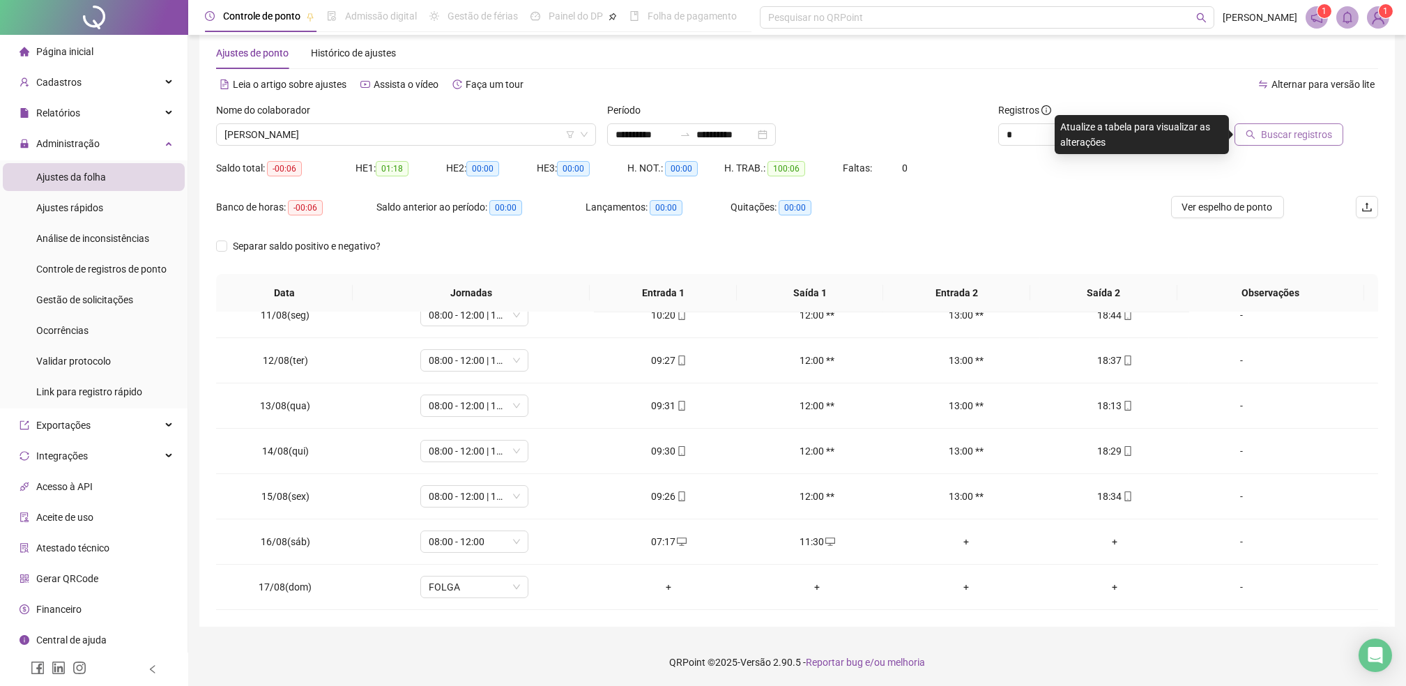
click at [1283, 136] on span "Buscar registros" at bounding box center [1296, 134] width 71 height 15
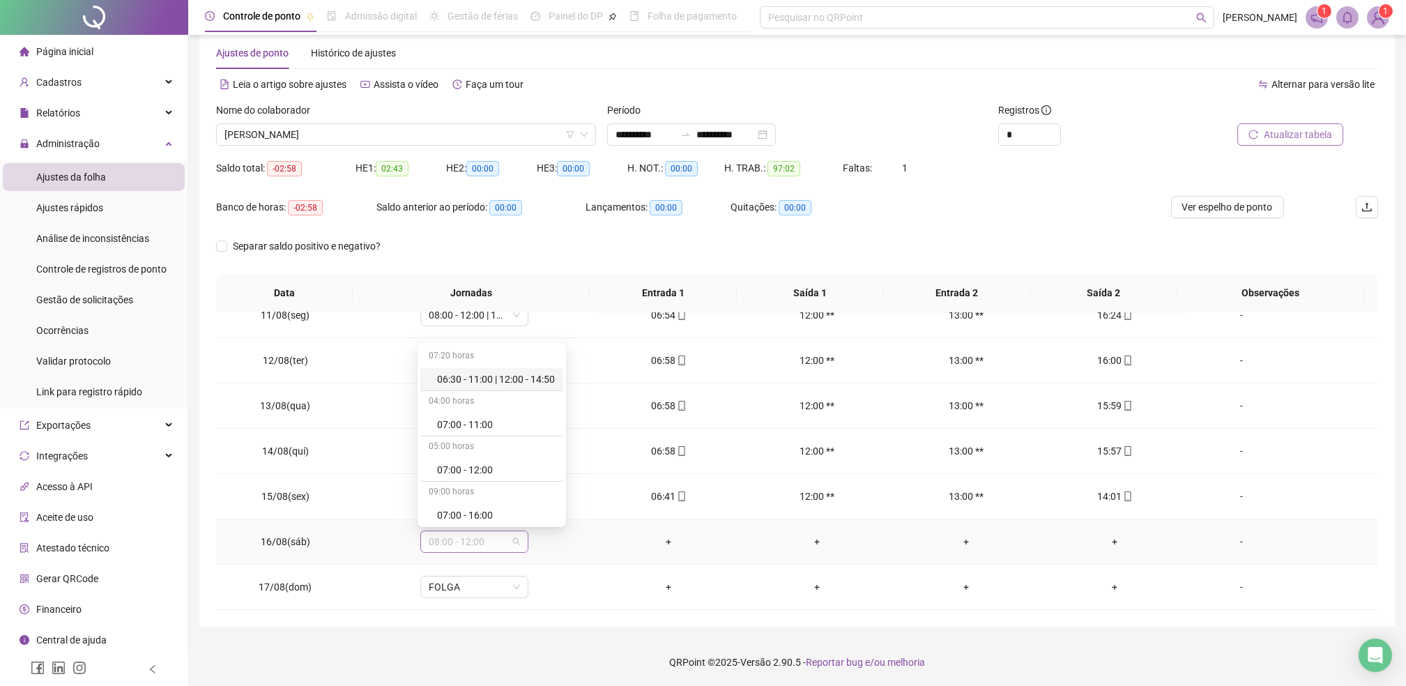
click at [455, 544] on span "08:00 - 12:00" at bounding box center [474, 541] width 91 height 21
type input "*"
click at [464, 514] on div "Folga compensatória" at bounding box center [483, 512] width 92 height 15
click at [535, 510] on span "Sim" at bounding box center [537, 504] width 16 height 15
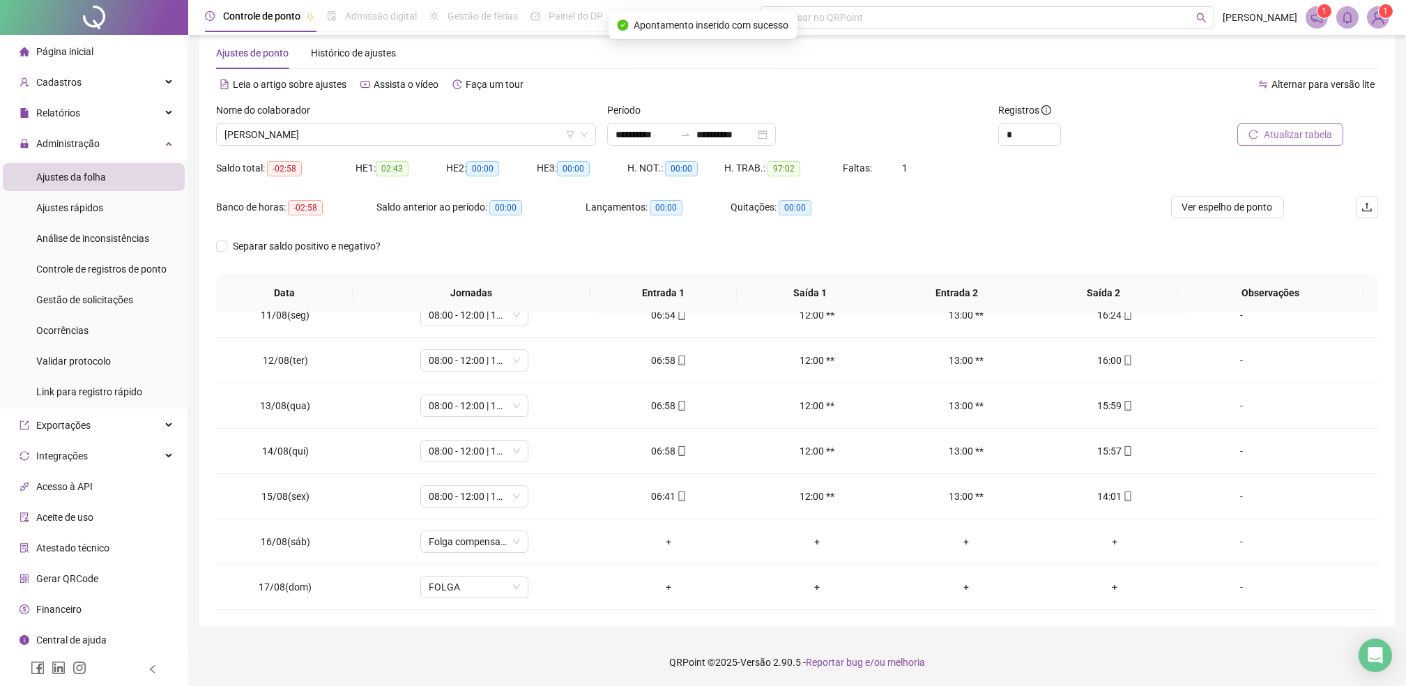
click at [1281, 130] on span "Atualizar tabela" at bounding box center [1298, 134] width 68 height 15
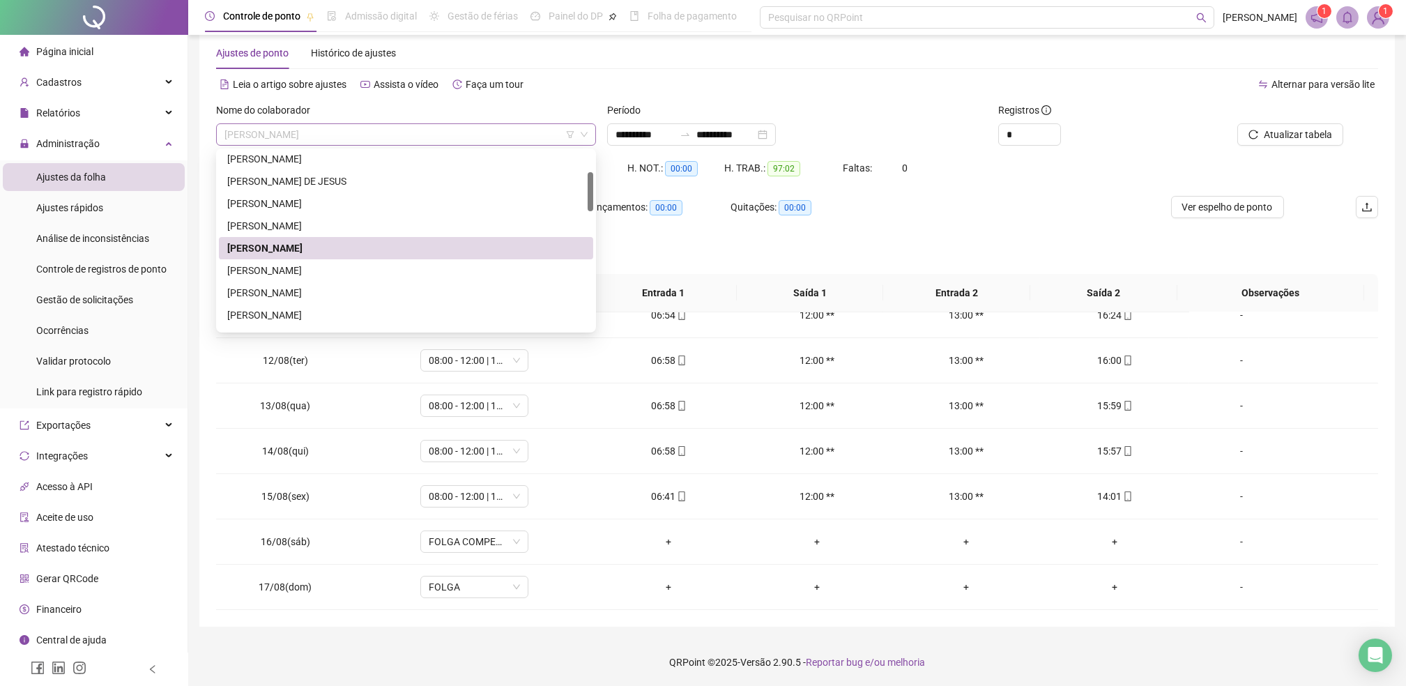
click at [307, 137] on span "[PERSON_NAME]" at bounding box center [405, 134] width 363 height 21
click at [279, 267] on div "[PERSON_NAME]" at bounding box center [406, 270] width 358 height 15
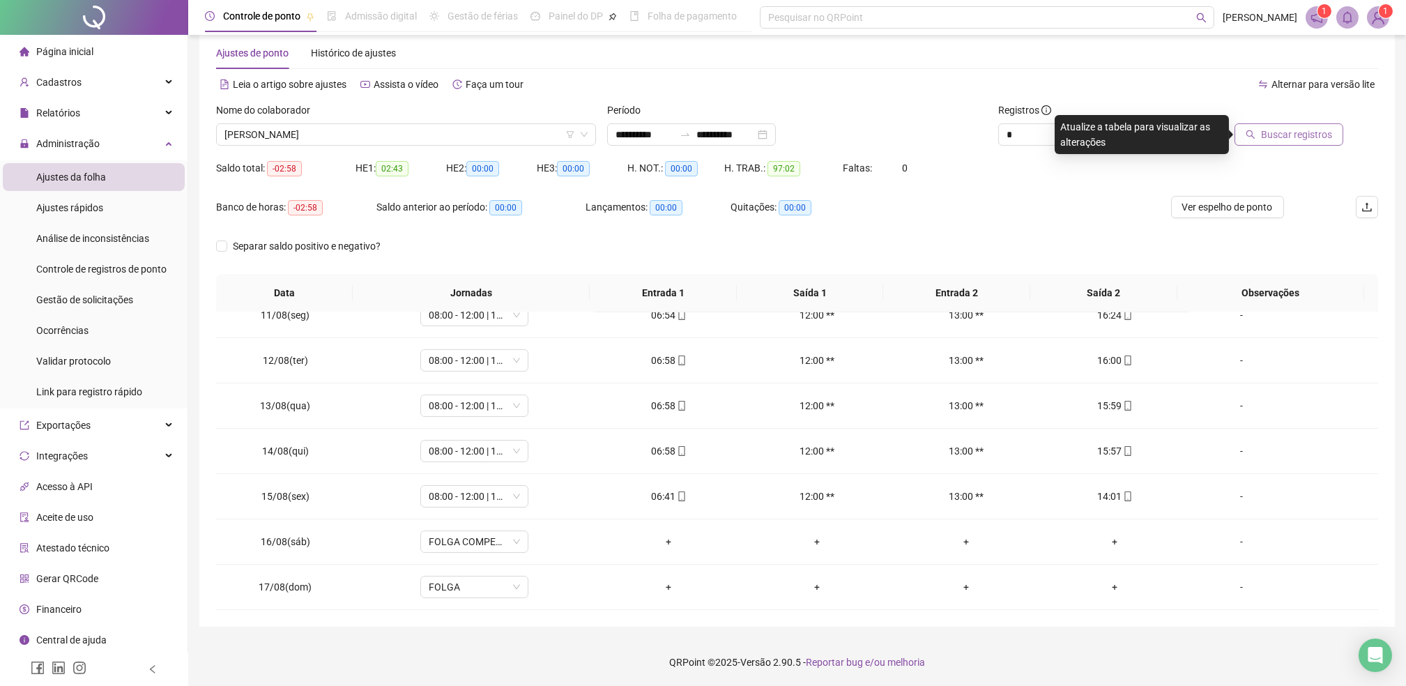
click at [1281, 134] on span "Buscar registros" at bounding box center [1296, 134] width 71 height 15
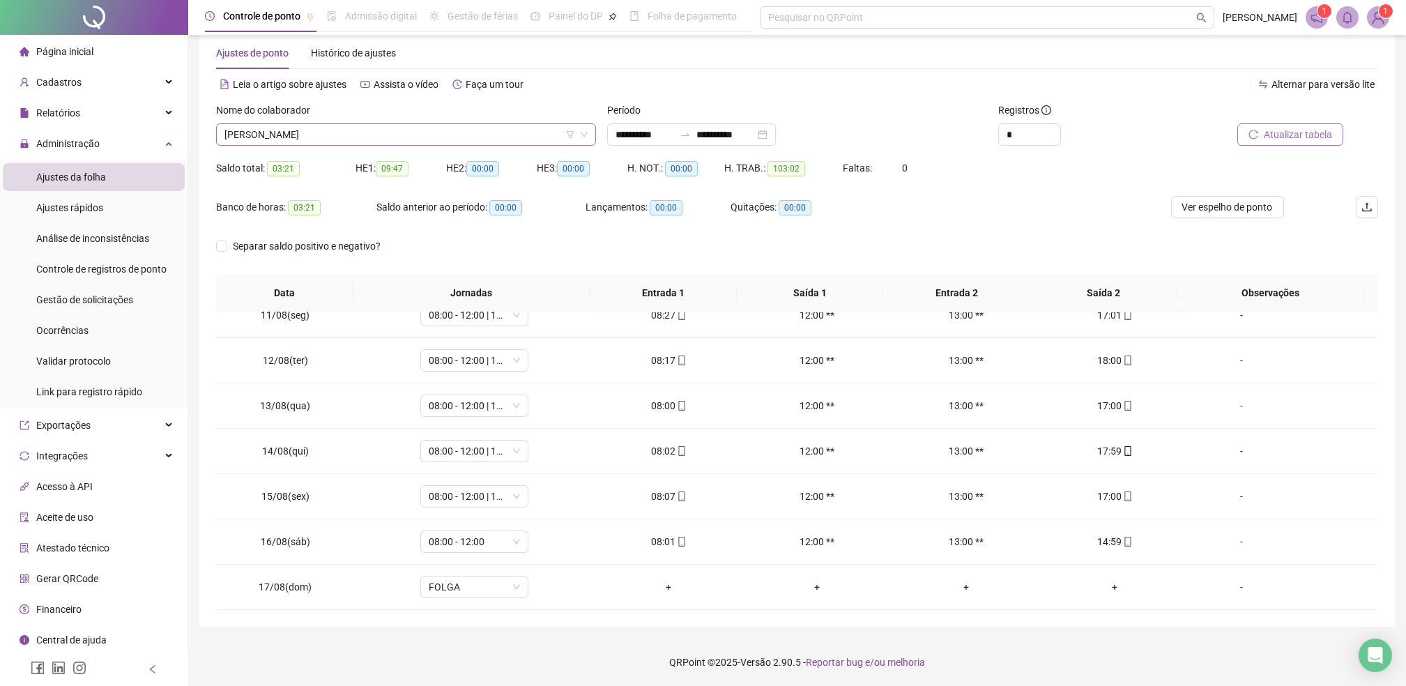
click at [328, 132] on span "[PERSON_NAME]" at bounding box center [405, 134] width 363 height 21
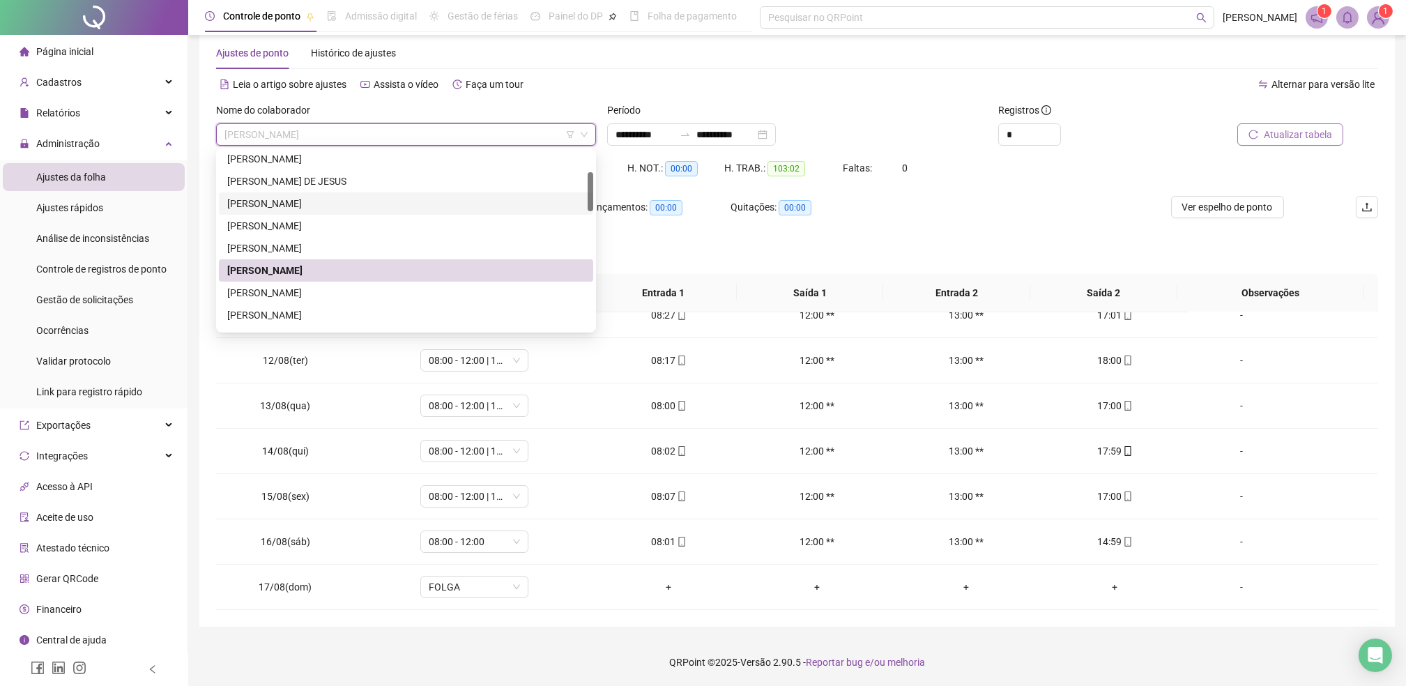
scroll to position [0, 0]
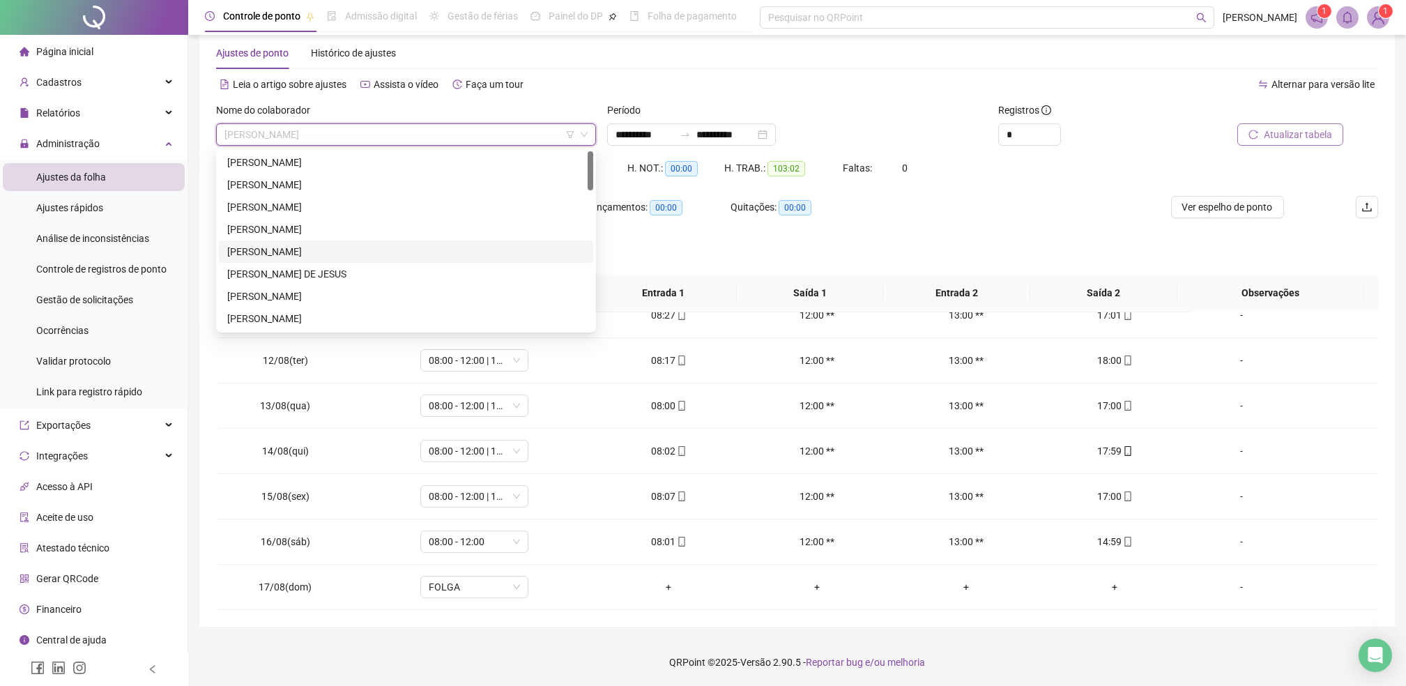
click at [273, 247] on div "[PERSON_NAME]" at bounding box center [406, 251] width 358 height 15
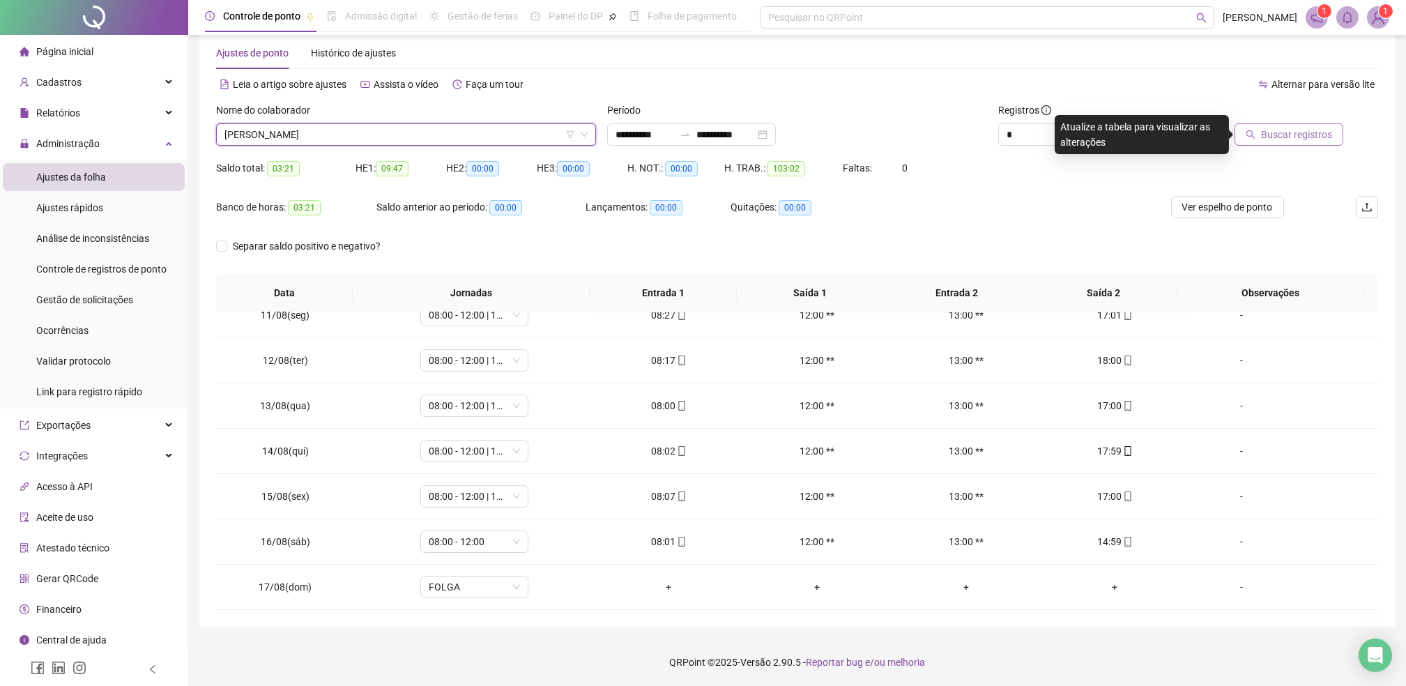
click at [1295, 135] on span "Buscar registros" at bounding box center [1296, 134] width 71 height 15
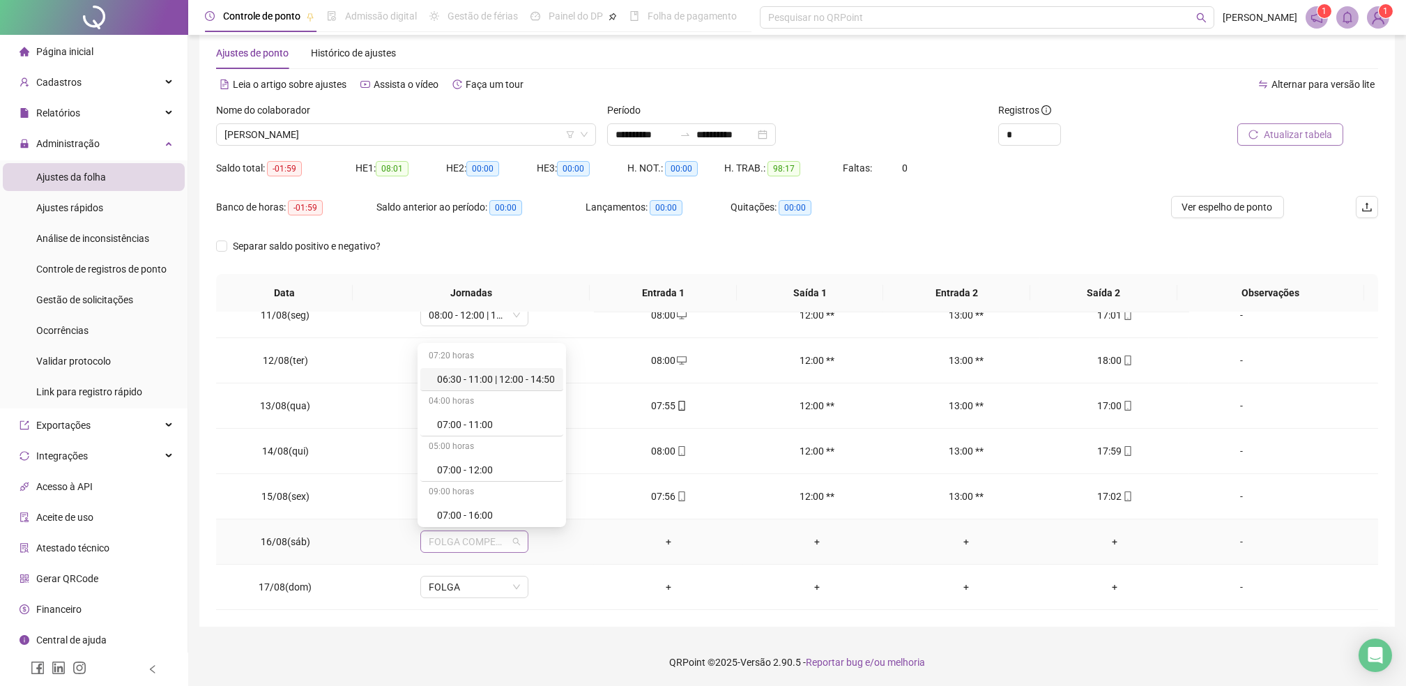
click at [463, 544] on span "FOLGA COMPENSATÓRIA" at bounding box center [474, 541] width 91 height 21
click at [467, 372] on div "08:00 - 12:00" at bounding box center [496, 374] width 118 height 15
click at [529, 505] on span "Sim" at bounding box center [537, 504] width 16 height 15
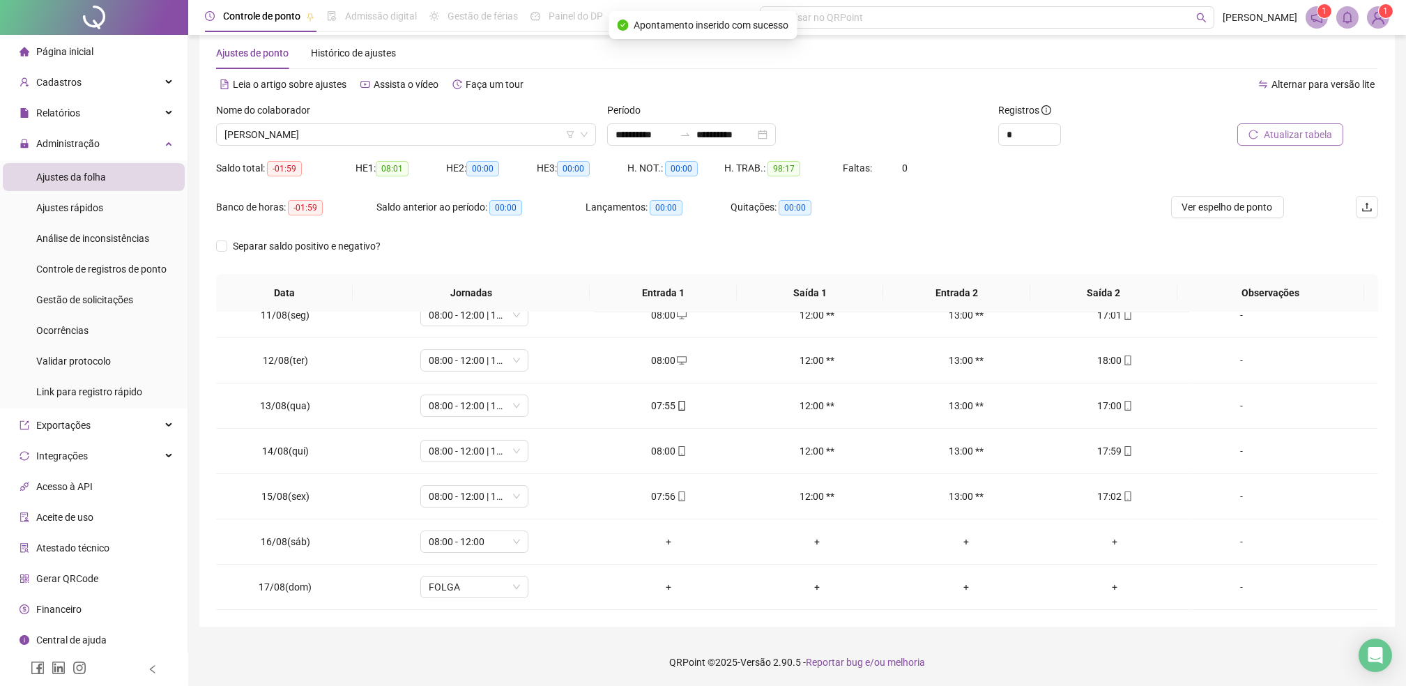
click at [1298, 121] on div at bounding box center [1269, 112] width 150 height 21
click at [1295, 123] on button "Atualizar tabela" at bounding box center [1290, 134] width 106 height 22
click at [347, 131] on span "[PERSON_NAME]" at bounding box center [405, 134] width 363 height 21
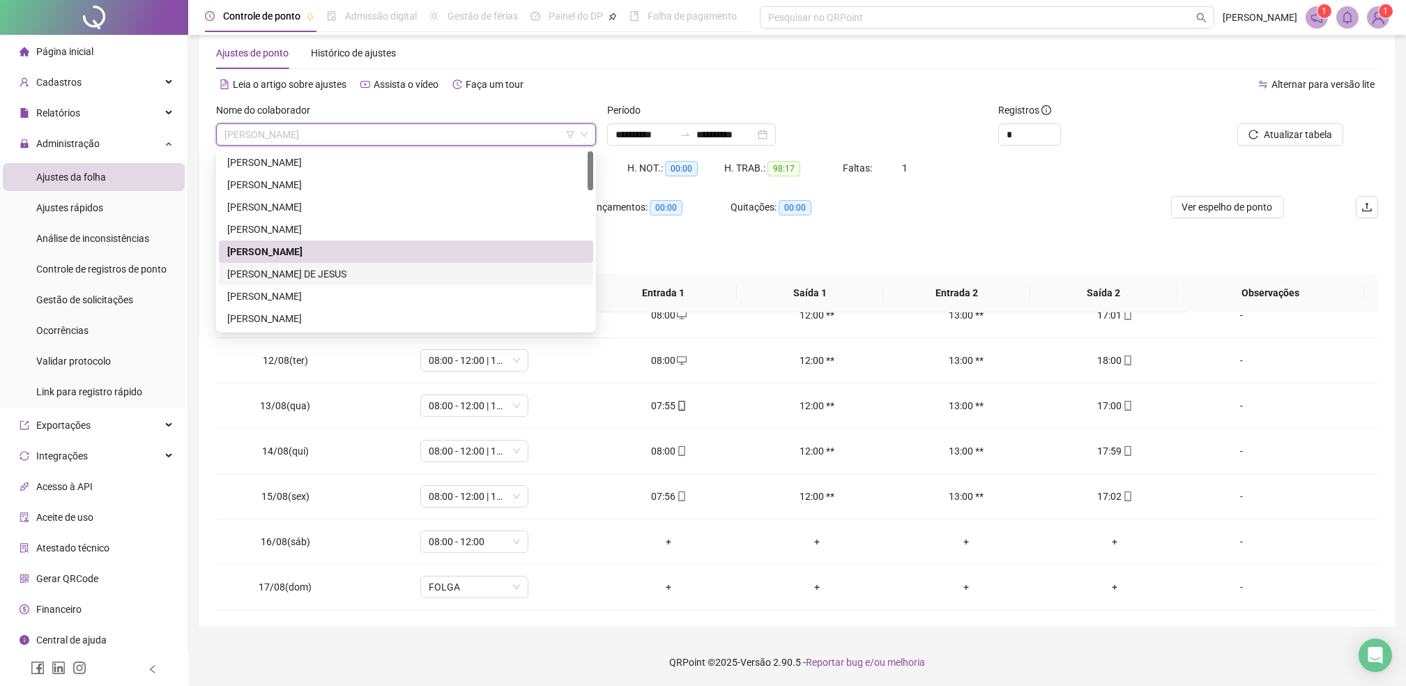
click at [299, 274] on div "[PERSON_NAME] DE JESUS" at bounding box center [406, 273] width 358 height 15
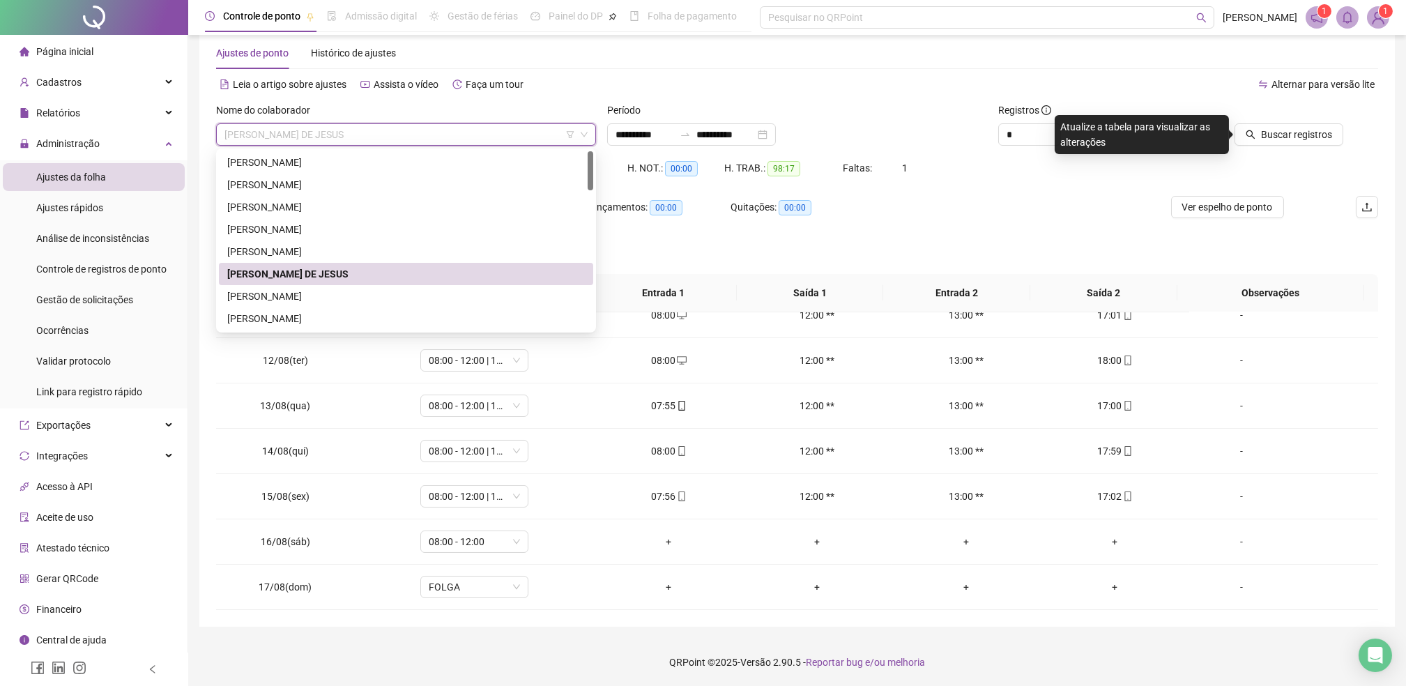
click at [315, 139] on span "[PERSON_NAME] DE JESUS" at bounding box center [405, 134] width 363 height 21
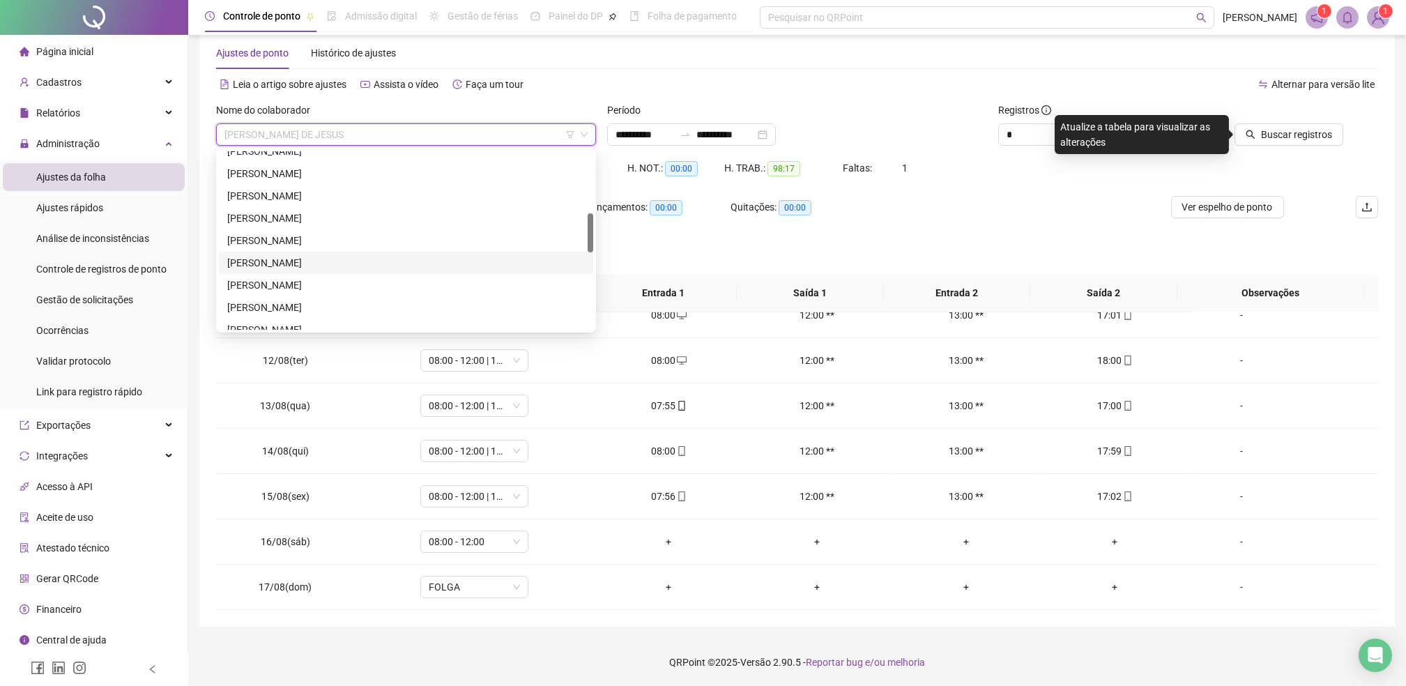
scroll to position [93, 0]
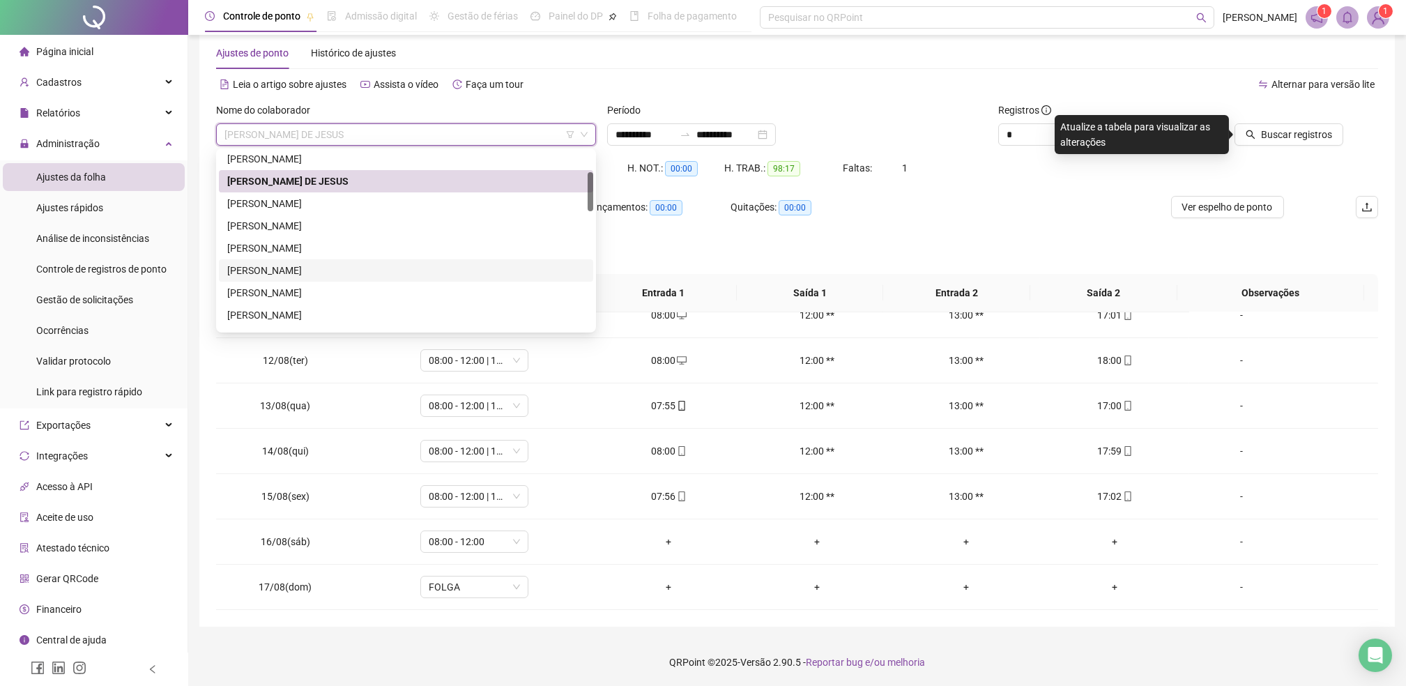
click at [273, 264] on div "[PERSON_NAME]" at bounding box center [406, 270] width 358 height 15
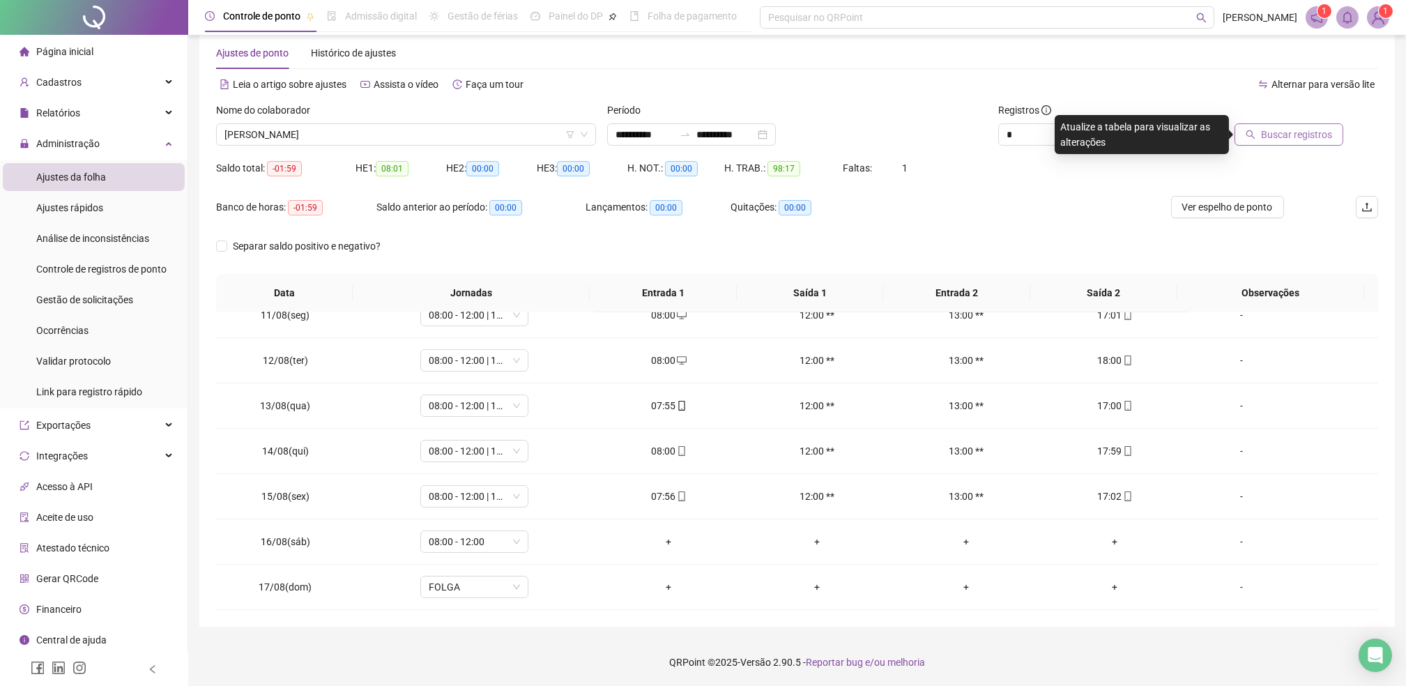
click at [1305, 136] on span "Buscar registros" at bounding box center [1296, 134] width 71 height 15
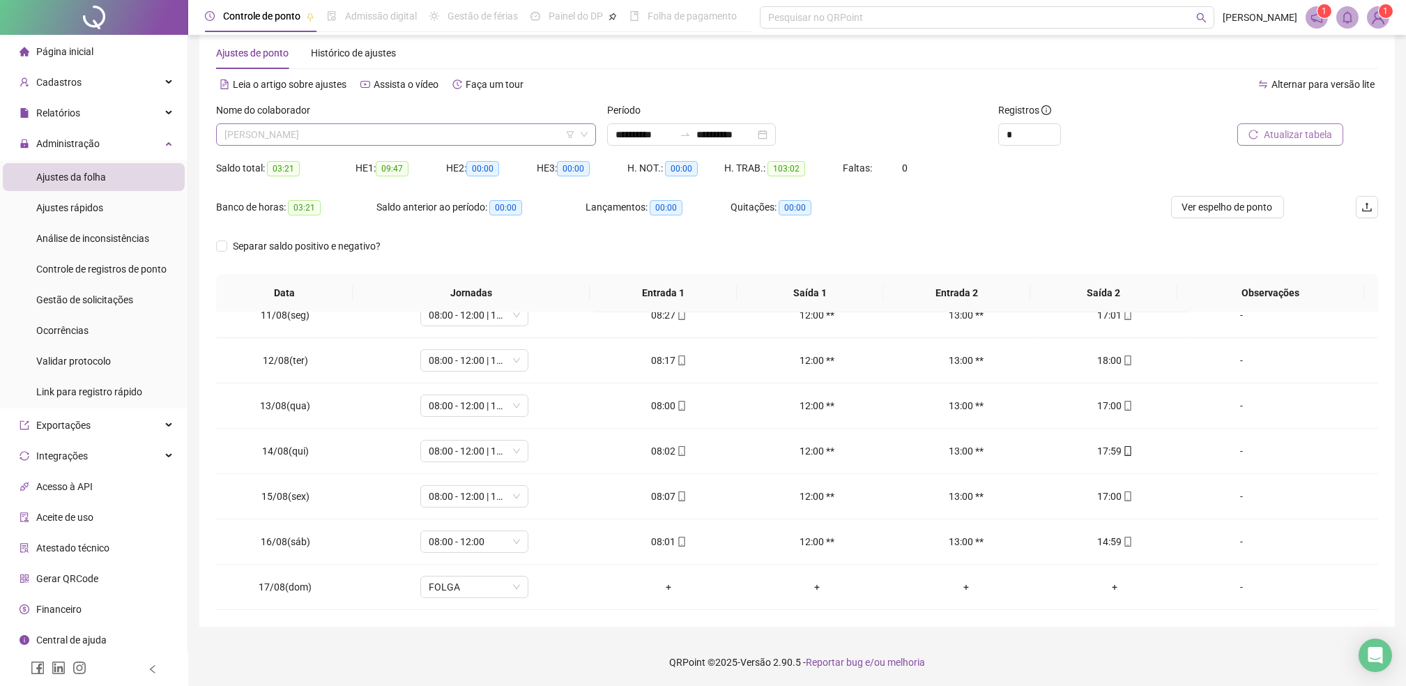
click at [266, 134] on span "[PERSON_NAME]" at bounding box center [405, 134] width 363 height 21
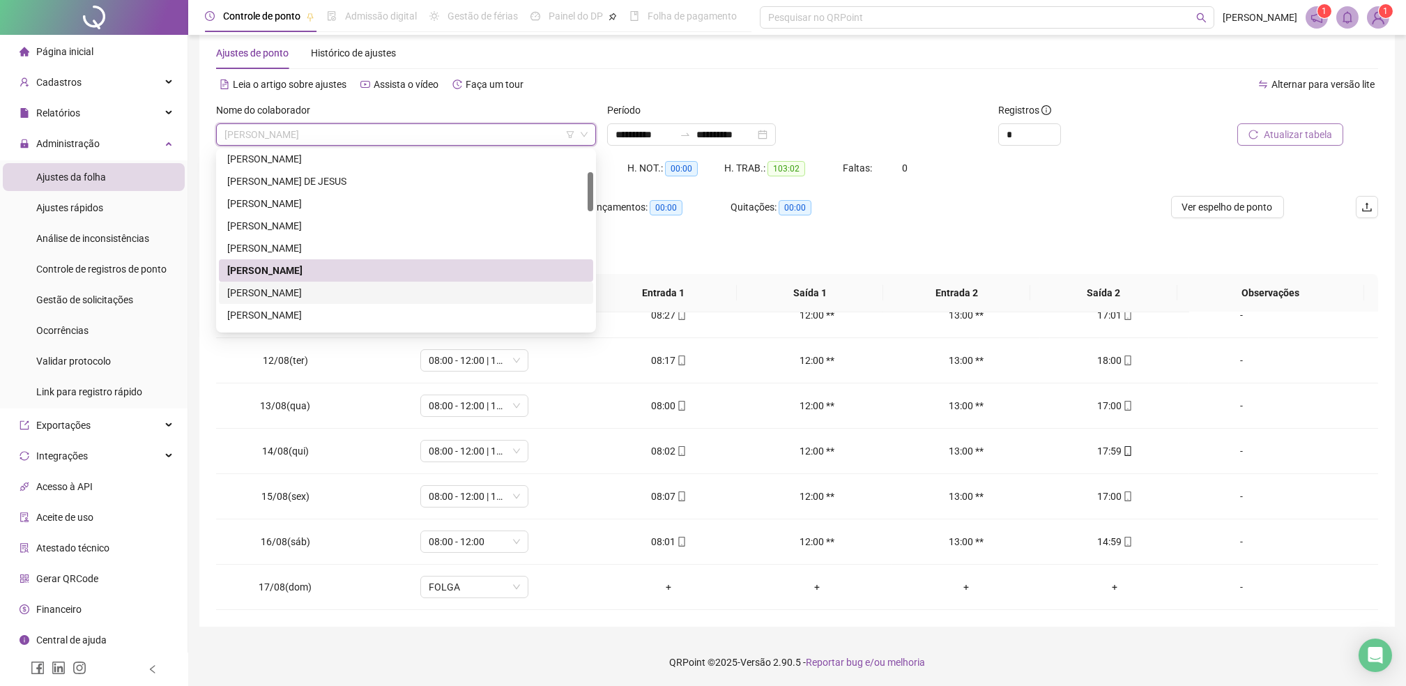
click at [286, 290] on div "[PERSON_NAME]" at bounding box center [406, 292] width 358 height 15
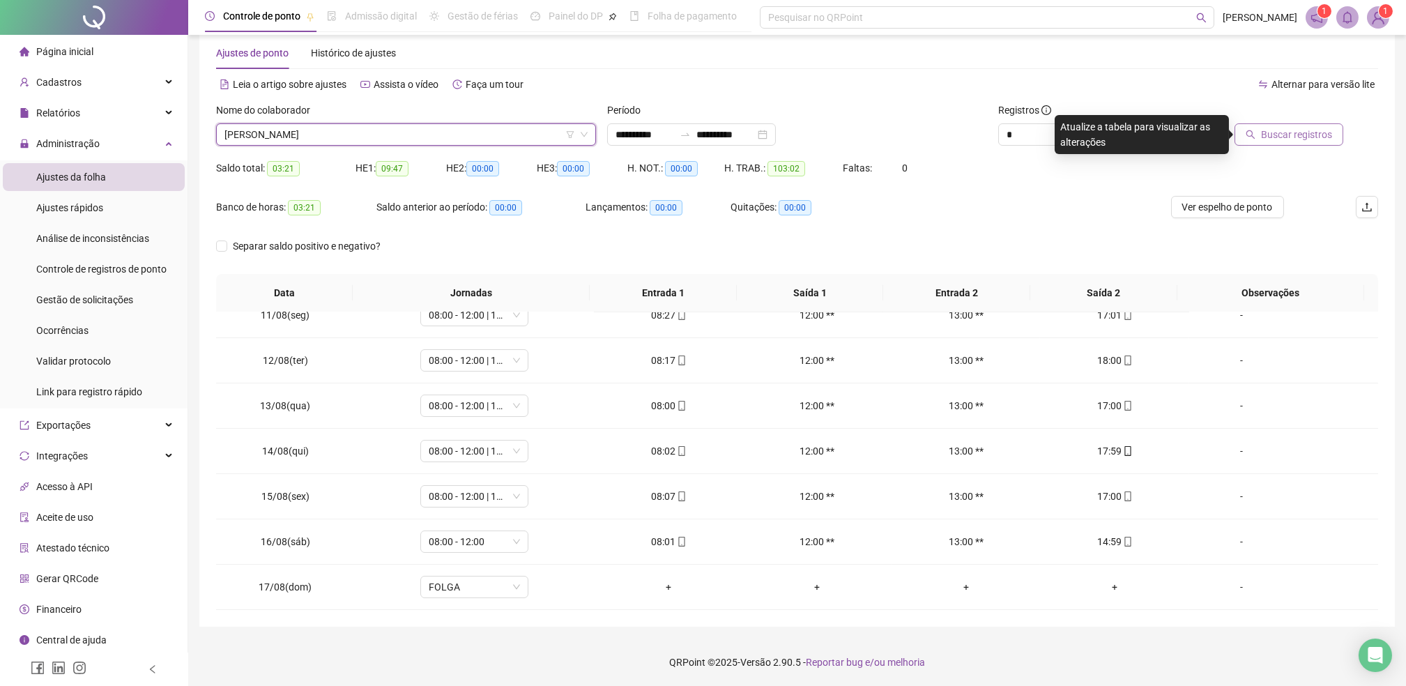
click at [1272, 131] on span "Buscar registros" at bounding box center [1296, 134] width 71 height 15
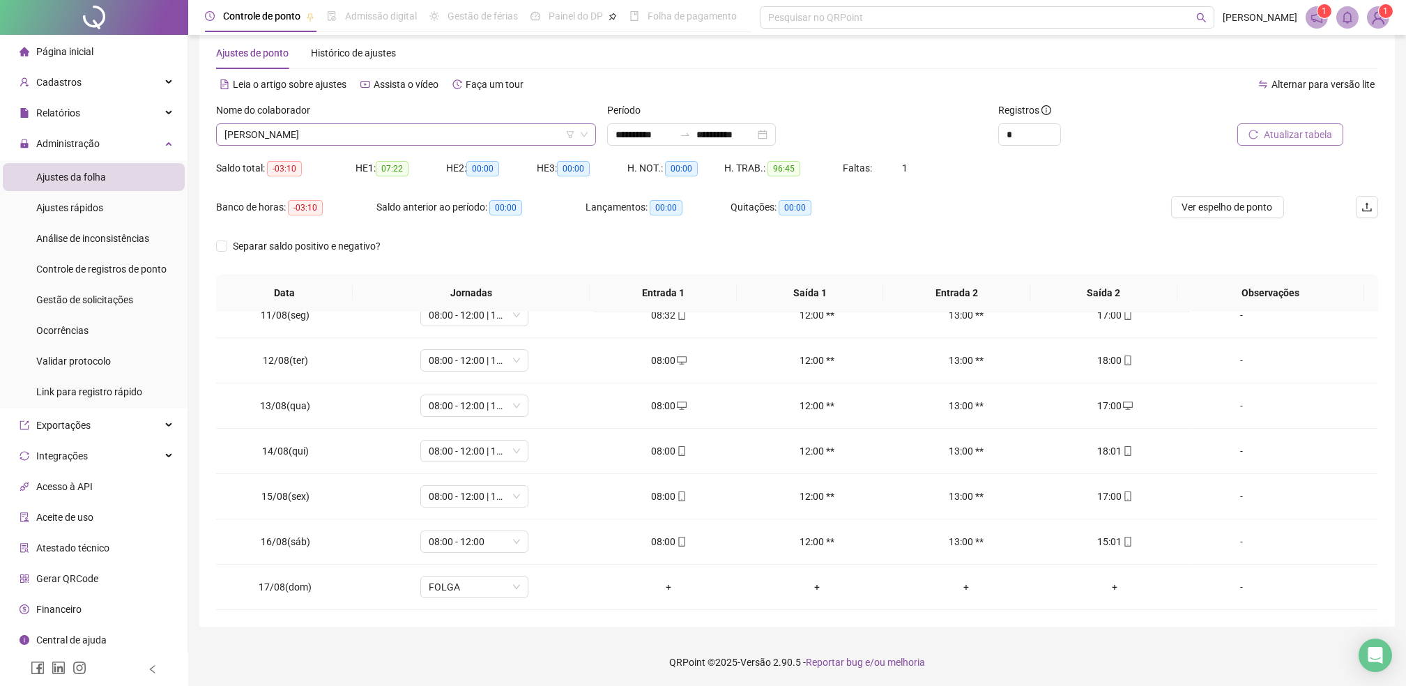
click at [300, 129] on span "[PERSON_NAME]" at bounding box center [405, 134] width 363 height 21
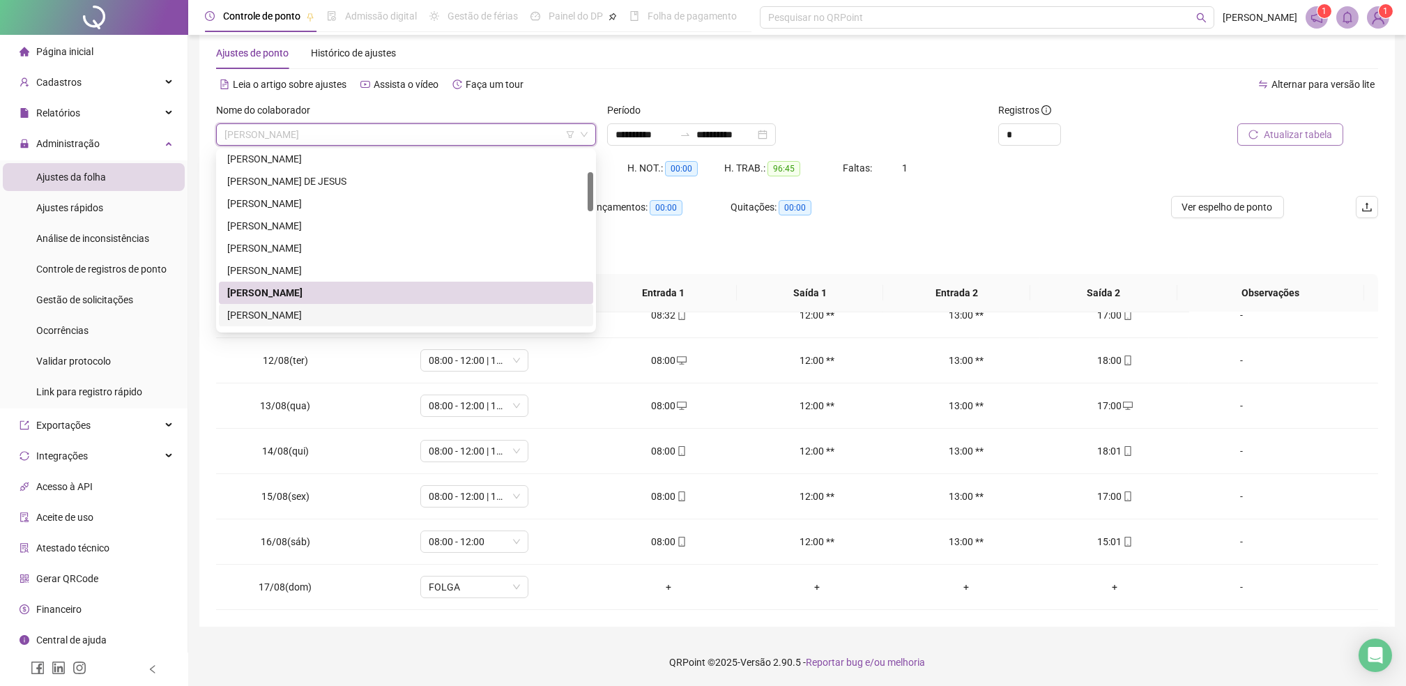
click at [289, 314] on div "[PERSON_NAME]" at bounding box center [406, 314] width 358 height 15
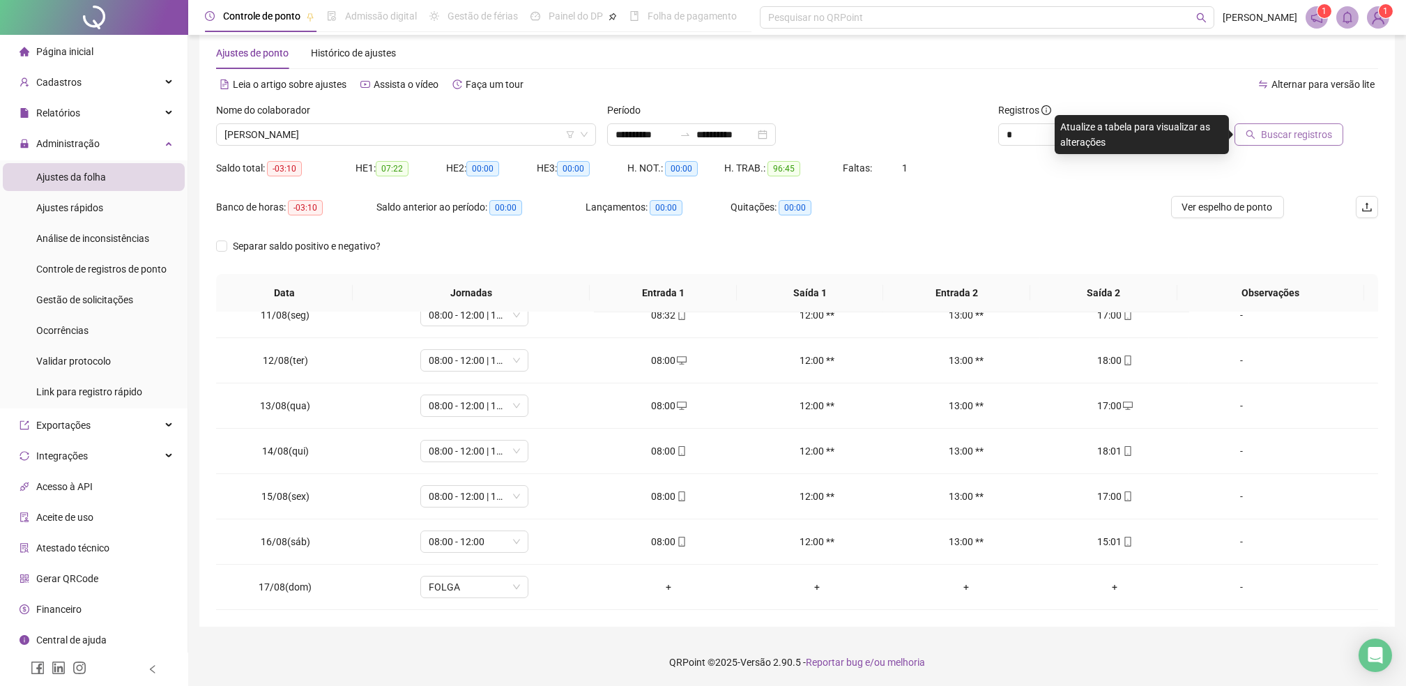
click at [1260, 137] on button "Buscar registros" at bounding box center [1289, 134] width 109 height 22
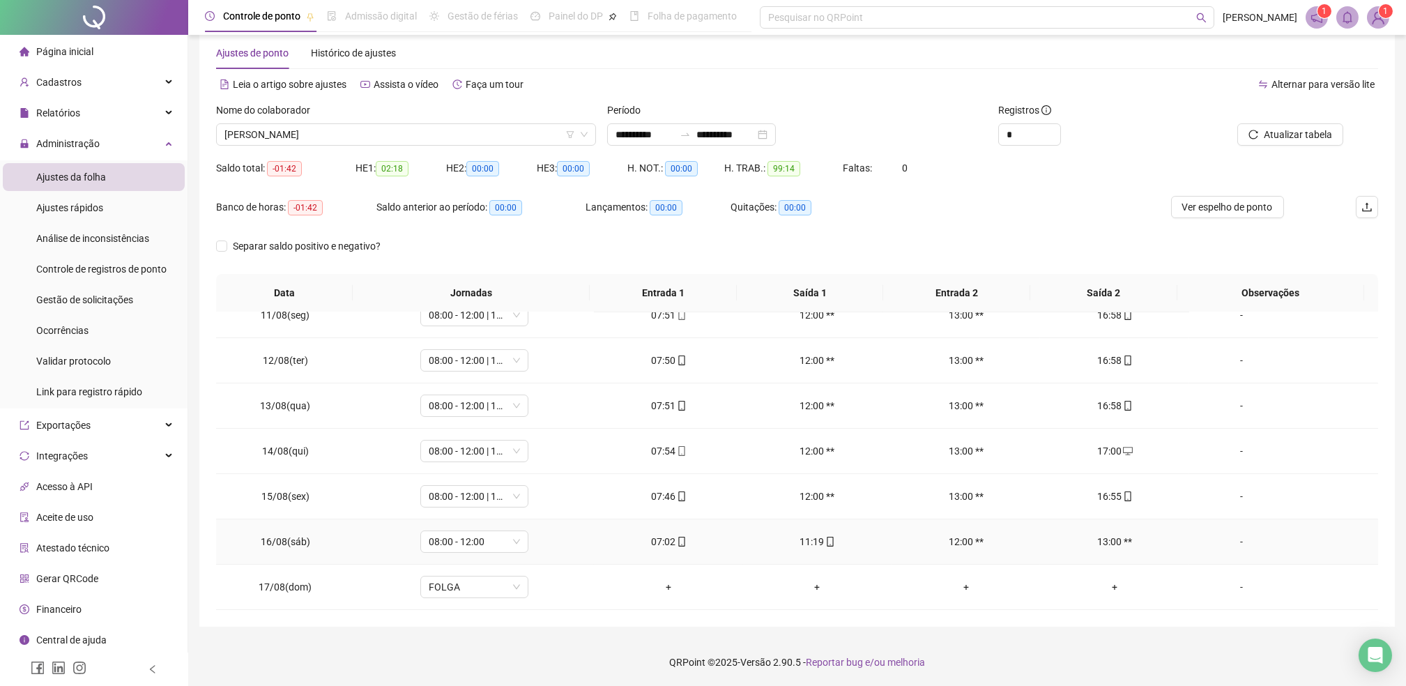
click at [1223, 537] on div "-" at bounding box center [1241, 541] width 82 height 15
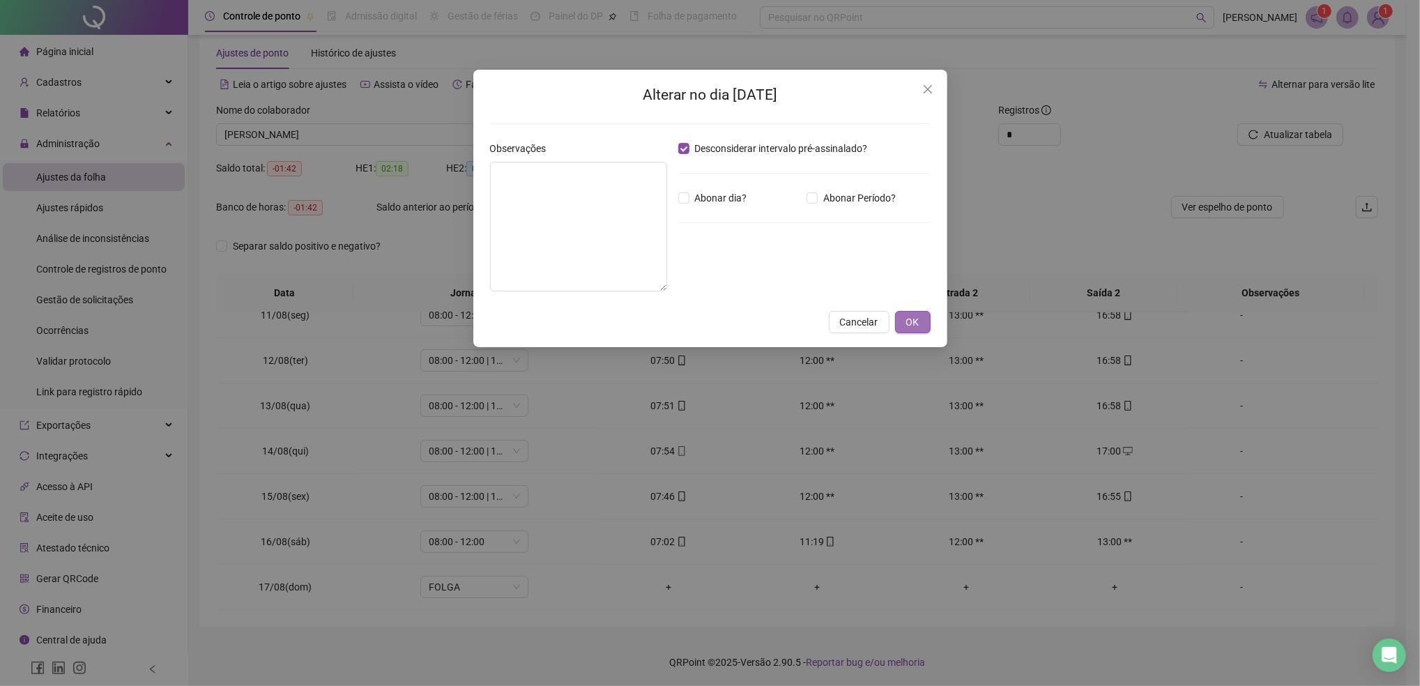
click at [905, 311] on button "OK" at bounding box center [913, 322] width 36 height 22
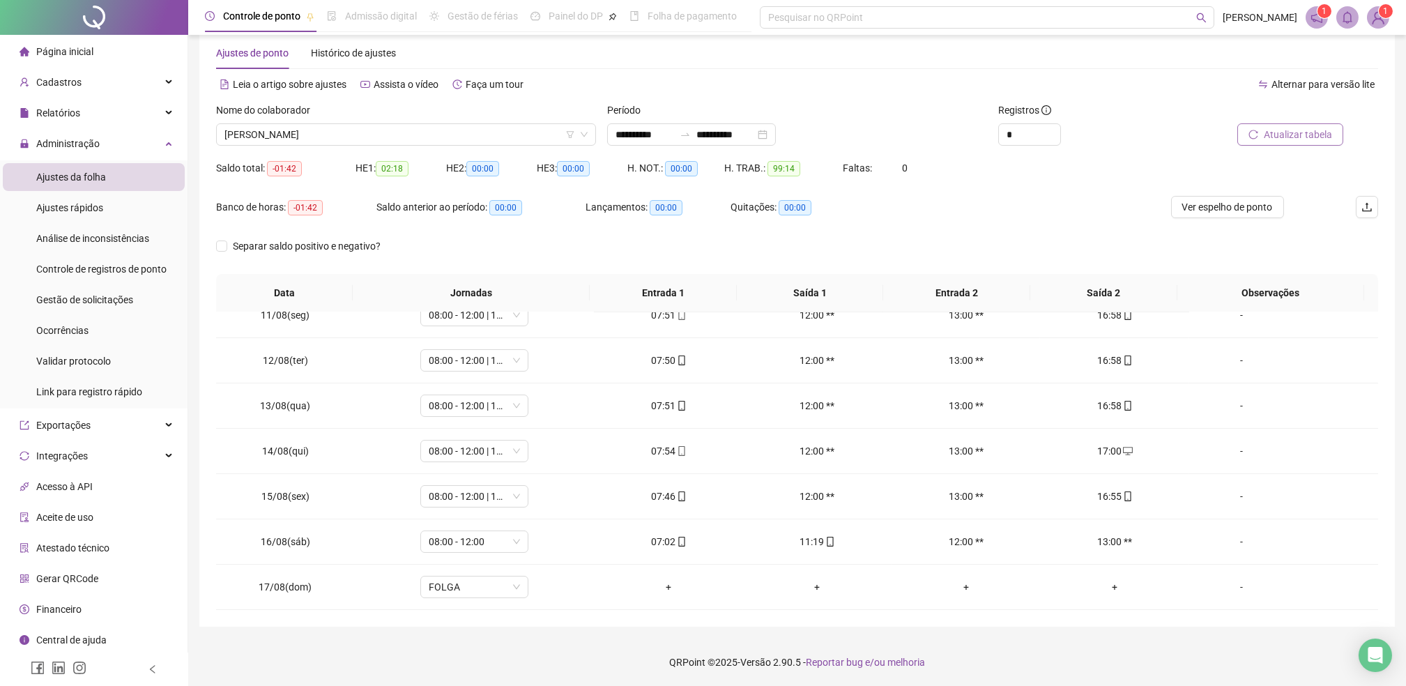
click at [1276, 139] on span "Atualizar tabela" at bounding box center [1298, 134] width 68 height 15
click at [276, 131] on span "[PERSON_NAME]" at bounding box center [405, 134] width 363 height 21
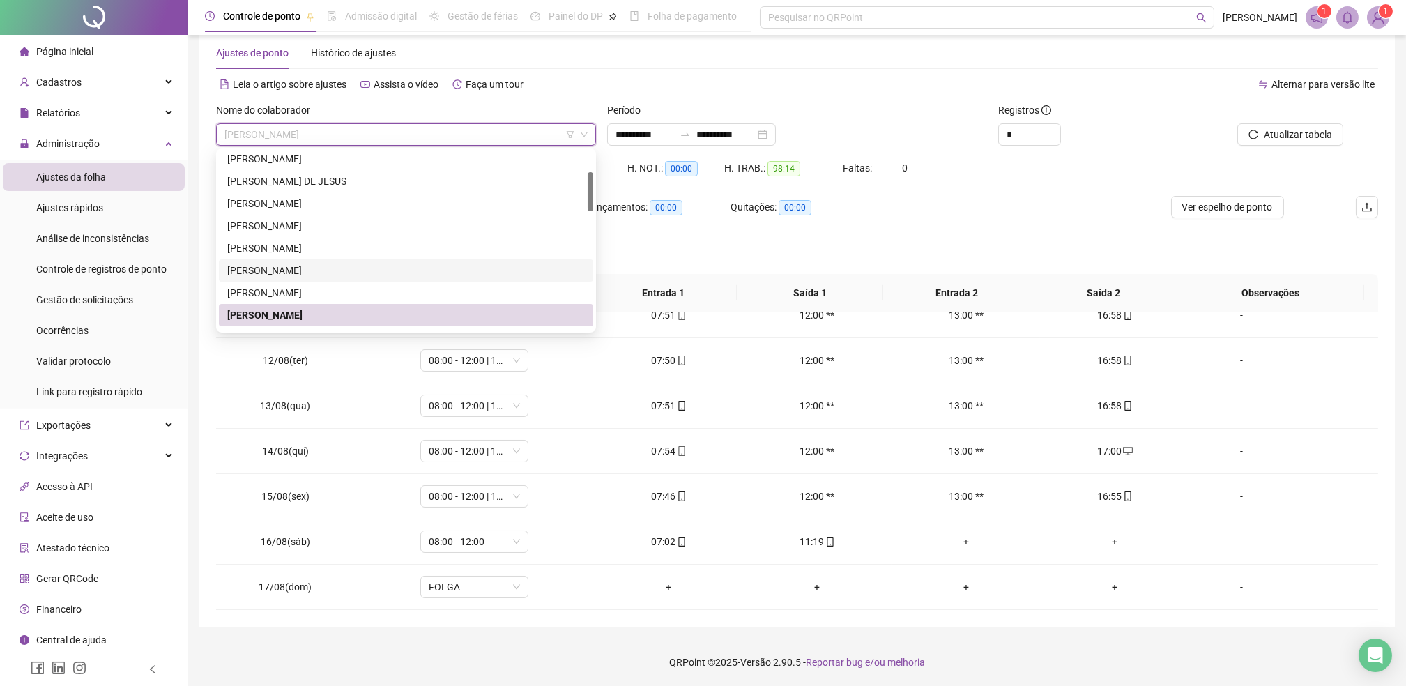
scroll to position [185, 0]
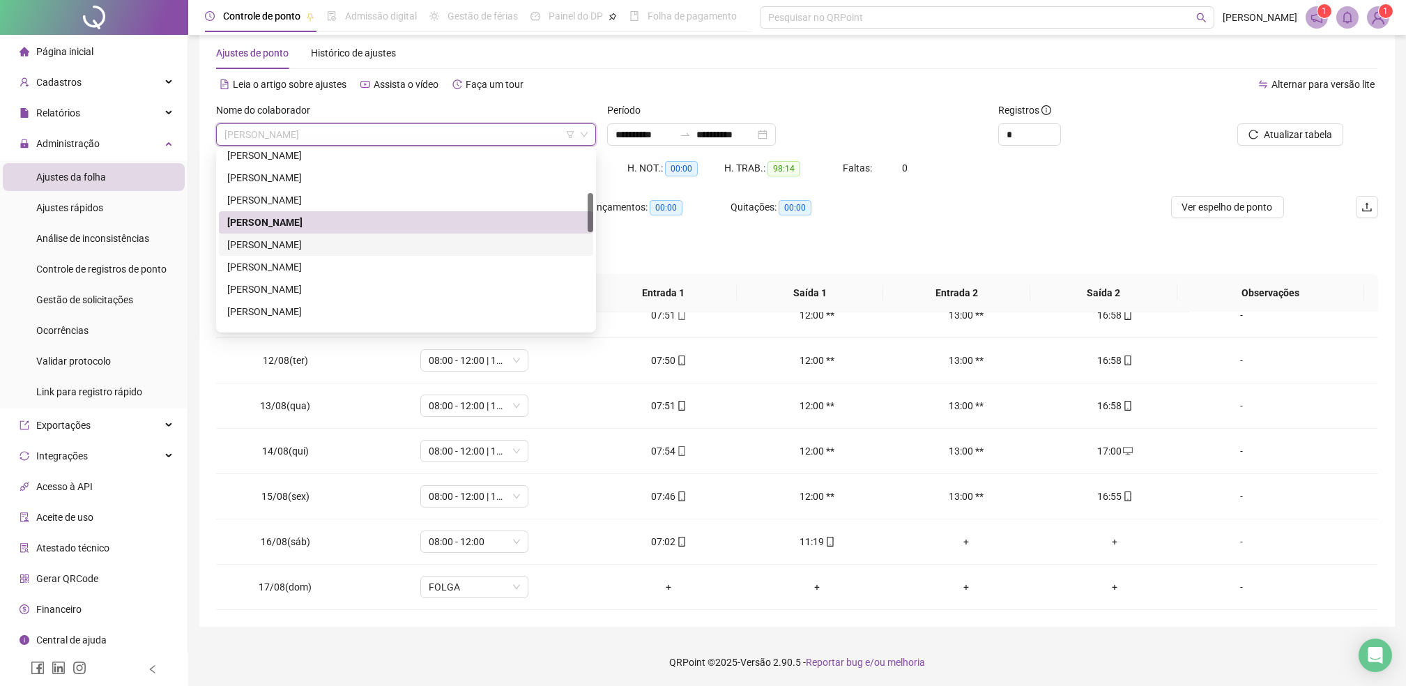
click at [280, 242] on div "[PERSON_NAME]" at bounding box center [406, 244] width 358 height 15
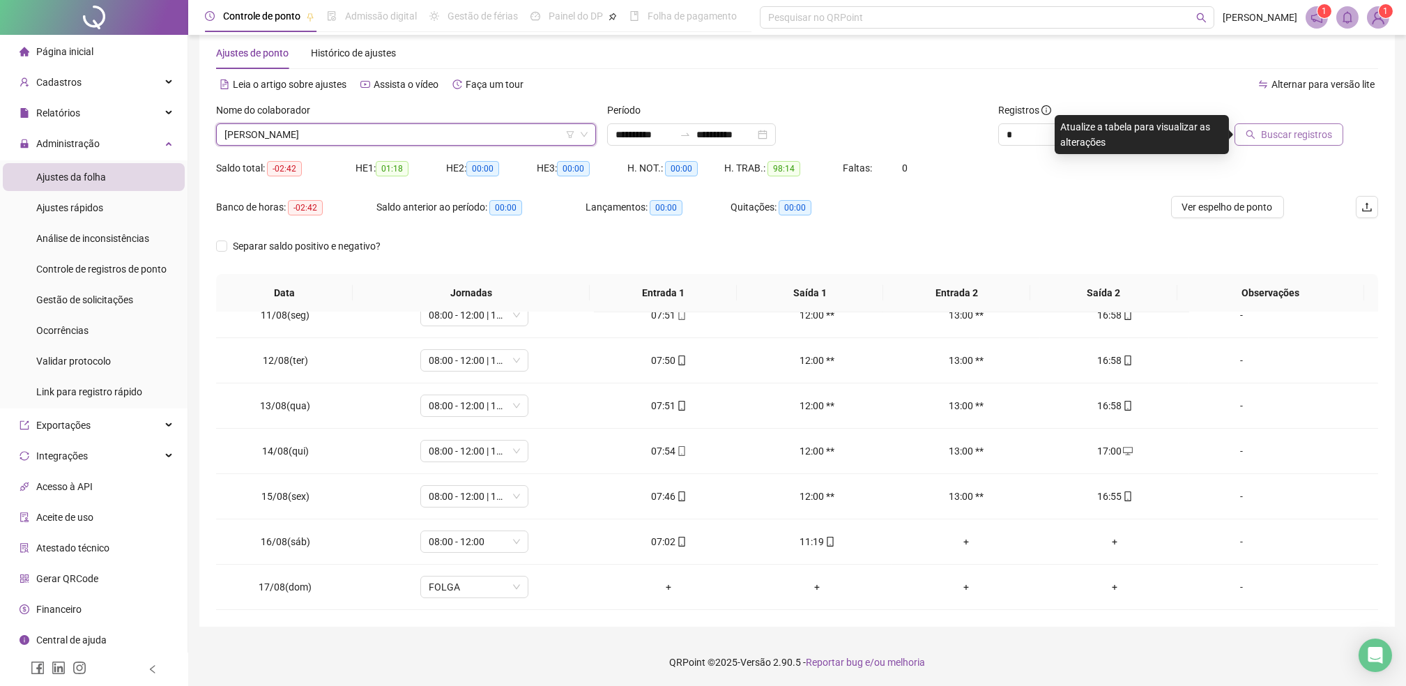
click at [1295, 135] on span "Buscar registros" at bounding box center [1296, 134] width 71 height 15
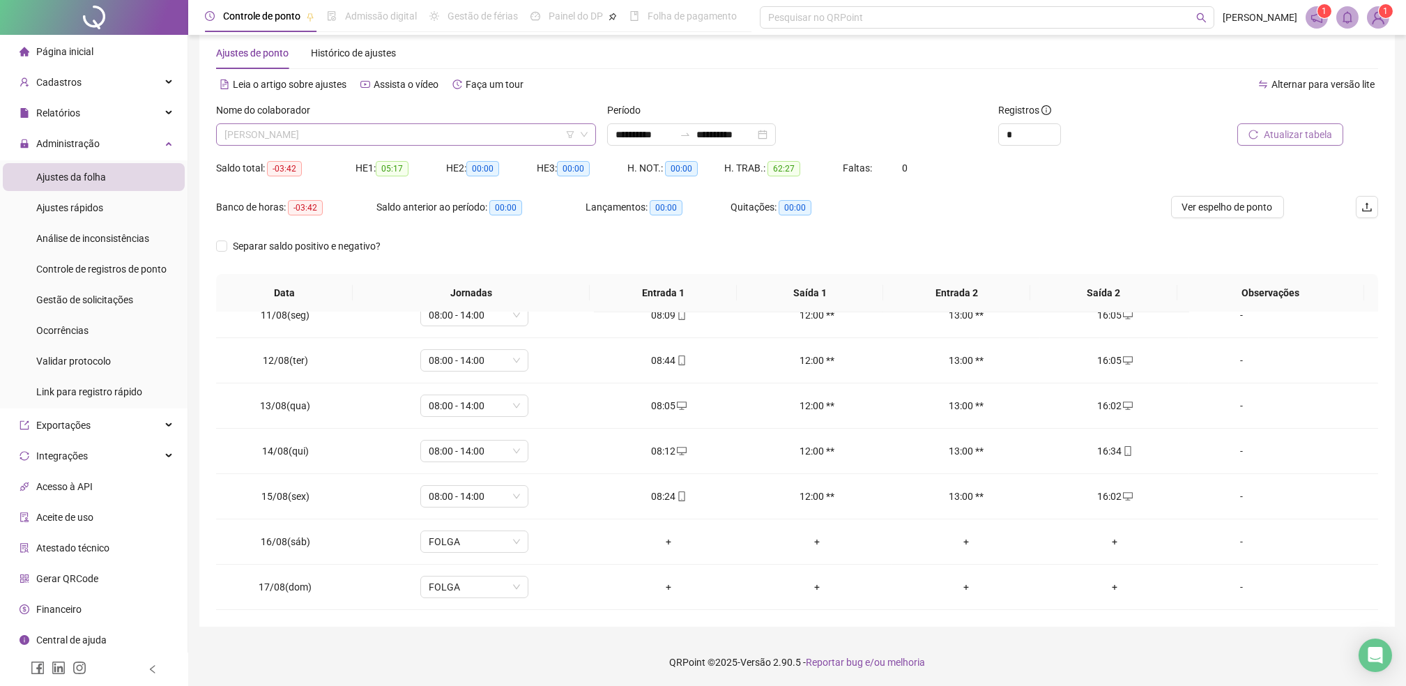
click at [350, 136] on span "[PERSON_NAME]" at bounding box center [405, 134] width 363 height 21
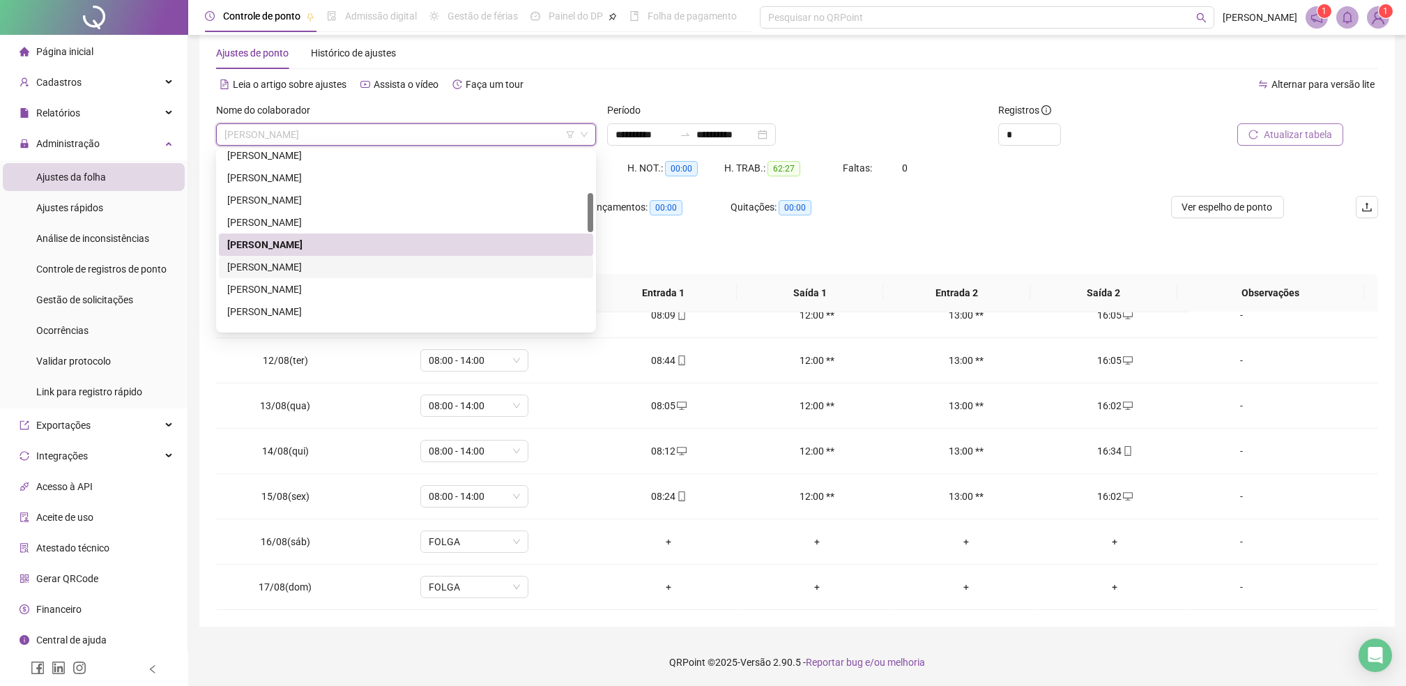
click at [291, 267] on div "[PERSON_NAME]" at bounding box center [406, 266] width 358 height 15
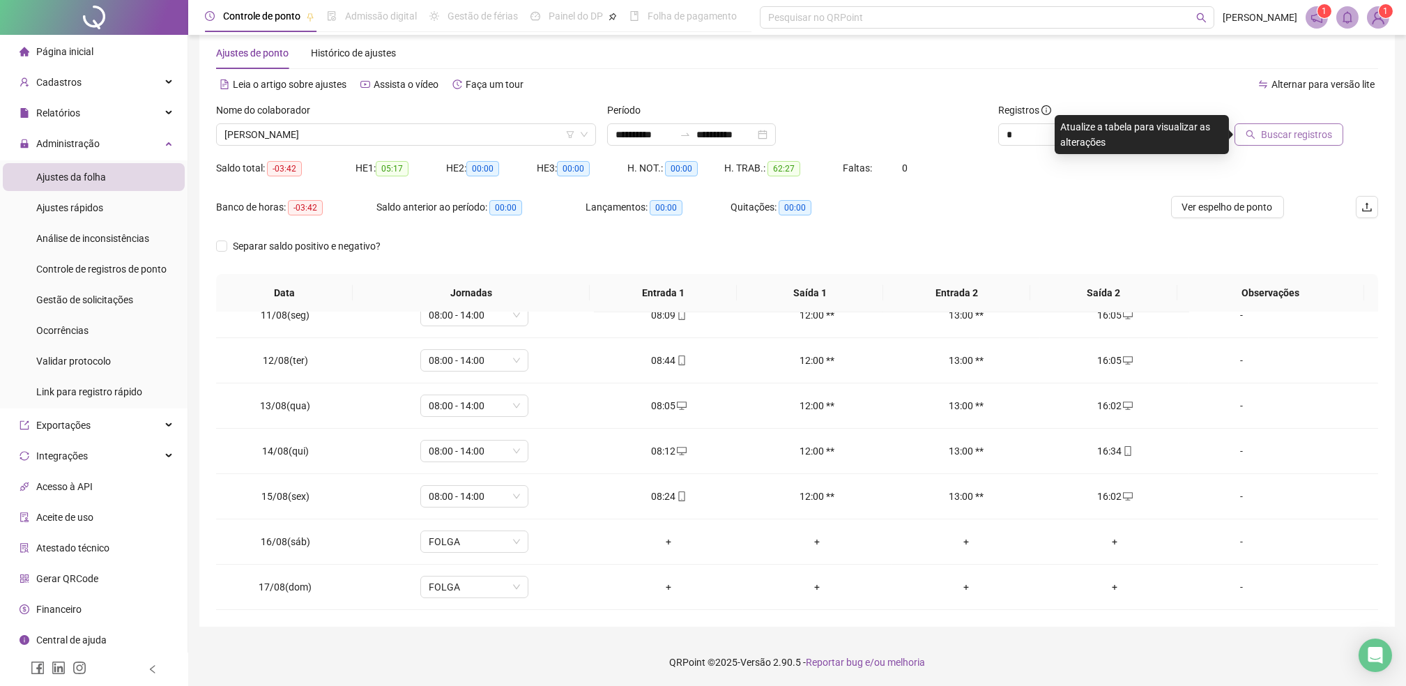
click at [1272, 133] on span "Buscar registros" at bounding box center [1296, 134] width 71 height 15
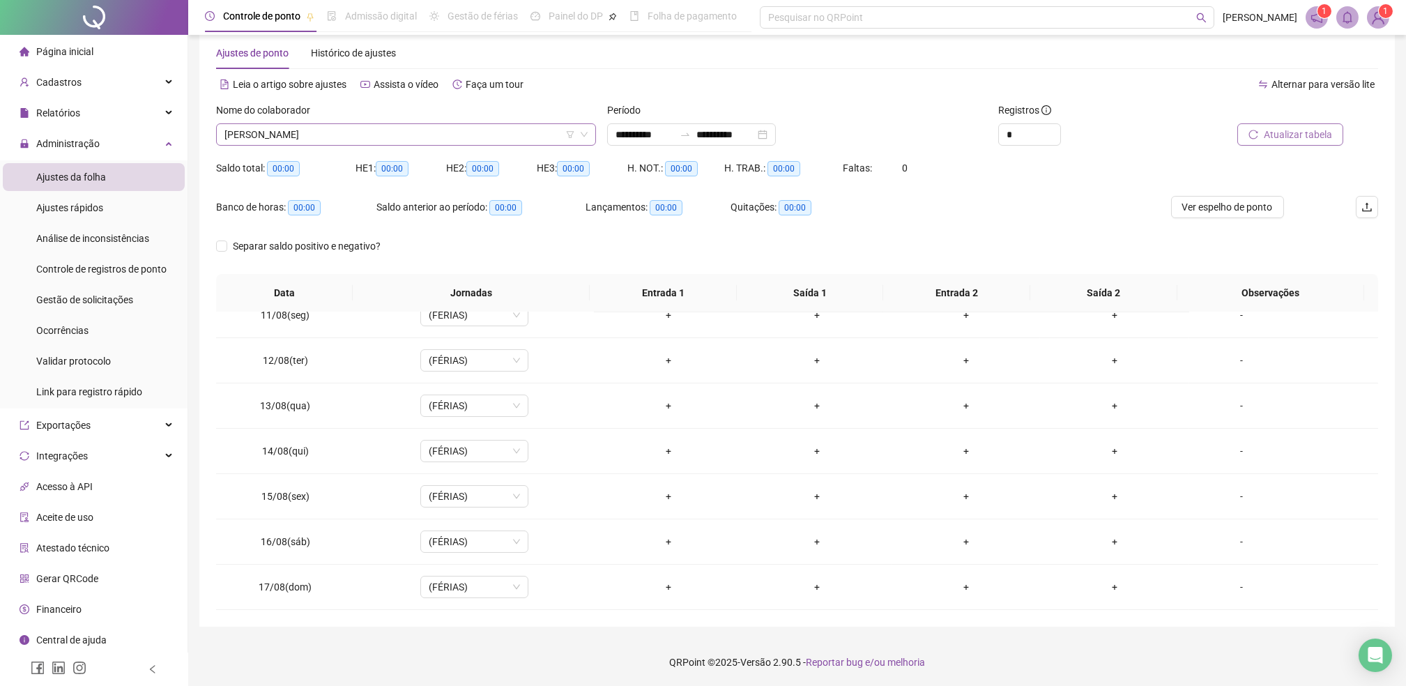
click at [303, 134] on span "[PERSON_NAME]" at bounding box center [405, 134] width 363 height 21
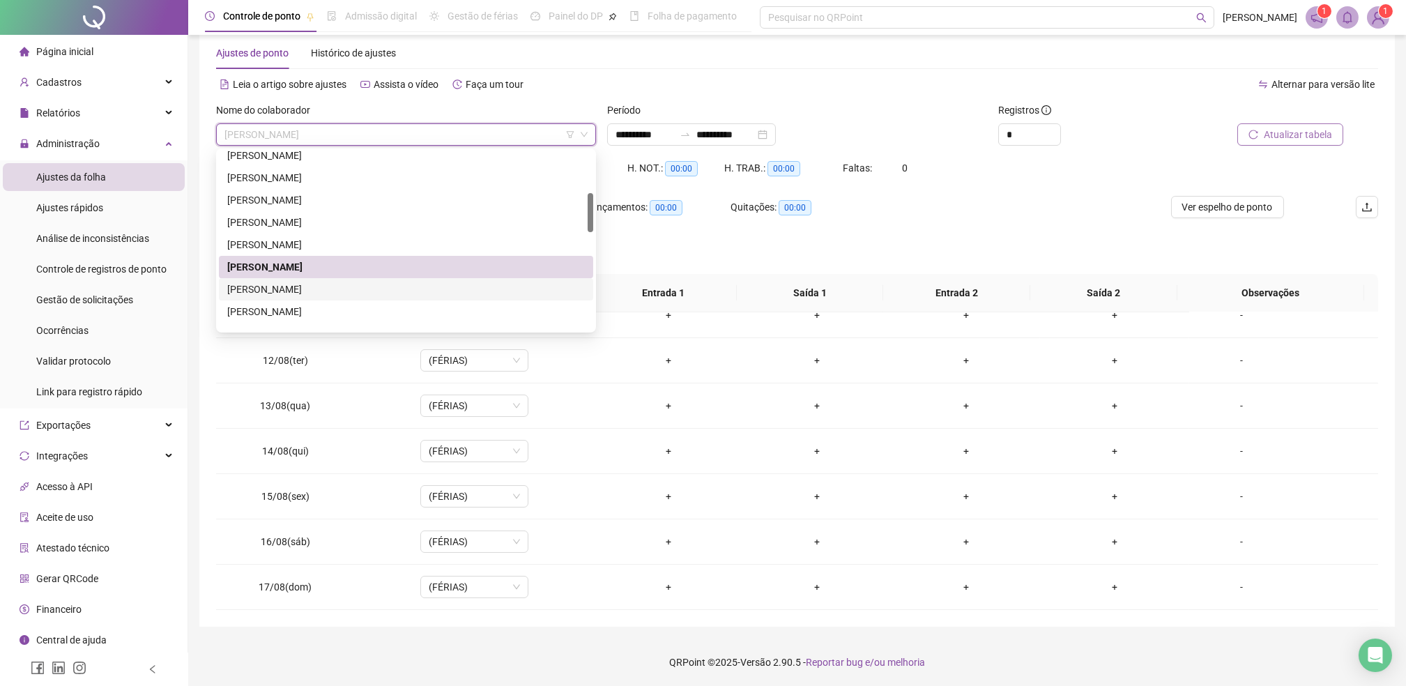
click at [270, 287] on div "[PERSON_NAME]" at bounding box center [406, 289] width 358 height 15
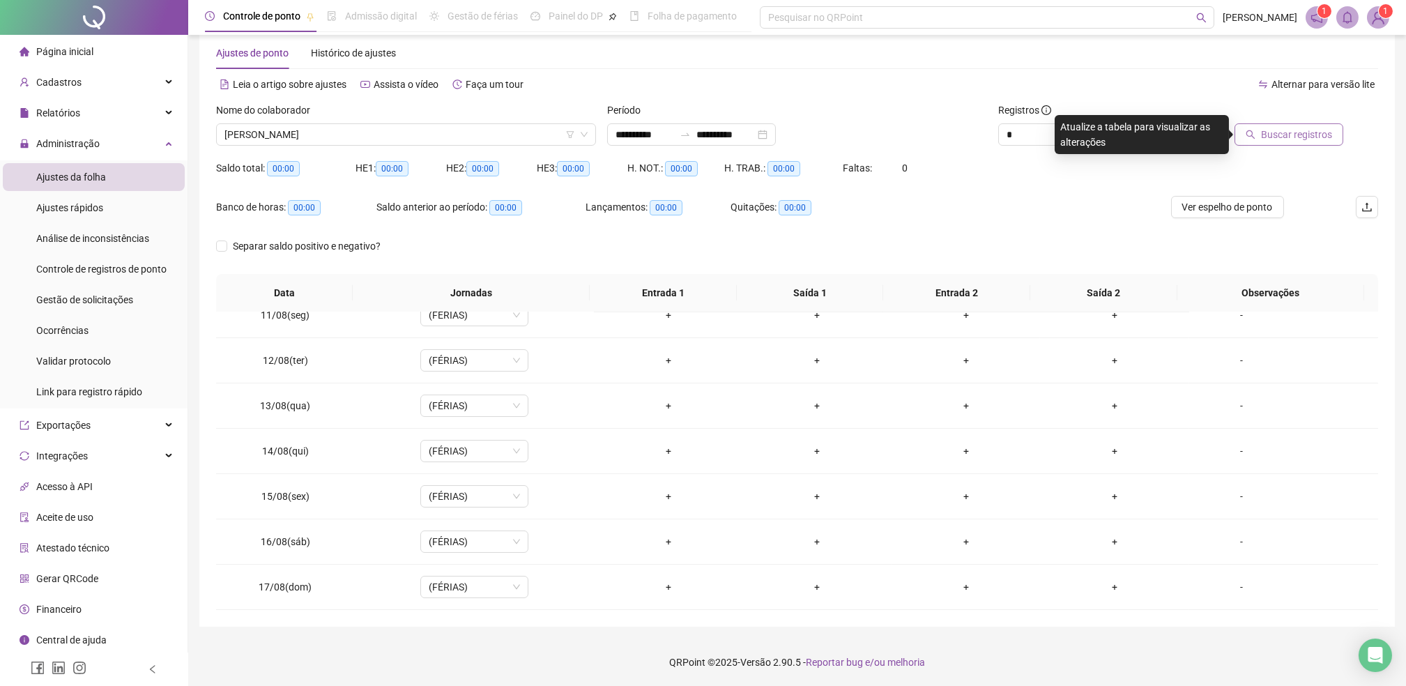
click at [1298, 138] on span "Buscar registros" at bounding box center [1296, 134] width 71 height 15
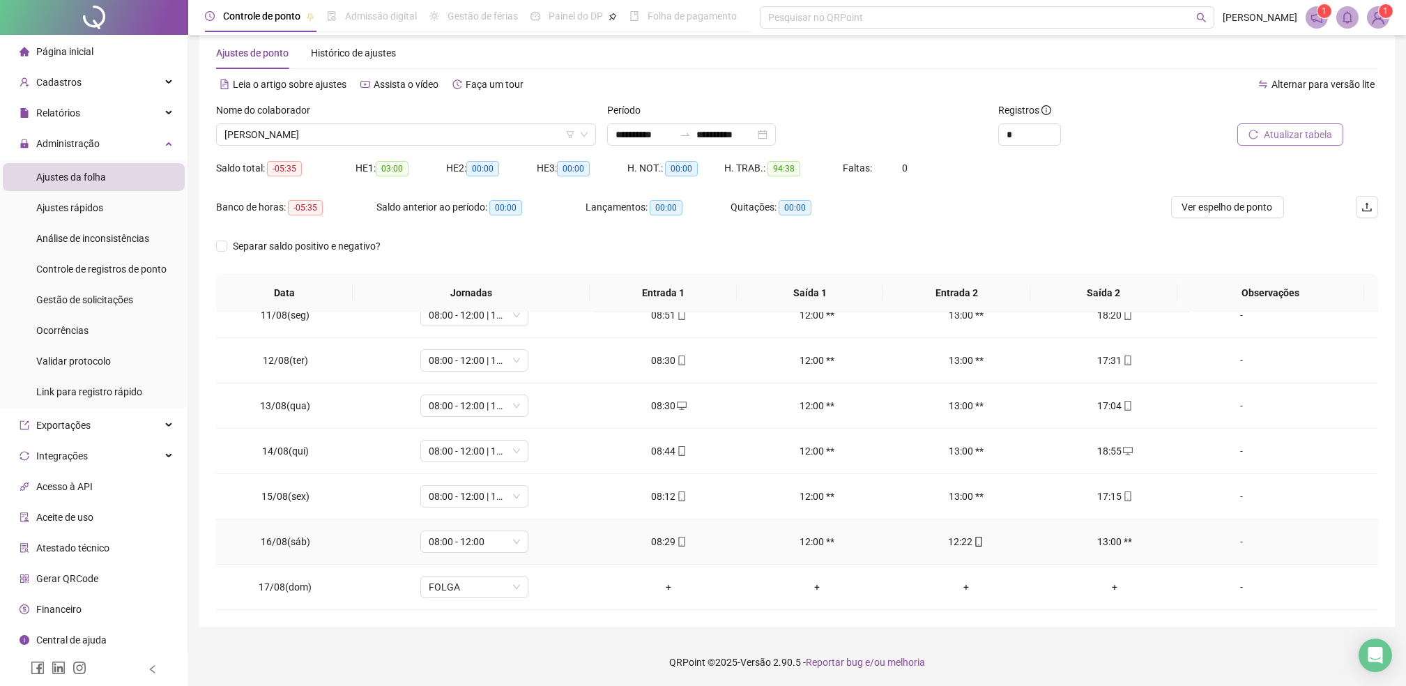
click at [1230, 543] on div "-" at bounding box center [1241, 541] width 82 height 15
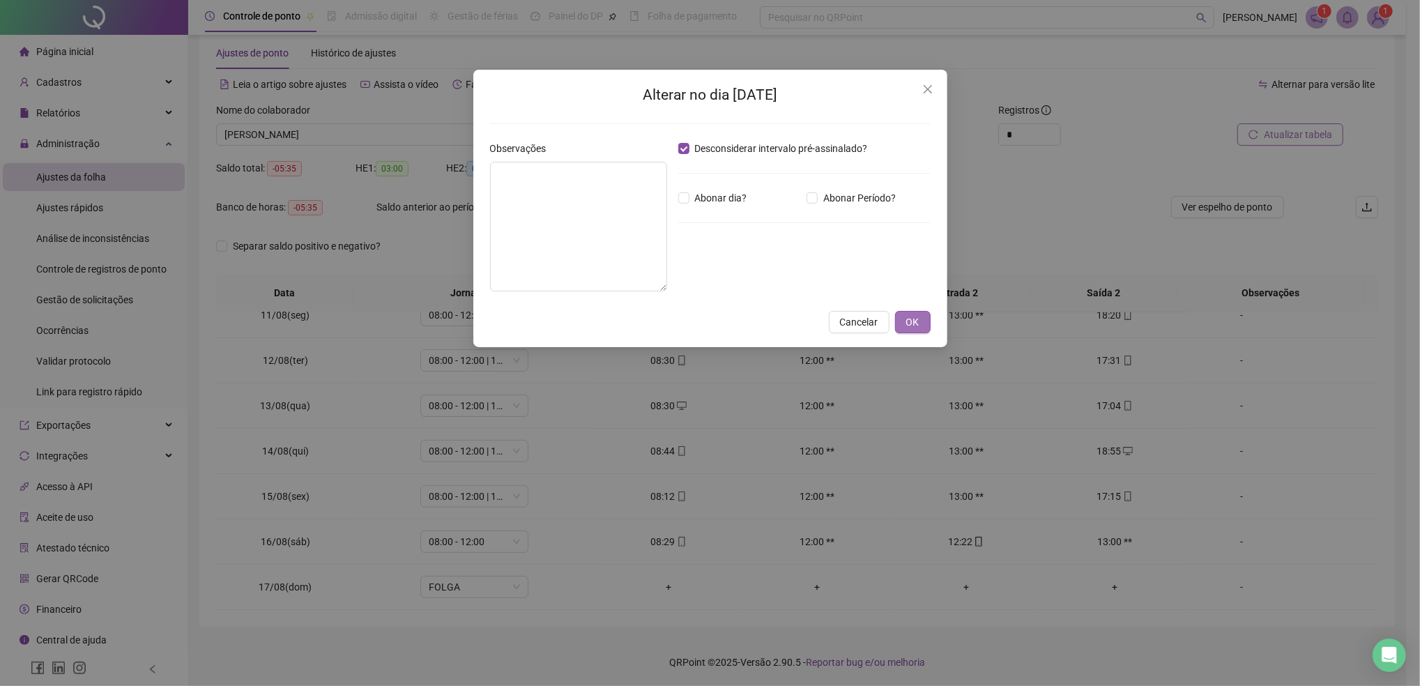
click at [915, 319] on span "OK" at bounding box center [912, 321] width 13 height 15
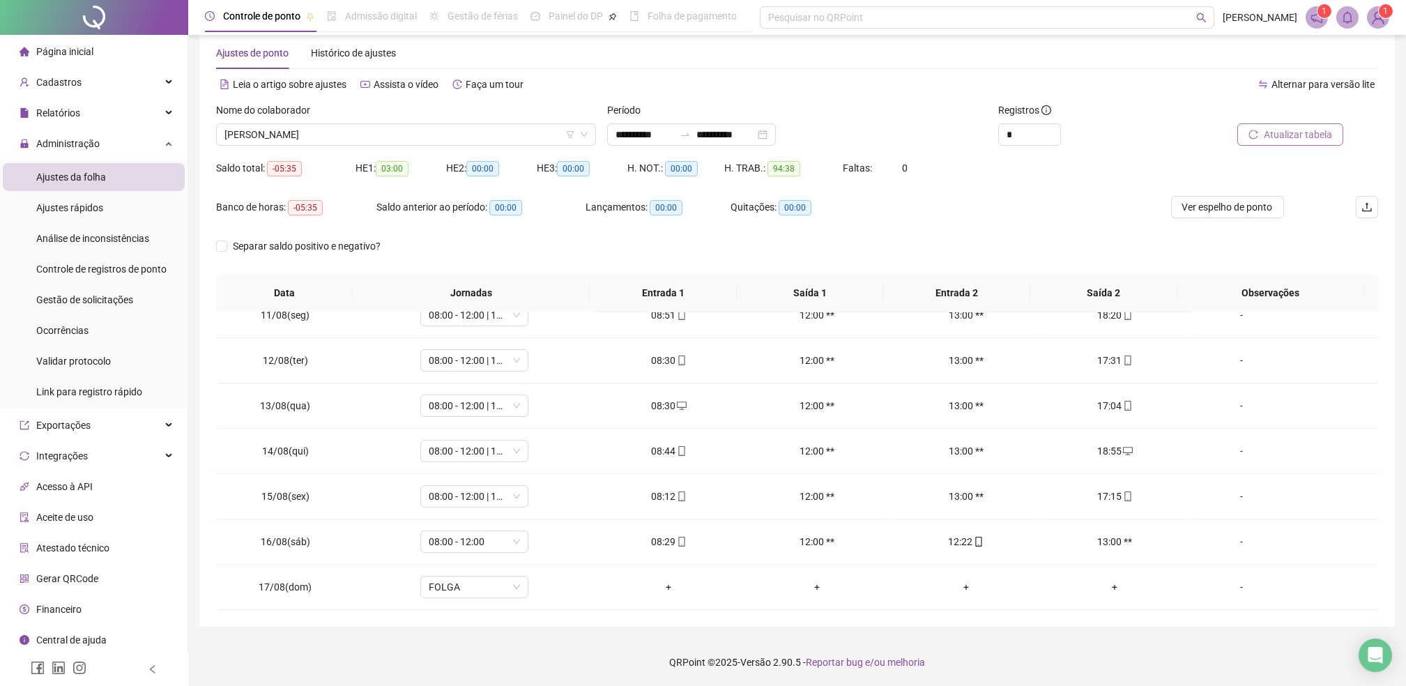
click at [1312, 138] on span "Atualizar tabela" at bounding box center [1298, 134] width 68 height 15
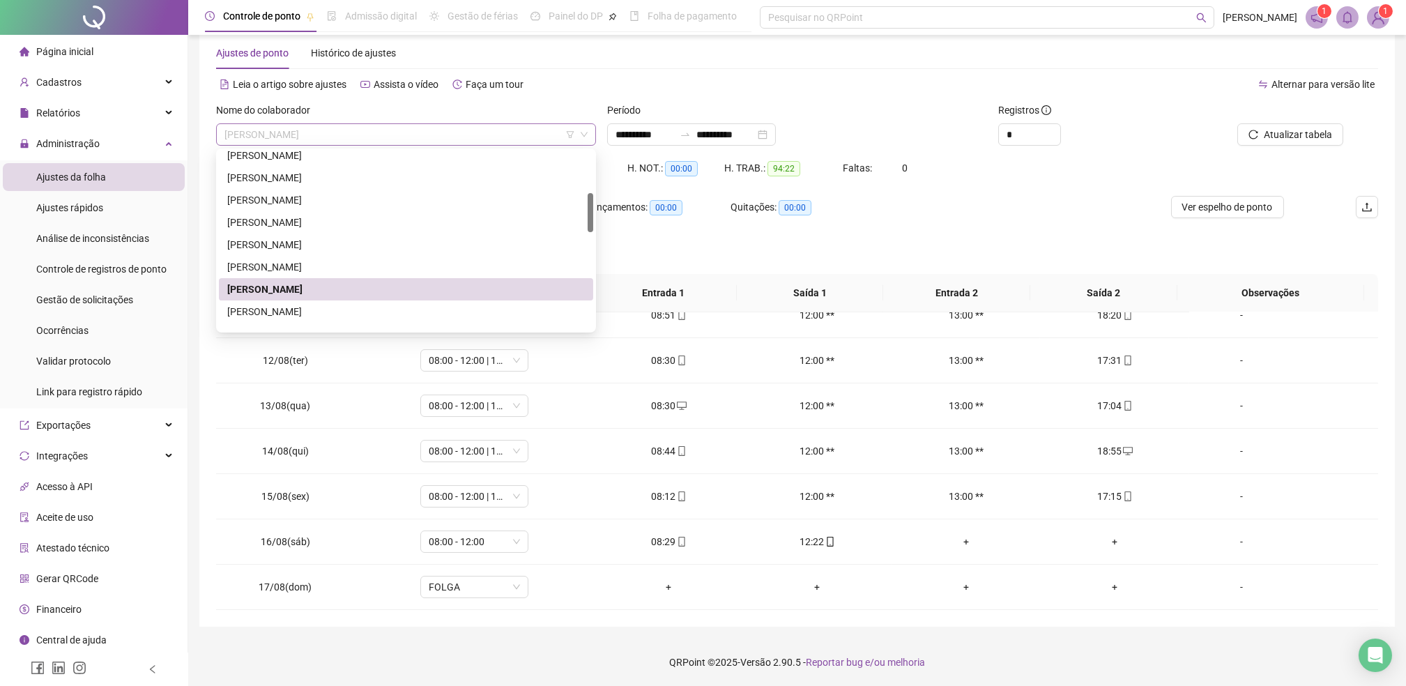
click at [275, 130] on span "[PERSON_NAME]" at bounding box center [405, 134] width 363 height 21
